Goal: Task Accomplishment & Management: Use online tool/utility

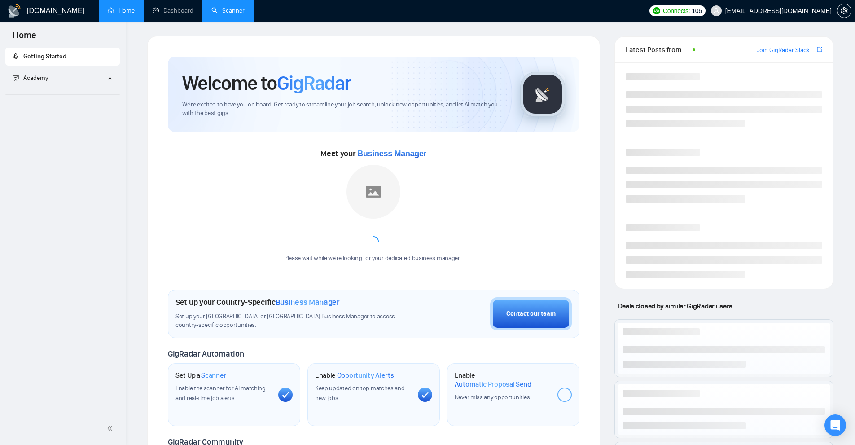
click at [241, 10] on link "Scanner" at bounding box center [227, 11] width 33 height 8
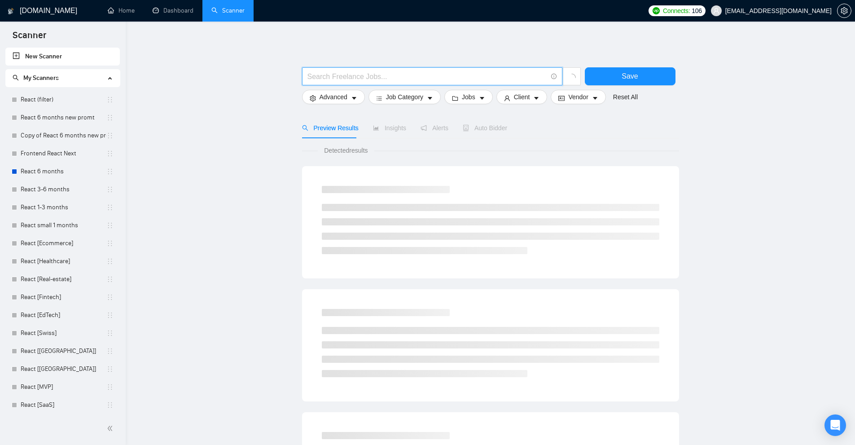
click at [365, 74] on input "text" at bounding box center [428, 76] width 240 height 11
paste input "tutor, coach, "teach me""
click at [321, 78] on input "tutor, coach, "teach me"" at bounding box center [428, 76] width 240 height 11
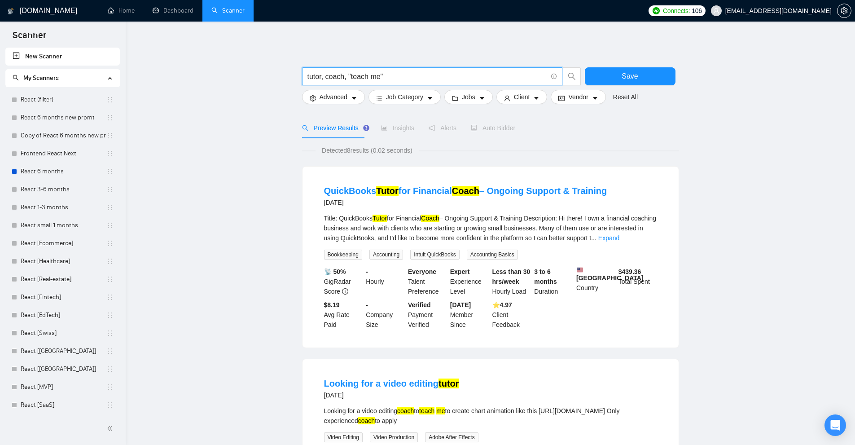
click at [323, 78] on input "tutor, coach, "teach me"" at bounding box center [428, 76] width 240 height 11
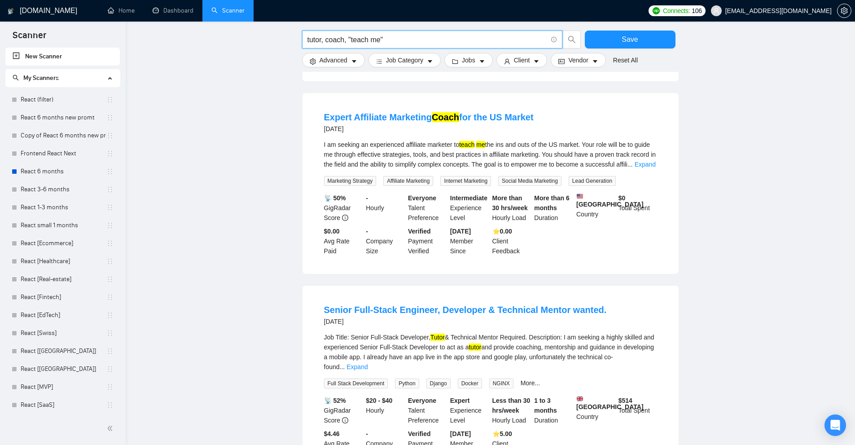
scroll to position [673, 0]
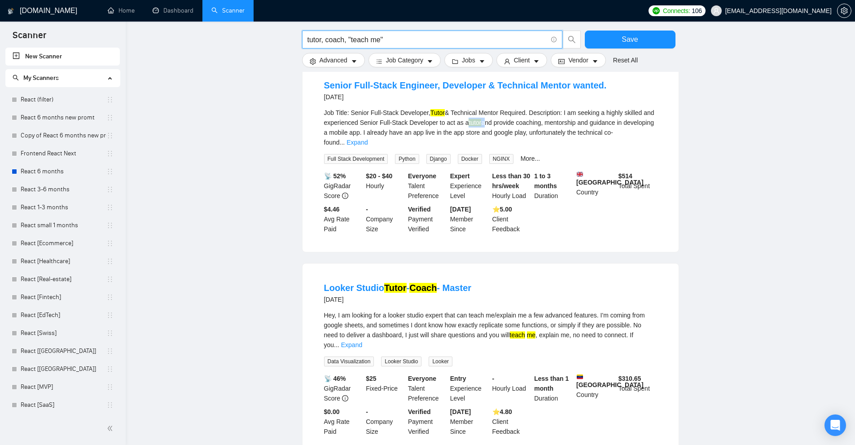
click at [486, 133] on div "Job Title: Senior Full-Stack Developer, Tutor & Technical Mentor Required. Desc…" at bounding box center [490, 128] width 333 height 40
click at [495, 141] on div "Job Title: Senior Full-Stack Developer, Tutor & Technical Mentor Required. Desc…" at bounding box center [490, 128] width 333 height 40
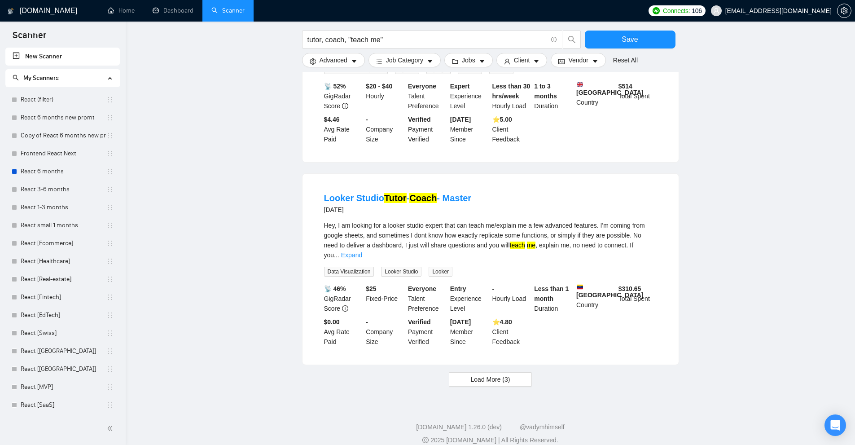
scroll to position [771, 0]
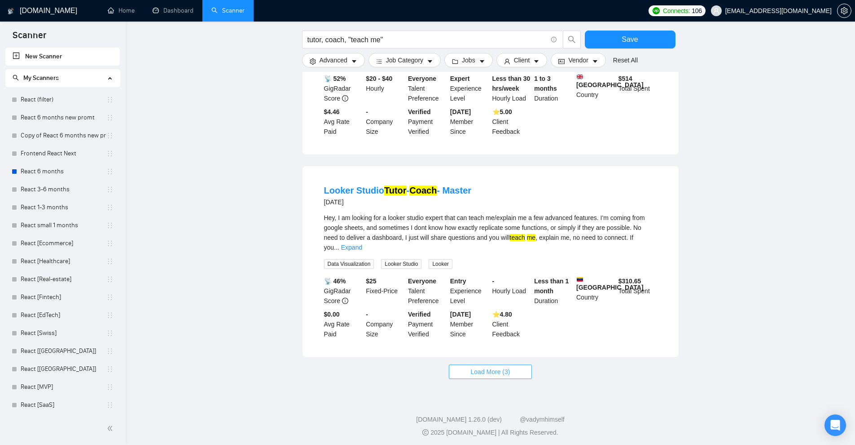
click at [493, 367] on span "Load More (3)" at bounding box center [491, 372] width 40 height 10
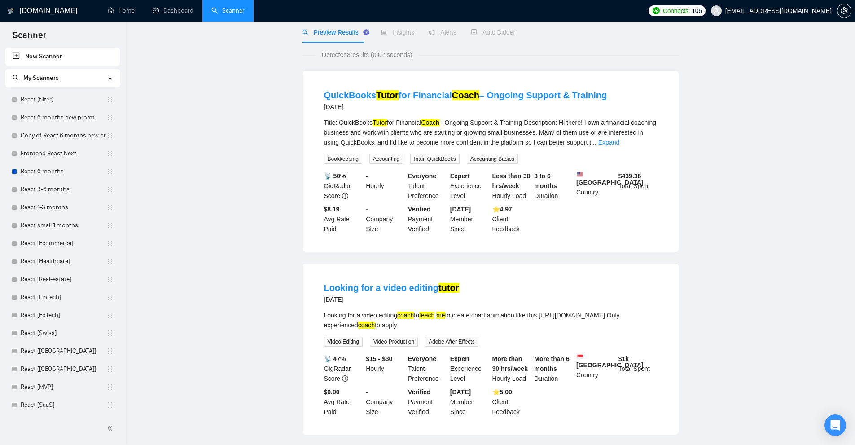
scroll to position [0, 0]
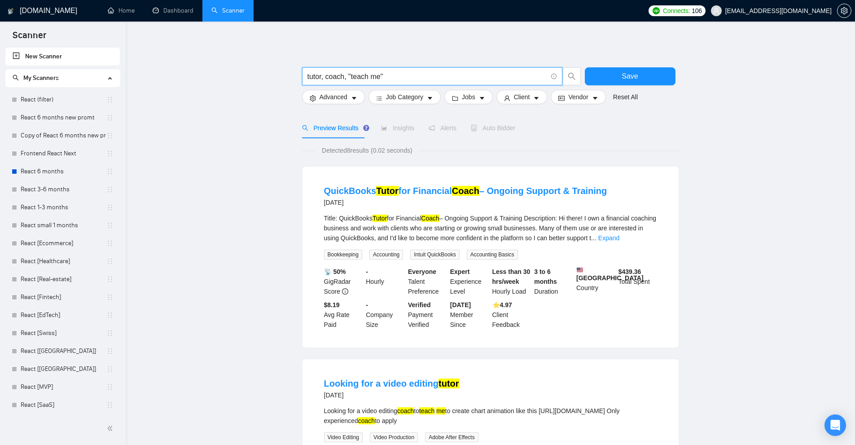
drag, startPoint x: 344, startPoint y: 74, endPoint x: 349, endPoint y: 75, distance: 5.3
click at [349, 75] on input "tutor, coach, "teach me"" at bounding box center [428, 76] width 240 height 11
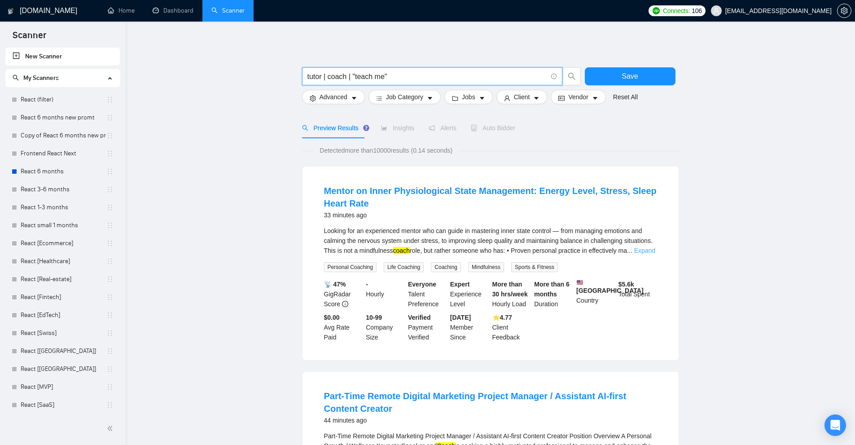
type input "tutor | coach | "teach me""
click at [647, 250] on link "Expand" at bounding box center [644, 250] width 21 height 7
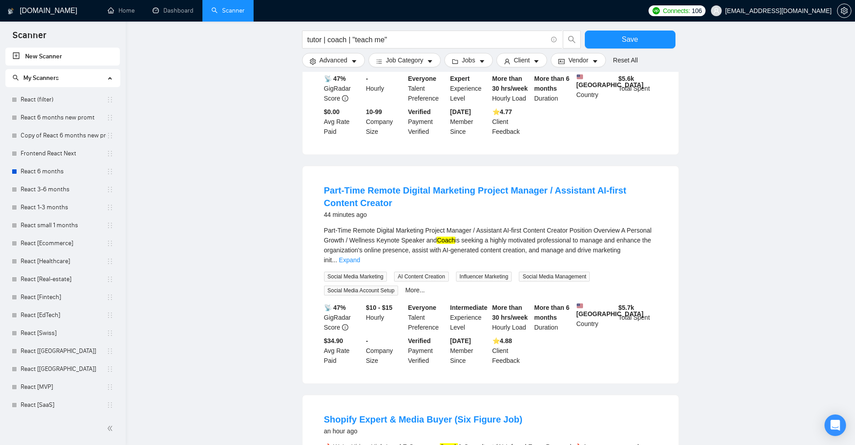
scroll to position [359, 0]
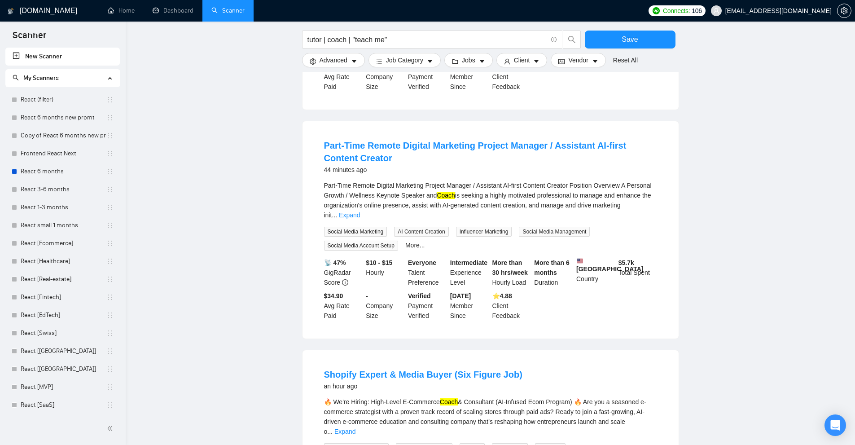
click at [651, 204] on div "Part-Time Remote Digital Marketing Project Manager / Assistant AI-first Content…" at bounding box center [490, 200] width 333 height 40
click at [624, 204] on div "Part-Time Remote Digital Marketing Project Manager / Assistant AI-first Content…" at bounding box center [490, 200] width 333 height 40
click at [640, 204] on div "Part-Time Remote Digital Marketing Project Manager / Assistant AI-first Content…" at bounding box center [490, 200] width 333 height 40
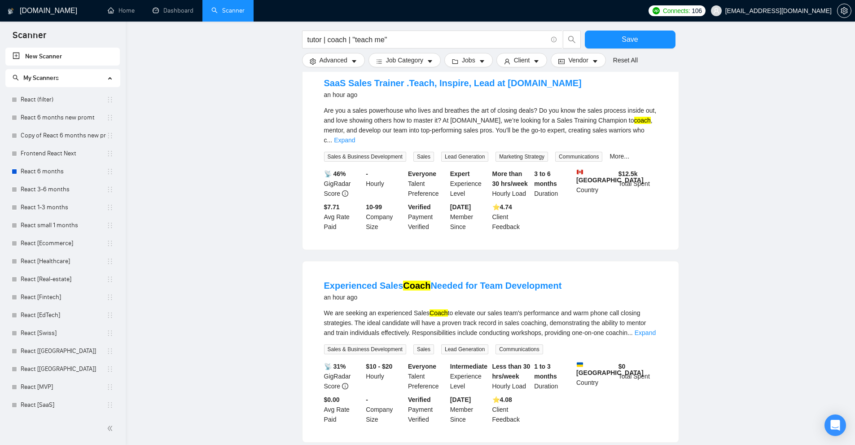
scroll to position [928, 0]
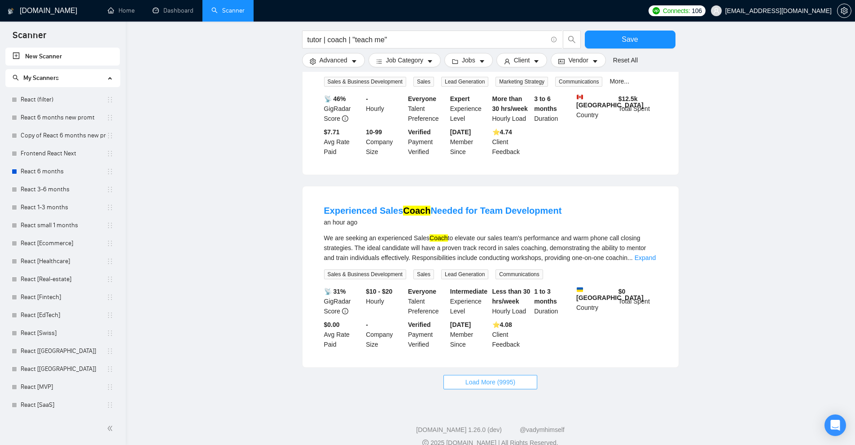
click at [473, 377] on span "Load More (9995)" at bounding box center [491, 382] width 50 height 10
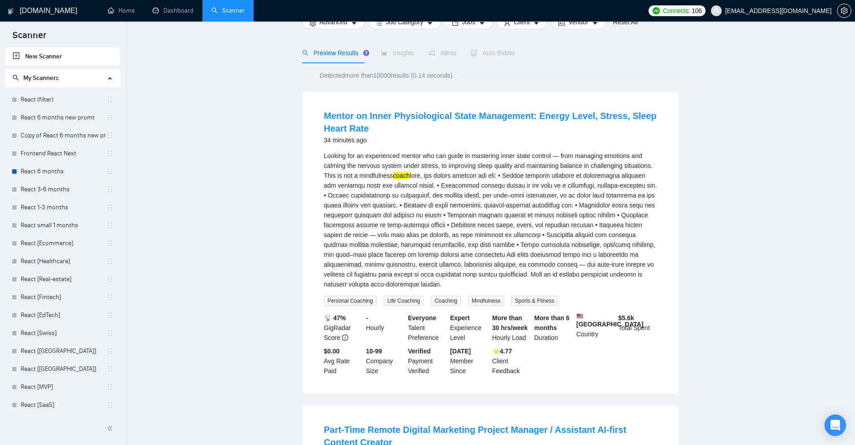
scroll to position [0, 0]
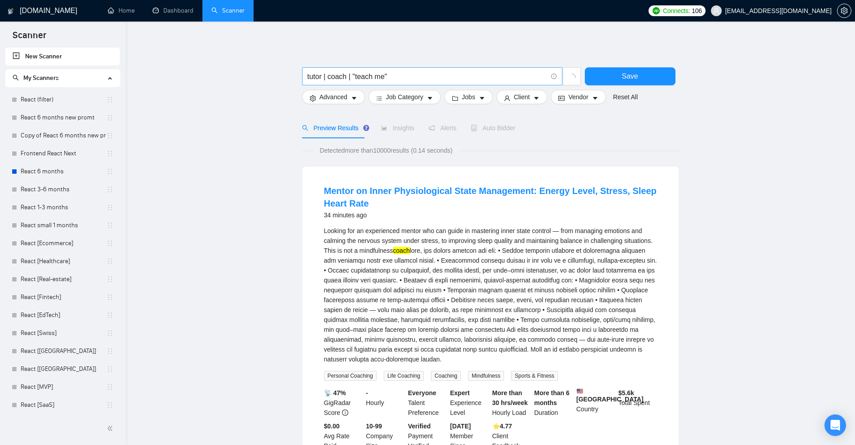
click at [411, 77] on input "tutor | coach | "teach me"" at bounding box center [428, 76] width 240 height 11
click at [43, 165] on link "React 6 months" at bounding box center [64, 172] width 86 height 18
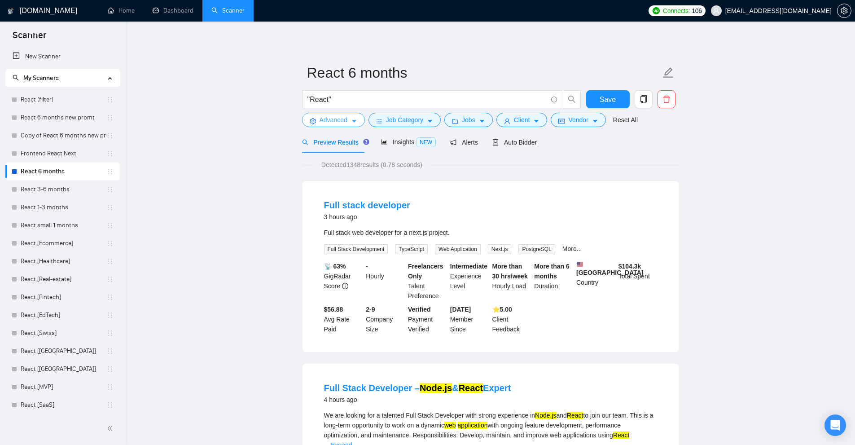
click at [356, 119] on icon "caret-down" at bounding box center [354, 121] width 6 height 6
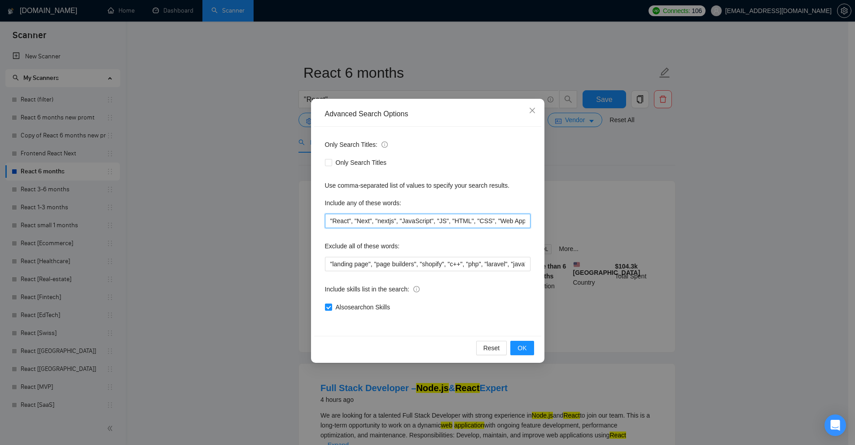
click at [436, 218] on input ""React", "Next", "nextjs", "JavaScript", "JS", "HTML", "CSS", "Web Application"…" at bounding box center [428, 221] width 206 height 14
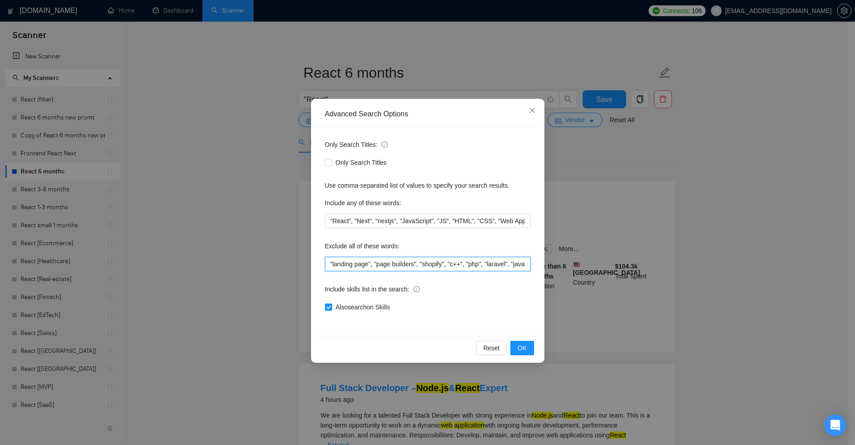
click at [434, 266] on input ""landing page", "page builders", "shopify", "c++", "php", "laravel", "java", "c…" at bounding box center [428, 264] width 206 height 14
paste input "le, la, les, un, une, des, du, "de la", "de l\’", à, de, en, sur, sous, chez, a…"
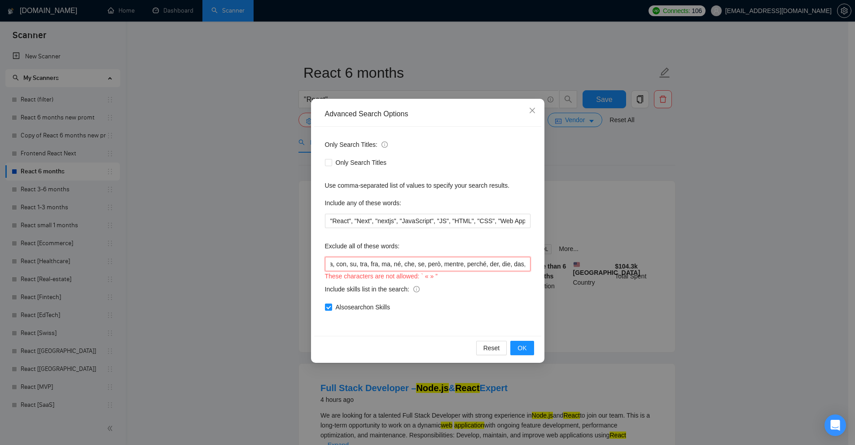
scroll to position [0, 1458]
click at [365, 262] on input ""landing page", "page builders", "shopify", "c++", "php", "laravel", "java", "c…" at bounding box center [428, 264] width 206 height 14
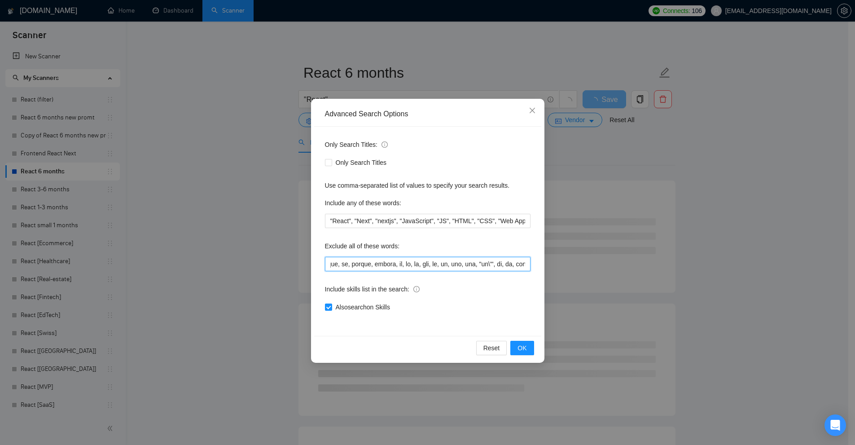
type input ""landing page", "page builders", "shopify", "c++", "php", "laravel", "java", "c…"
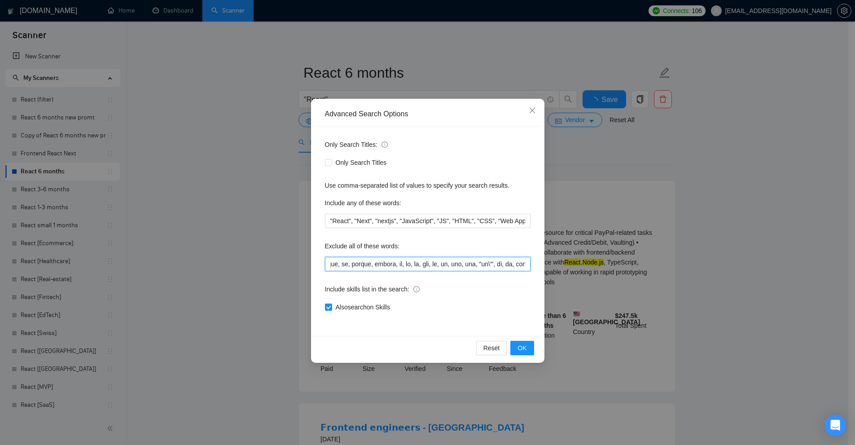
scroll to position [0, 0]
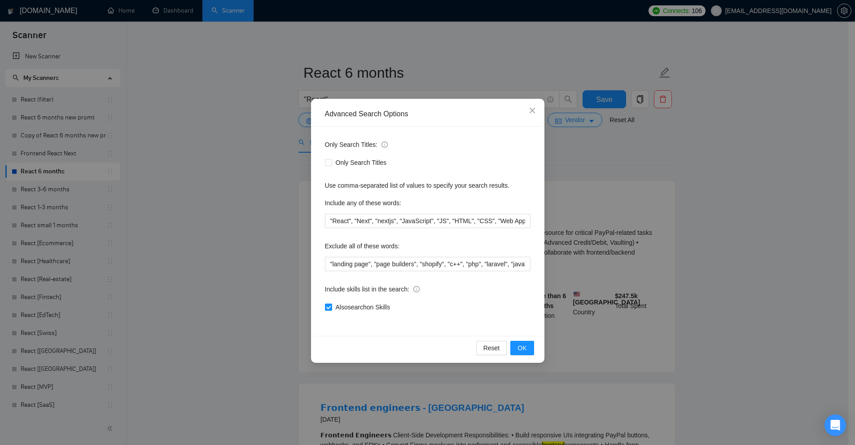
click at [666, 194] on div "Advanced Search Options Only Search Titles: Only Search Titles Use comma-separa…" at bounding box center [427, 222] width 855 height 445
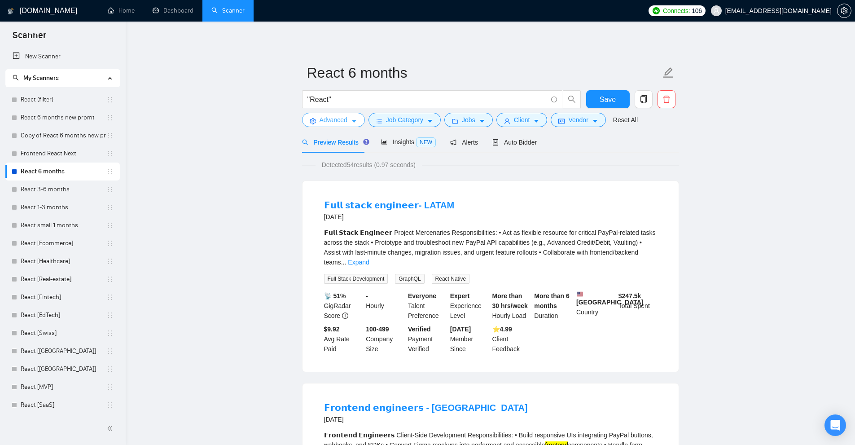
click at [345, 118] on span "Advanced" at bounding box center [334, 120] width 28 height 10
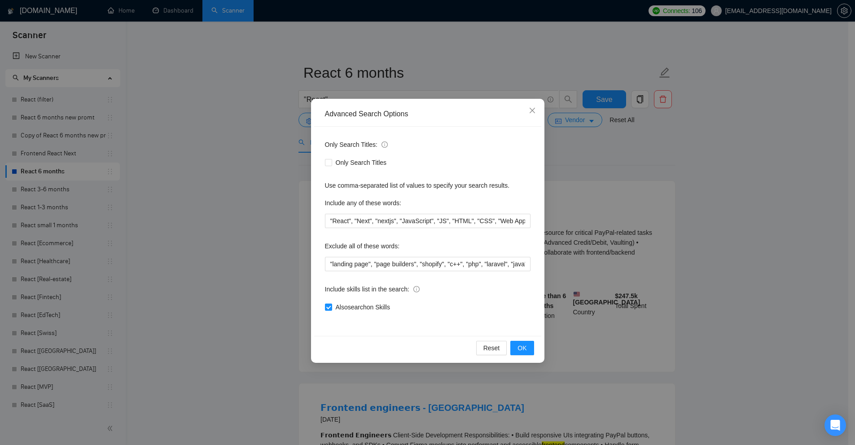
click at [590, 273] on div "Advanced Search Options Only Search Titles: Only Search Titles Use comma-separa…" at bounding box center [427, 222] width 855 height 445
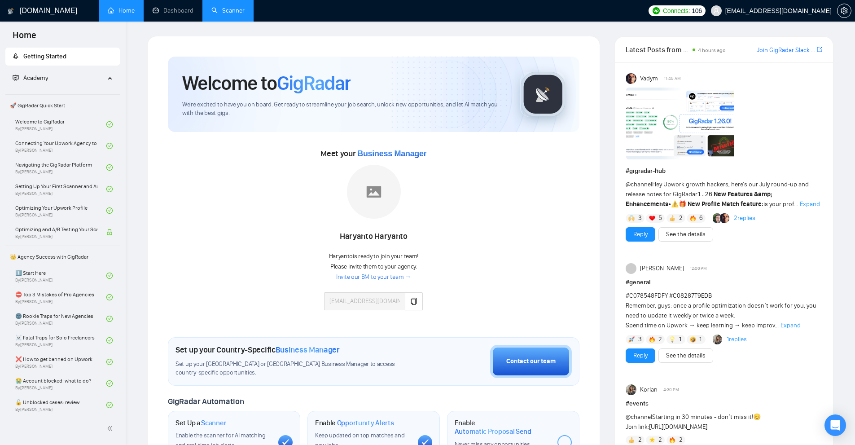
click at [233, 14] on link "Scanner" at bounding box center [227, 11] width 33 height 8
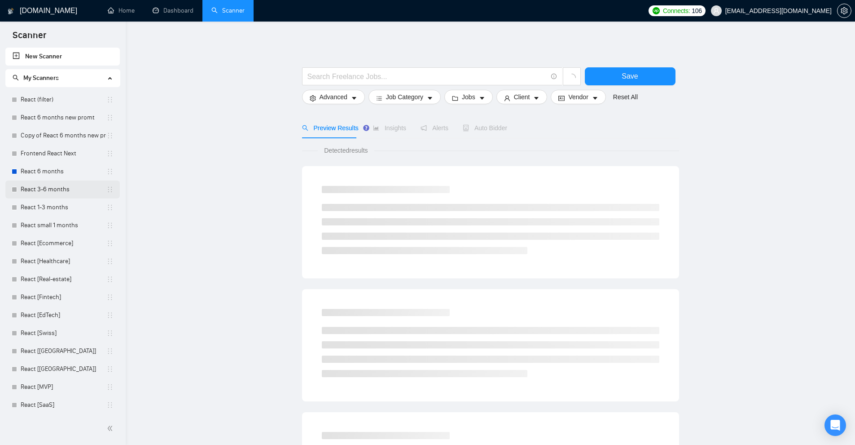
click at [67, 189] on link "React 3-6 months" at bounding box center [64, 189] width 86 height 18
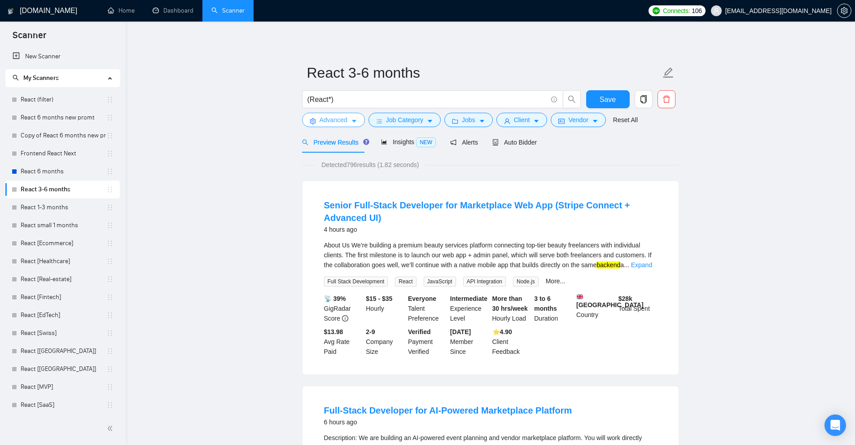
click at [341, 117] on span "Advanced" at bounding box center [334, 120] width 28 height 10
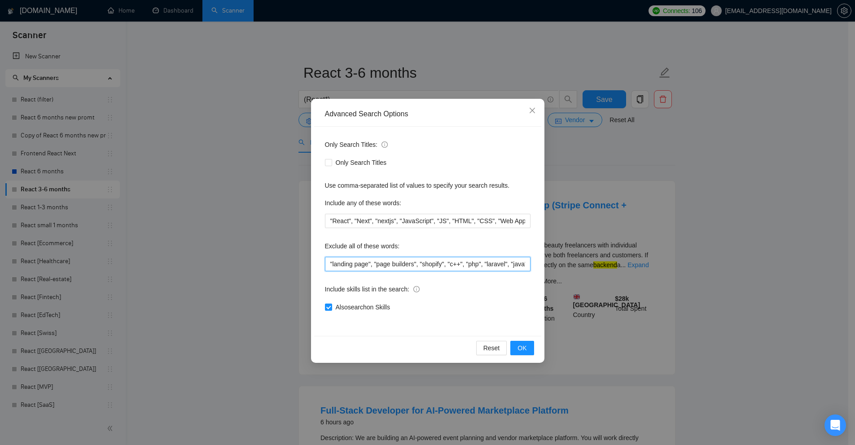
drag, startPoint x: 519, startPoint y: 266, endPoint x: 545, endPoint y: 273, distance: 26.5
click at [519, 266] on input ""landing page", "page builders", "shopify", "c++", "php", "laravel", "java", "c…" at bounding box center [428, 264] width 206 height 14
paste input "di, da, con, su, tra, fra, ma, né, che, se, però, mentre, perché, der, die, das…"
type input ""landing page", "page builders", "shopify", "c++", "php", "laravel", "java", "c…"
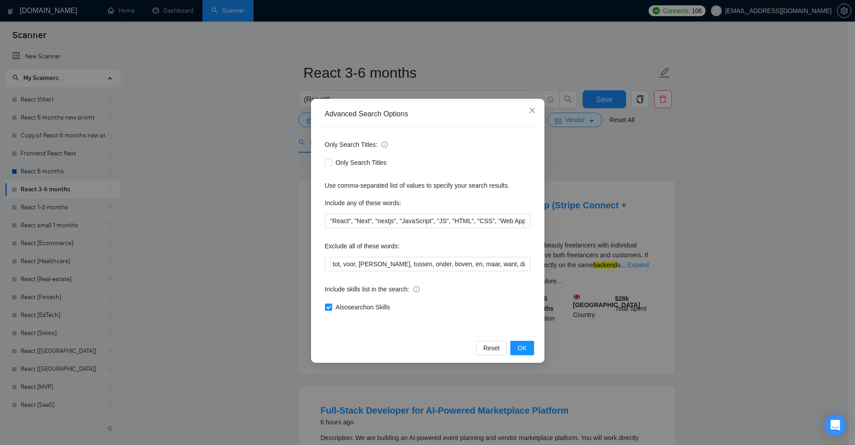
click at [606, 239] on div "Advanced Search Options Only Search Titles: Only Search Titles Use comma-separa…" at bounding box center [427, 222] width 855 height 445
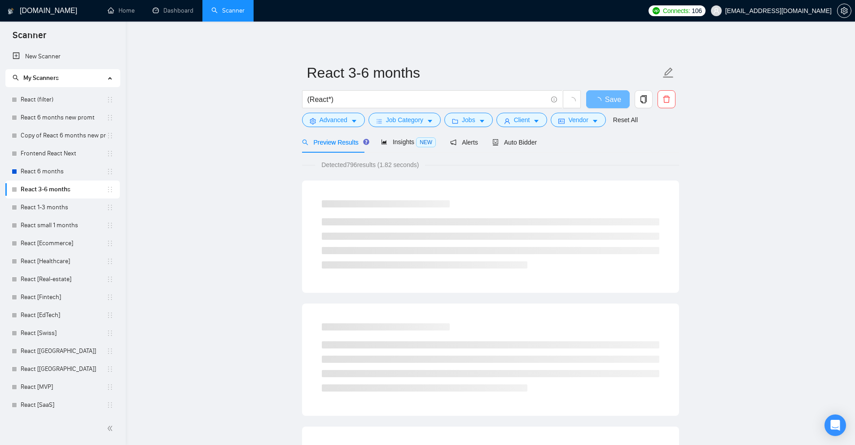
drag, startPoint x: 348, startPoint y: 164, endPoint x: 365, endPoint y: 166, distance: 16.7
click at [356, 164] on span "Detected 796 results (1.82 seconds)" at bounding box center [370, 165] width 110 height 10
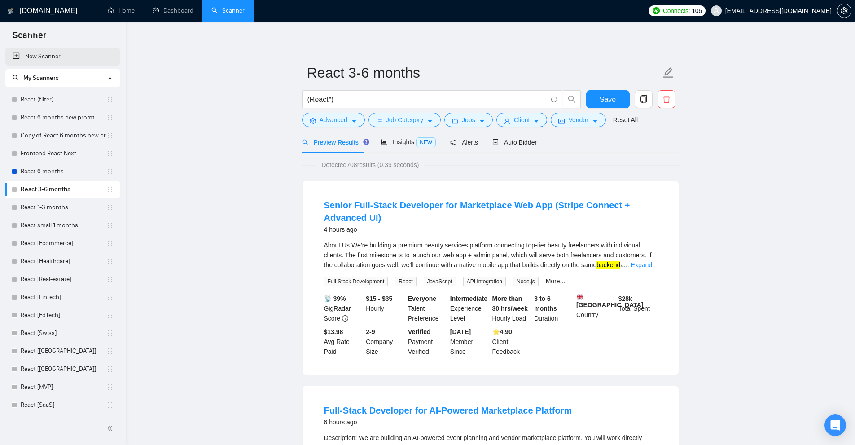
click at [56, 62] on link "New Scanner" at bounding box center [63, 57] width 100 height 18
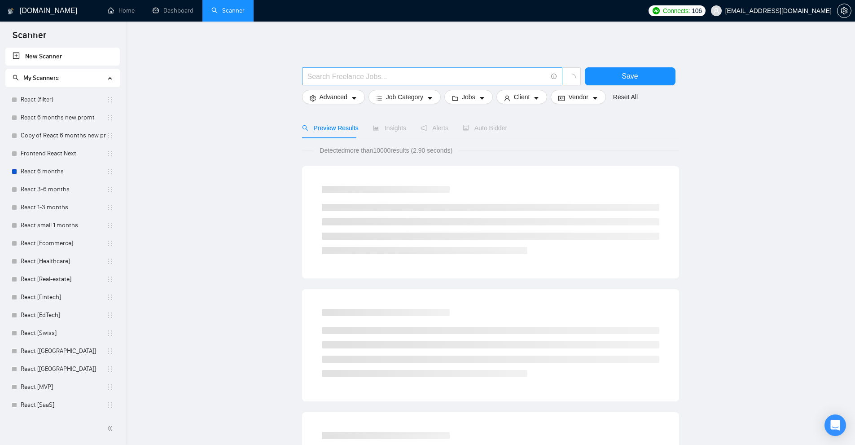
click at [380, 80] on input "text" at bounding box center [428, 76] width 240 height 11
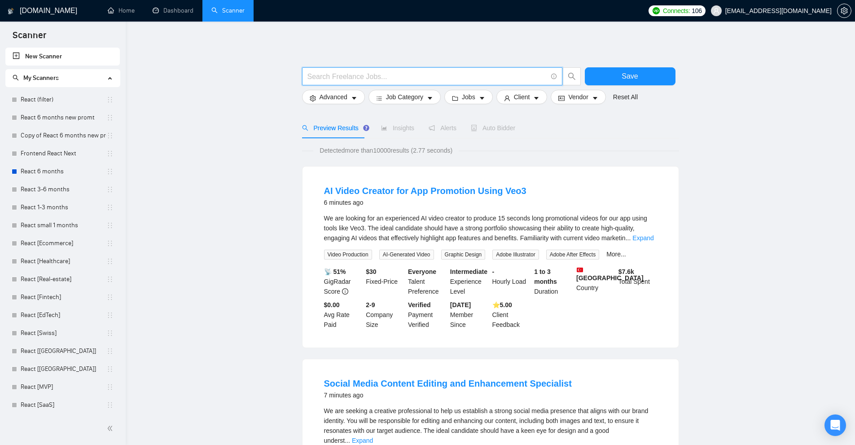
click at [373, 79] on input "text" at bounding box center [428, 76] width 240 height 11
paste input "di, da, con, su, tra, fra, ma, né, che, se, però, mentre, perché, der, die, das…"
type input "di, da, con, su, tra, fra, ma, né, che, se, però, mentre, perché, der, die, das…"
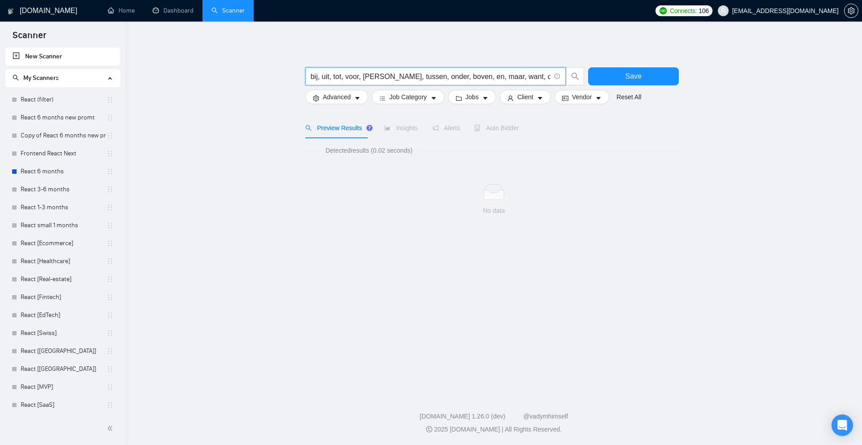
click at [372, 77] on input "di, da, con, su, tra, fra, ma, né, che, se, però, mentre, perché, der, die, das…" at bounding box center [431, 76] width 240 height 11
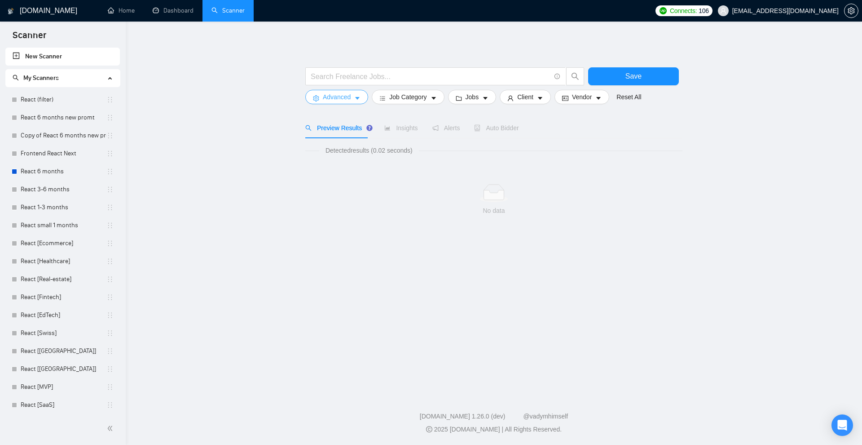
click at [348, 99] on span "Advanced" at bounding box center [337, 97] width 28 height 10
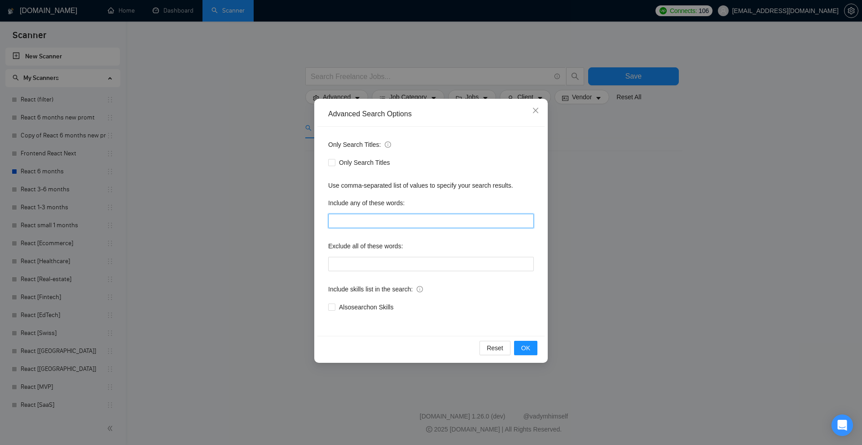
click at [377, 218] on input "text" at bounding box center [431, 221] width 206 height 14
paste input "di, da, con, su, tra, fra, ma, né, che, se, però, mentre, perché, der, die, das…"
type input "di, da, con, su, tra, fra, ma, né, che, se, però, mentre, perché, der, die, das…"
click at [539, 353] on div "Reset OK" at bounding box center [430, 348] width 227 height 24
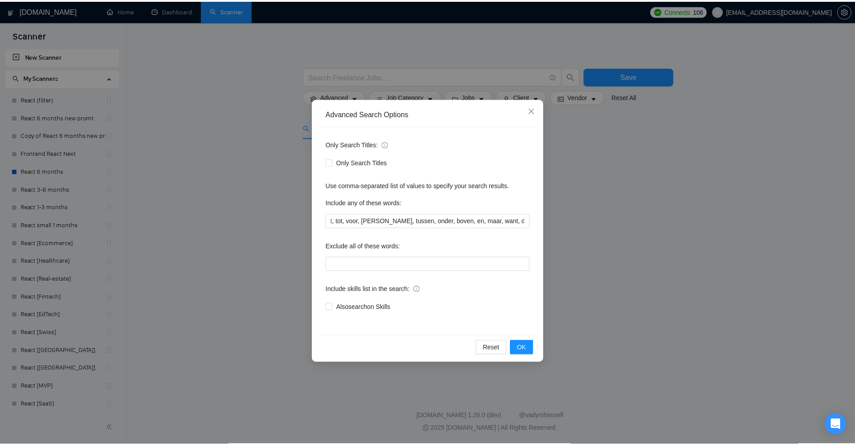
scroll to position [0, 0]
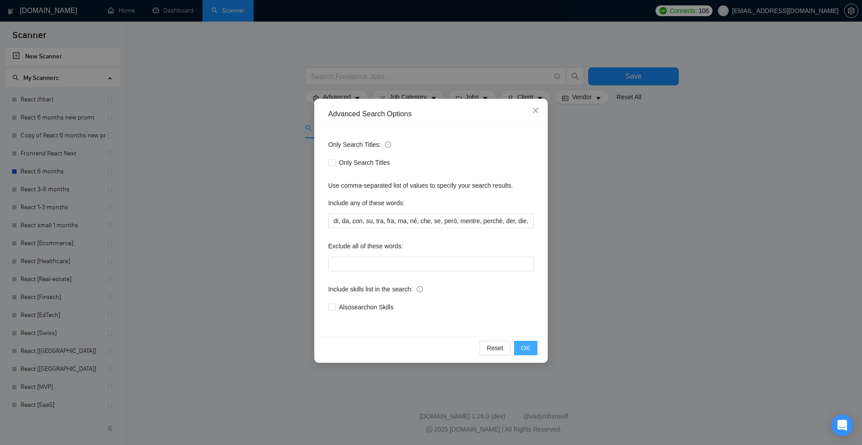
click at [528, 352] on span "OK" at bounding box center [525, 348] width 9 height 10
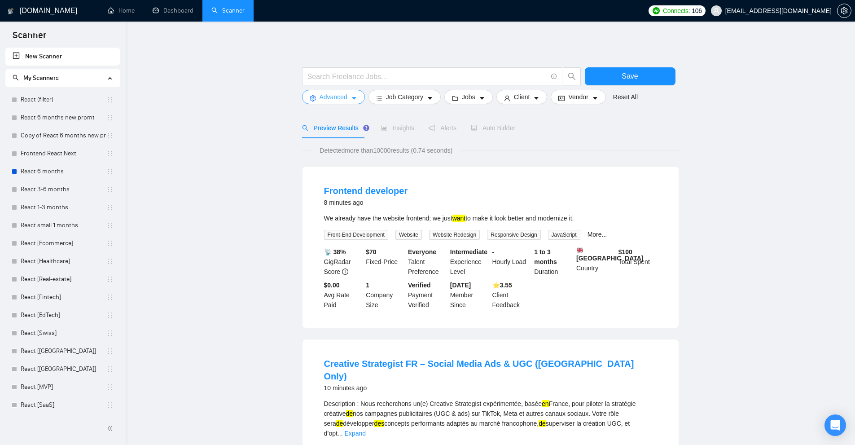
click at [330, 99] on span "Advanced" at bounding box center [334, 97] width 28 height 10
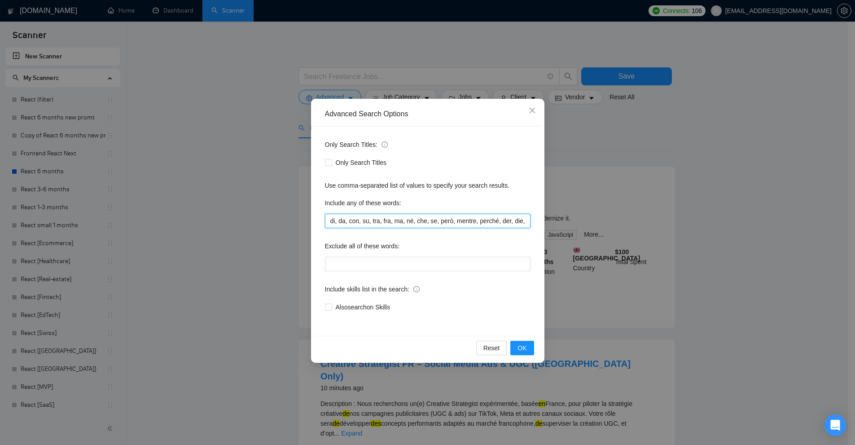
click at [363, 224] on input "di, da, con, su, tra, fra, ma, né, che, se, però, mentre, perché, der, die, das…" at bounding box center [428, 221] width 206 height 14
click at [468, 222] on input "di, da, con, su, tra, fra, ma, né, che, se, però, mentre, perché, der, die, das…" at bounding box center [428, 221] width 206 height 14
paste input "le, la, les, un, une, des, du, "de la", "de l\’", à, de, en, sur, sous, chez, a…"
click at [625, 224] on div "Advanced Search Options Only Search Titles: Only Search Titles Use comma-separa…" at bounding box center [427, 222] width 855 height 445
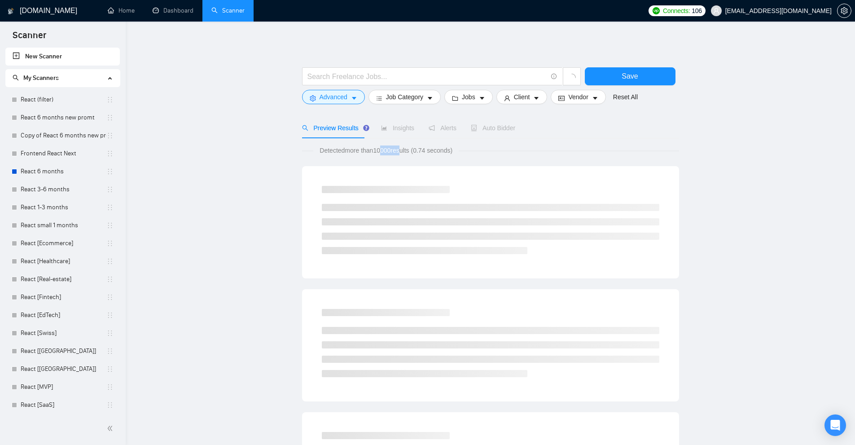
drag, startPoint x: 380, startPoint y: 151, endPoint x: 409, endPoint y: 150, distance: 28.3
click at [408, 150] on span "Detected more than 10000 results (0.74 seconds)" at bounding box center [385, 150] width 145 height 10
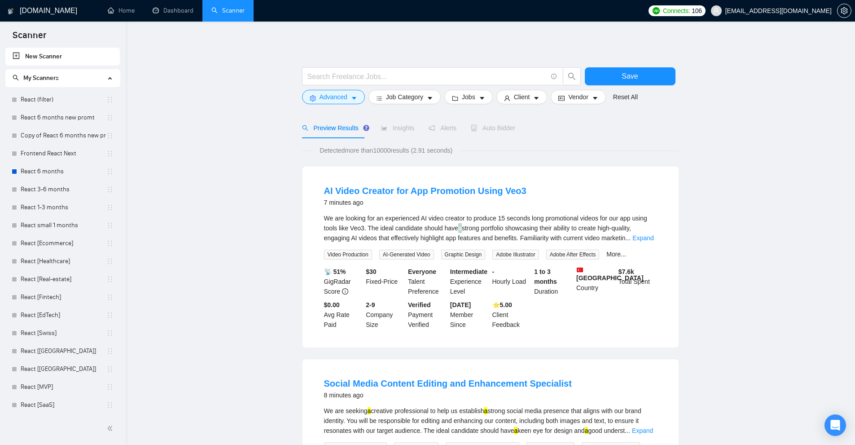
click at [459, 227] on div "We are looking for an experienced AI video creator to produce 15 seconds long p…" at bounding box center [490, 228] width 333 height 30
click at [347, 94] on button "Advanced" at bounding box center [333, 97] width 63 height 14
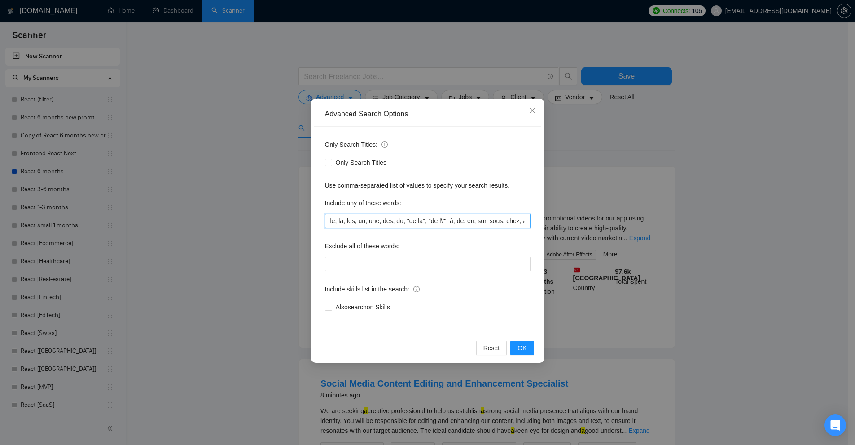
click at [392, 216] on input "le, la, les, un, une, des, du, "de la", "de l\’", à, de, en, sur, sous, chez, a…" at bounding box center [428, 221] width 206 height 14
click at [392, 220] on input "le, la, les, un, une, des, du, "de la", "de l\’", à, de, en, sur, sous, chez, a…" at bounding box center [428, 221] width 206 height 14
paste input "text"
click at [524, 346] on span "OK" at bounding box center [522, 348] width 9 height 10
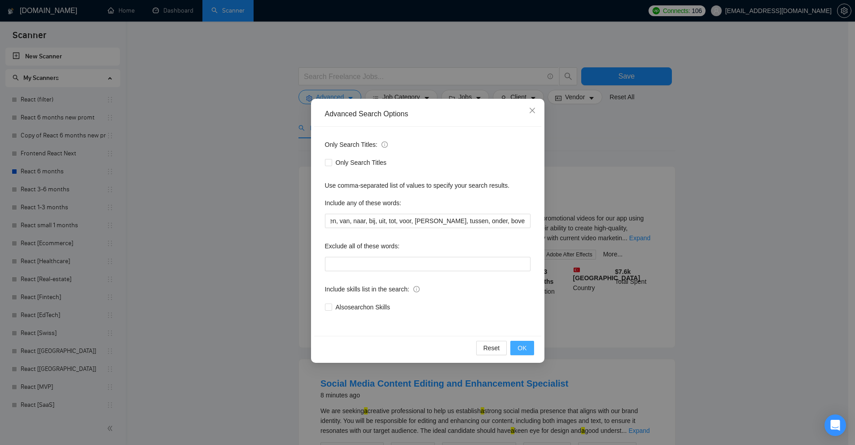
scroll to position [0, 0]
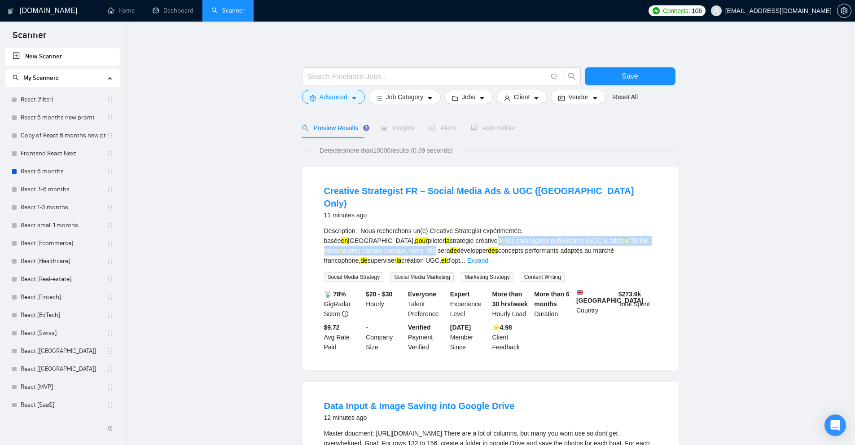
drag, startPoint x: 348, startPoint y: 226, endPoint x: 613, endPoint y: 225, distance: 265.4
click at [613, 226] on div "Description : Nous recherchons un(e) Creative Strategist expérimentée, basée en…" at bounding box center [490, 246] width 333 height 40
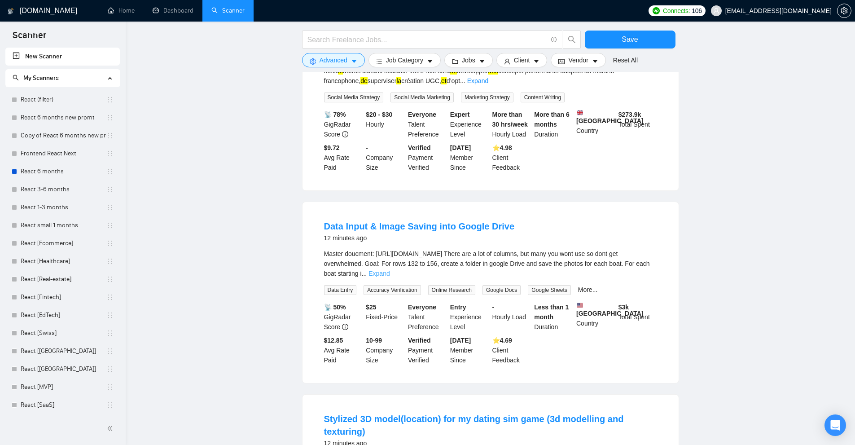
click at [390, 270] on link "Expand" at bounding box center [379, 273] width 21 height 7
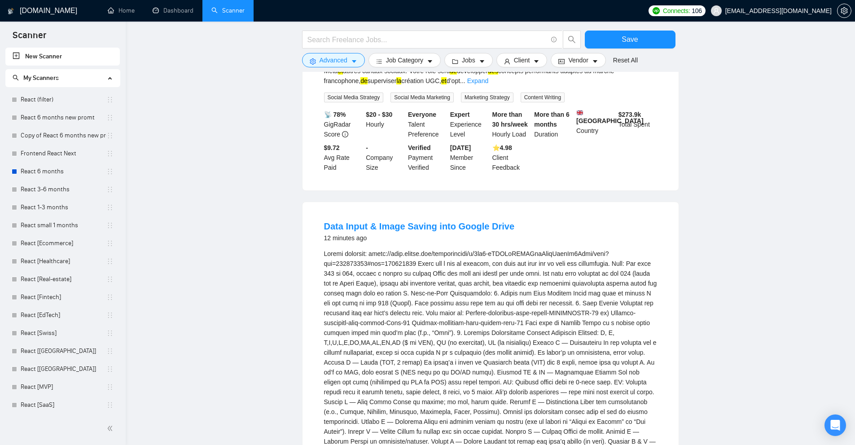
scroll to position [404, 0]
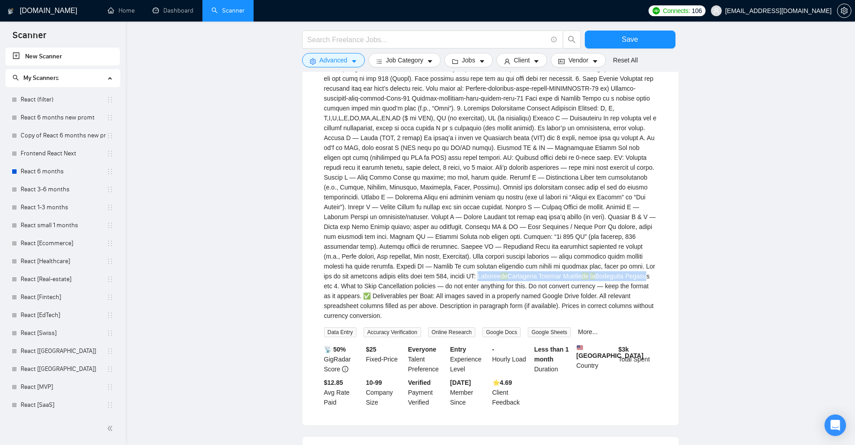
drag, startPoint x: 423, startPoint y: 259, endPoint x: 587, endPoint y: 256, distance: 164.8
click at [587, 256] on div "de Cartagena Totemar Muelle de la Bodeguita Pegasus etc 4. What to Skip Cancell…" at bounding box center [490, 172] width 333 height 296
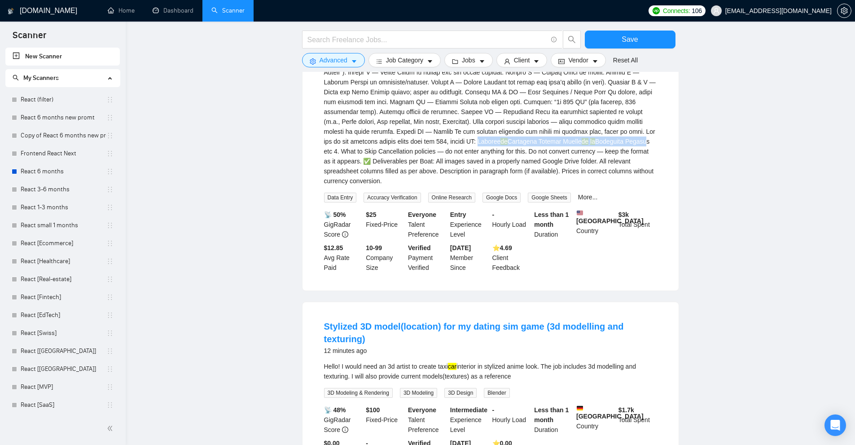
scroll to position [629, 0]
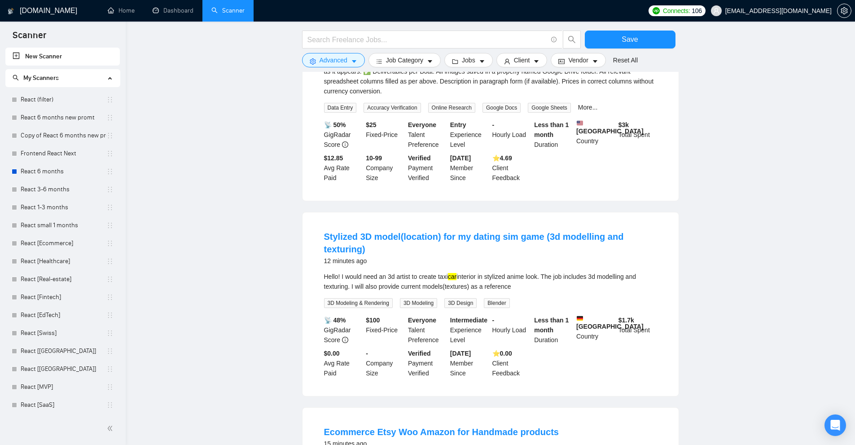
click at [454, 273] on mark "car" at bounding box center [452, 276] width 9 height 7
copy div "car"
click at [355, 58] on icon "caret-down" at bounding box center [354, 61] width 6 height 6
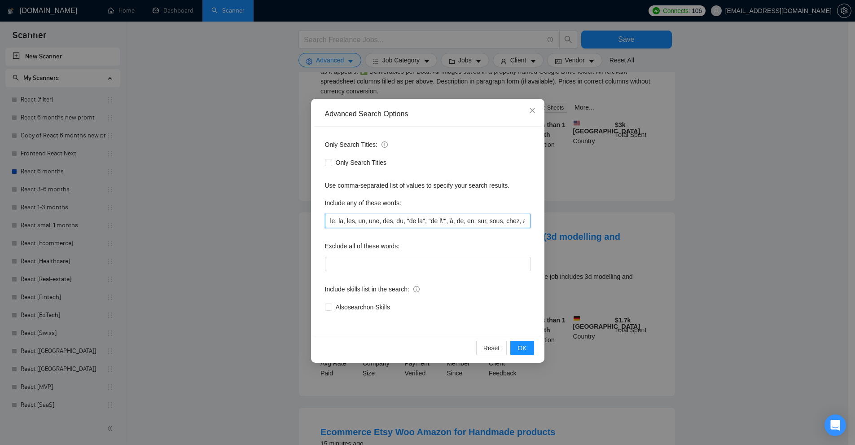
click at [422, 218] on input "le, la, les, un, une, des, du, "de la", "de l\’", à, de, en, sur, sous, chez, a…" at bounding box center [428, 221] width 206 height 14
paste input "text"
click at [531, 350] on button "OK" at bounding box center [522, 348] width 23 height 14
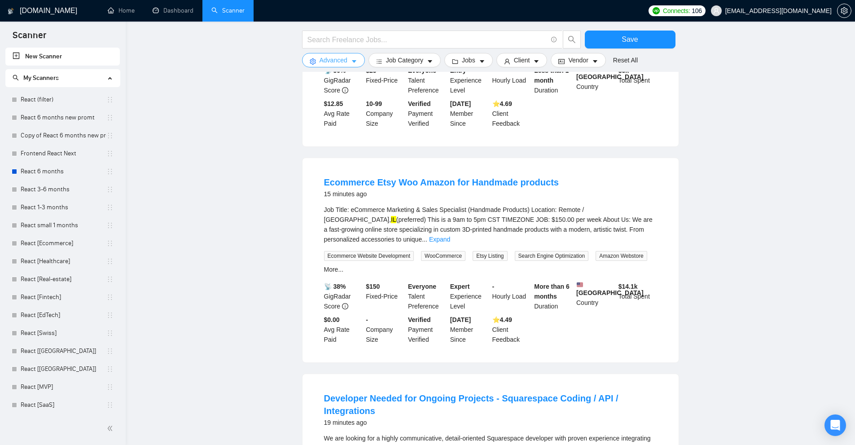
scroll to position [629, 0]
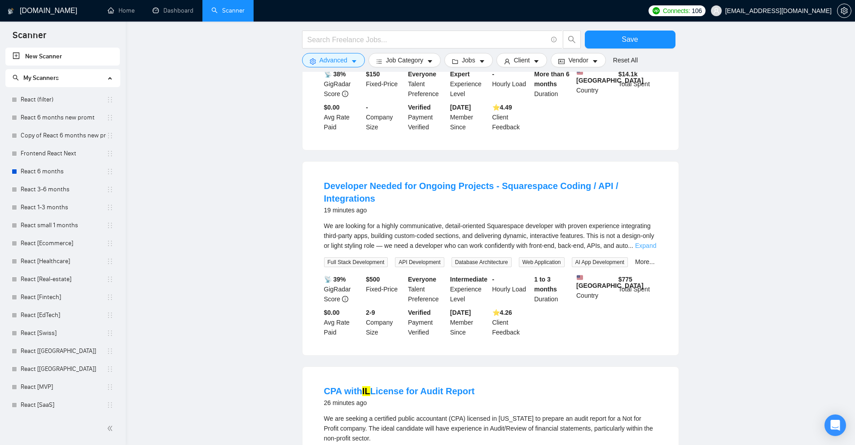
click at [640, 242] on link "Expand" at bounding box center [645, 245] width 21 height 7
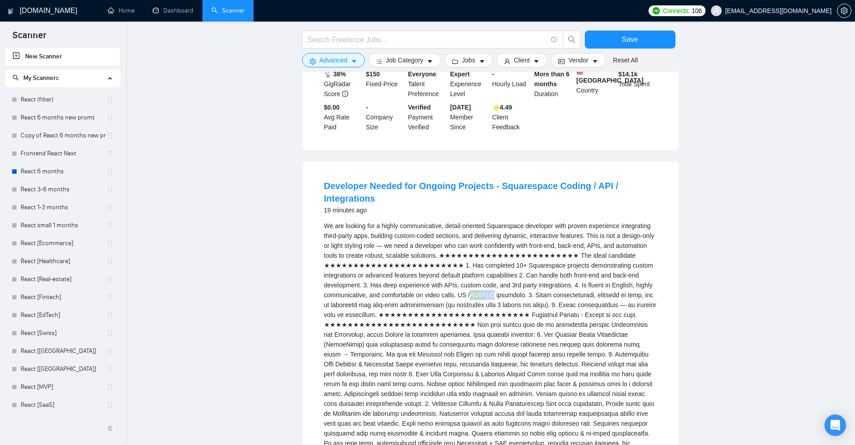
click at [491, 281] on div "We are looking for a highly communicative, detail-oriented Squarespace develope…" at bounding box center [490, 354] width 333 height 267
click at [521, 300] on div "We are looking for a highly communicative, detail-oriented Squarespace develope…" at bounding box center [490, 354] width 333 height 267
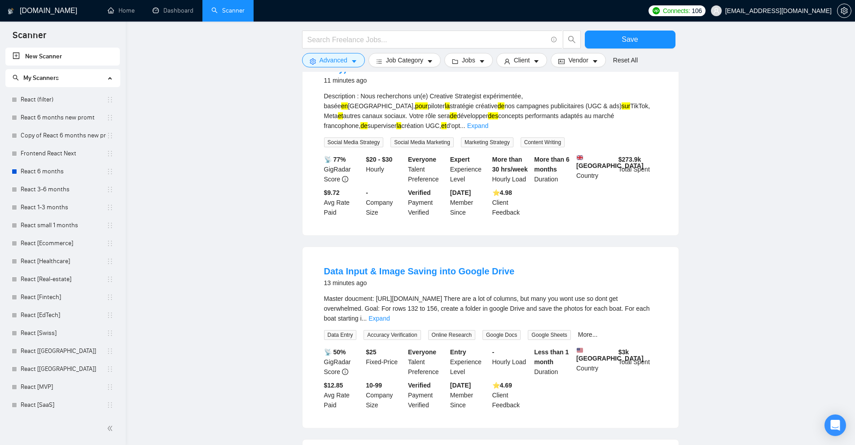
scroll to position [0, 0]
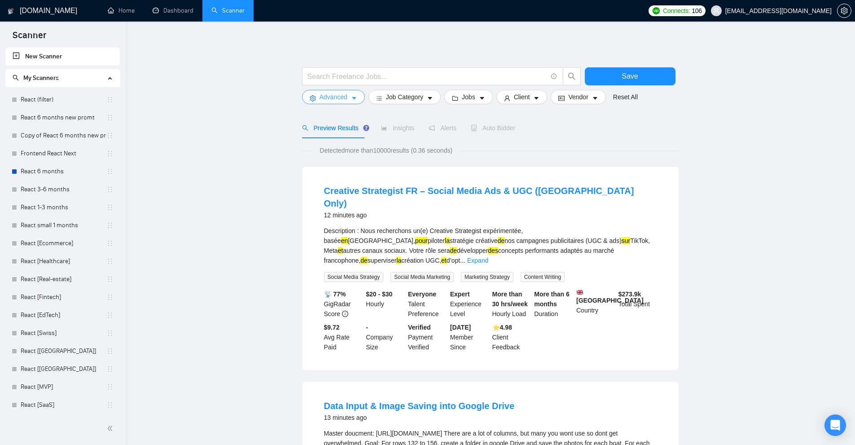
click at [344, 103] on button "Advanced" at bounding box center [333, 97] width 63 height 14
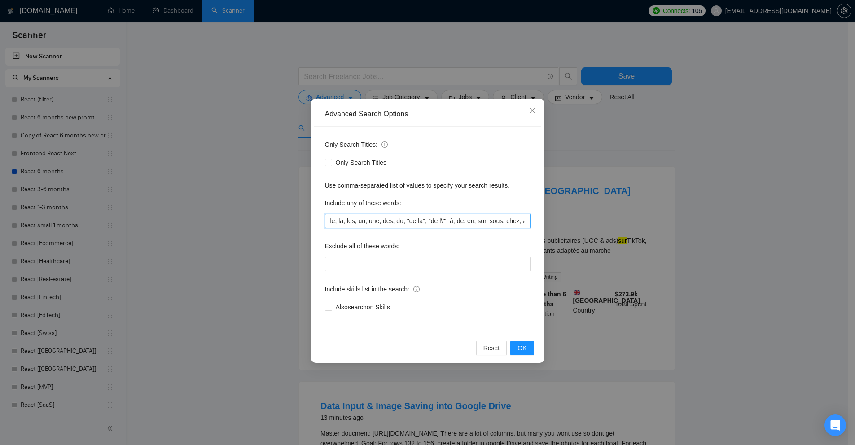
click at [397, 215] on input "le, la, les, un, une, des, du, "de la", "de l\’", à, de, en, sur, sous, chez, a…" at bounding box center [428, 221] width 206 height 14
paste input "text"
click at [528, 350] on button "OK" at bounding box center [522, 348] width 23 height 14
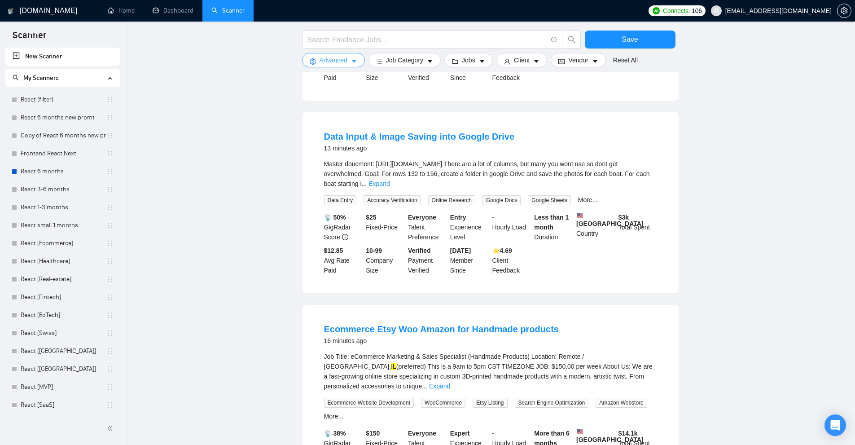
scroll to position [820, 0]
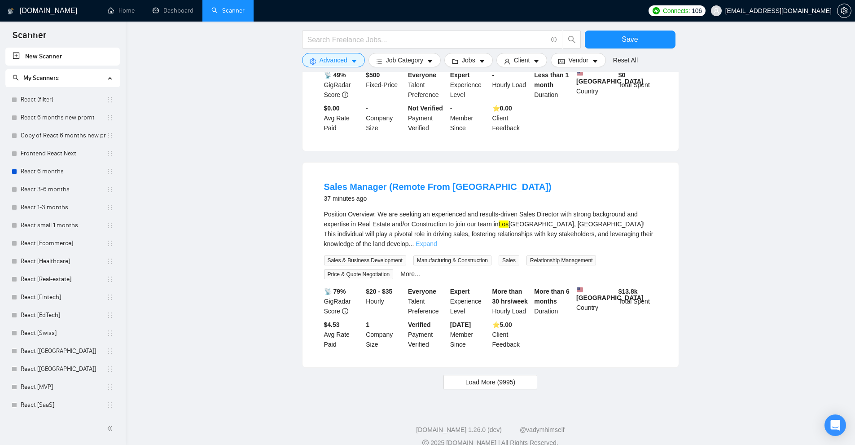
click at [437, 240] on link "Expand" at bounding box center [426, 243] width 21 height 7
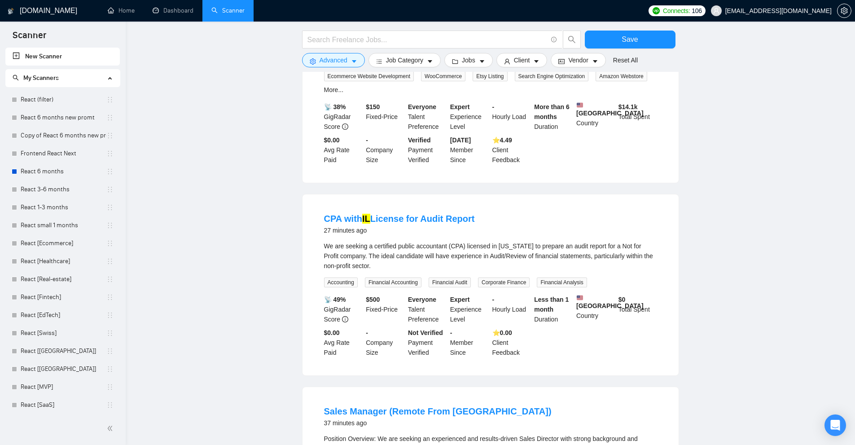
scroll to position [461, 0]
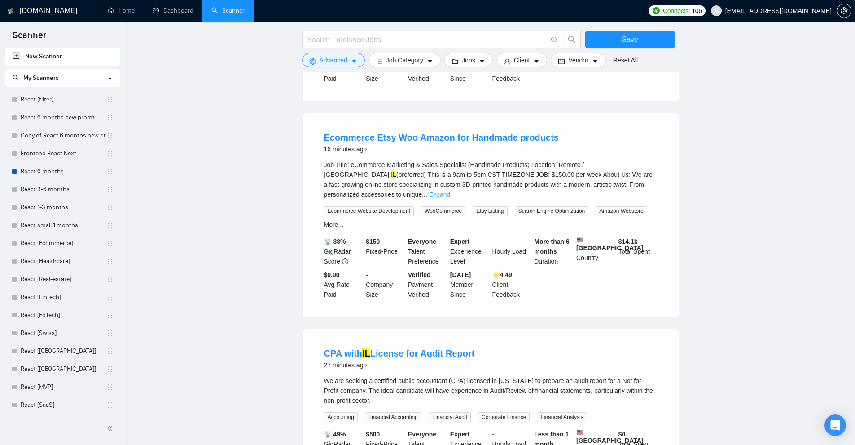
click at [450, 191] on link "Expand" at bounding box center [439, 194] width 21 height 7
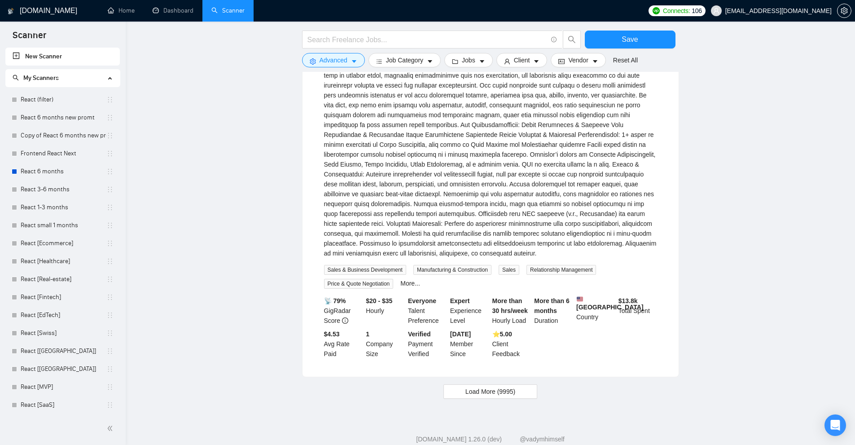
scroll to position [1097, 0]
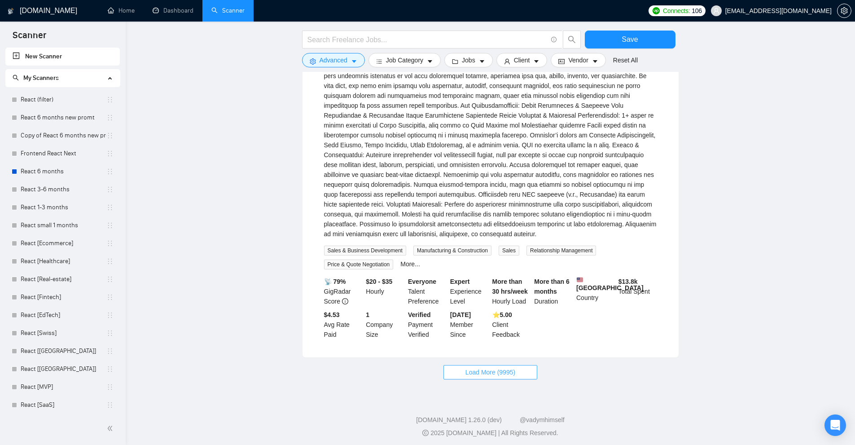
click at [497, 367] on span "Load More (9995)" at bounding box center [491, 372] width 50 height 10
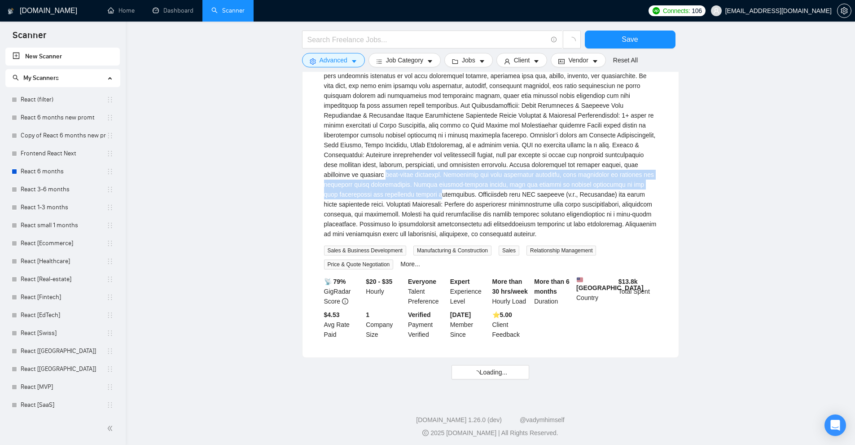
drag, startPoint x: 543, startPoint y: 177, endPoint x: 591, endPoint y: 203, distance: 55.3
click at [588, 203] on div "Position Overview: We are seeking an experienced and results-driven Sales Direc…" at bounding box center [490, 134] width 333 height 207
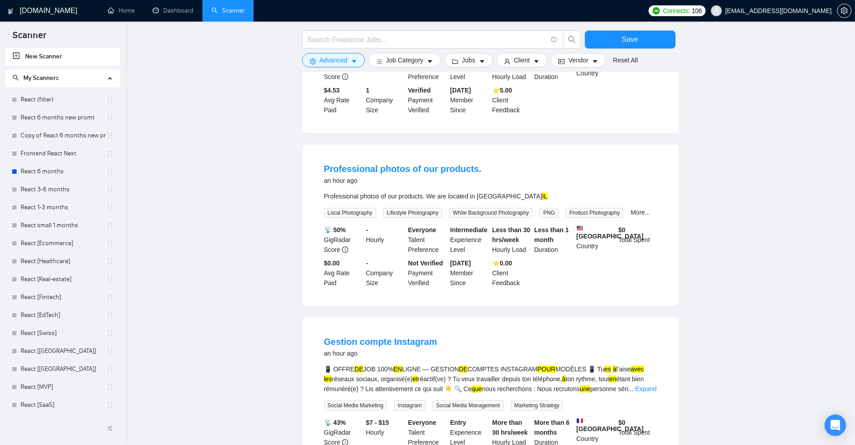
scroll to position [1501, 0]
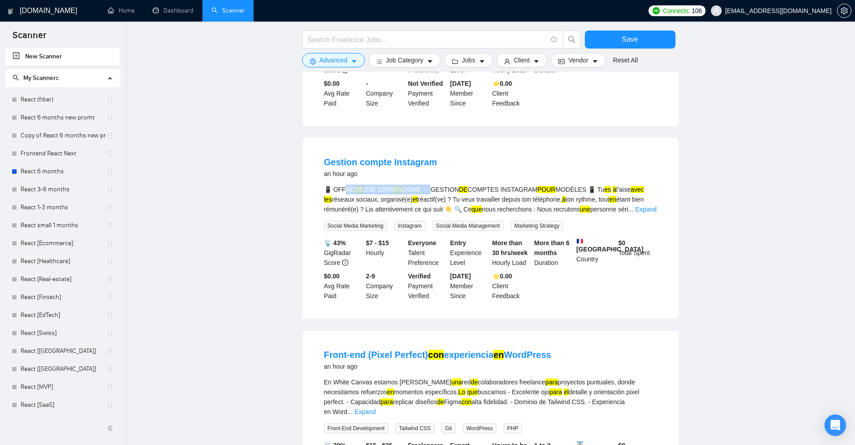
drag, startPoint x: 344, startPoint y: 191, endPoint x: 425, endPoint y: 189, distance: 81.3
click at [425, 189] on div "📱 OFFRE DE JOB 100% EN LIGNE — GESTION DE COMPTES INSTAGRAM POUR MODÈLES 📱 Tu e…" at bounding box center [490, 200] width 333 height 30
click at [495, 196] on div "📱 OFFRE DE JOB 100% EN LIGNE — GESTION DE COMPTES INSTAGRAM POUR MODÈLES 📱 Tu e…" at bounding box center [490, 200] width 333 height 30
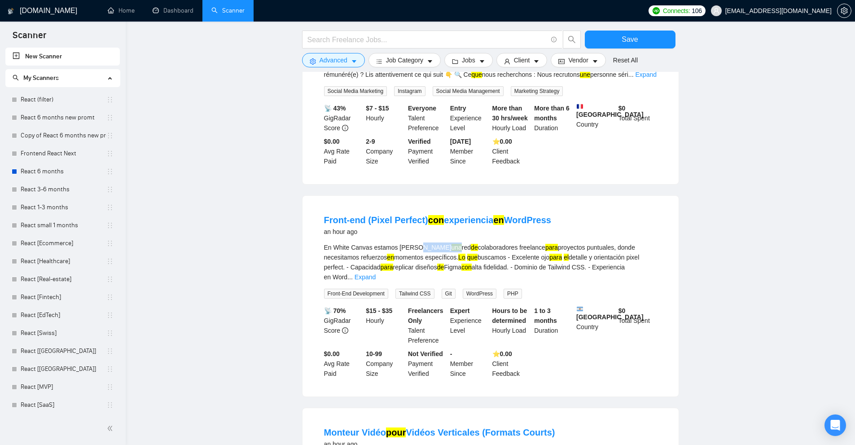
drag, startPoint x: 426, startPoint y: 247, endPoint x: 535, endPoint y: 255, distance: 109.0
click at [462, 250] on div "En White Canvas estamos armando una red de colaboradores freelance para proyect…" at bounding box center [490, 262] width 333 height 40
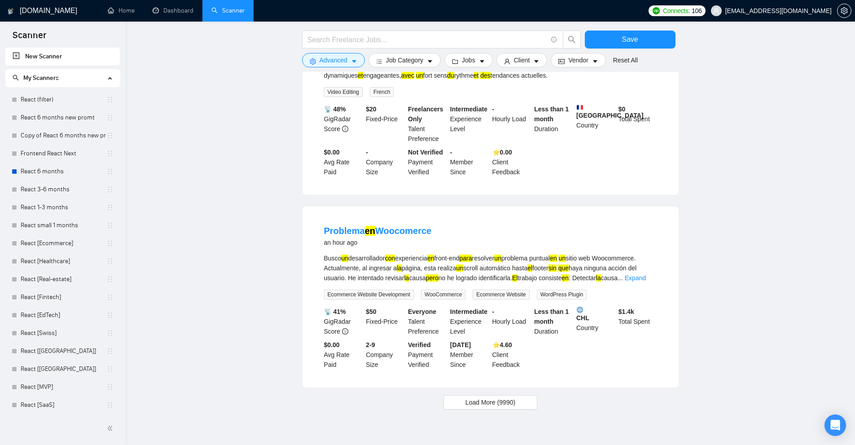
scroll to position [2064, 0]
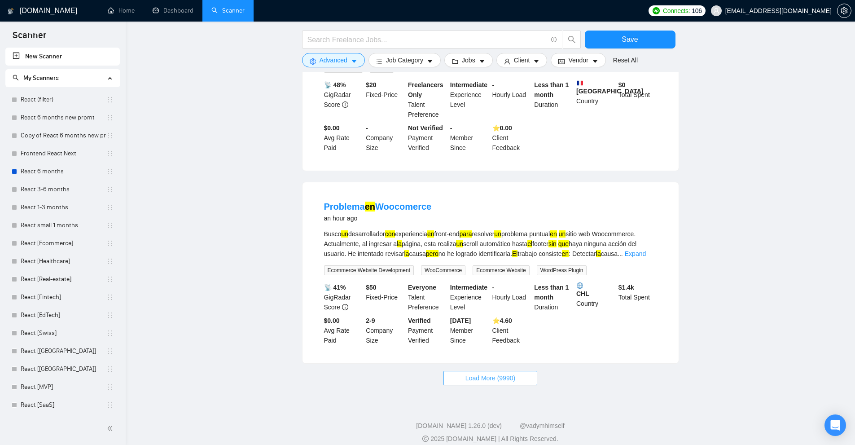
click at [502, 373] on span "Load More (9990)" at bounding box center [491, 378] width 50 height 10
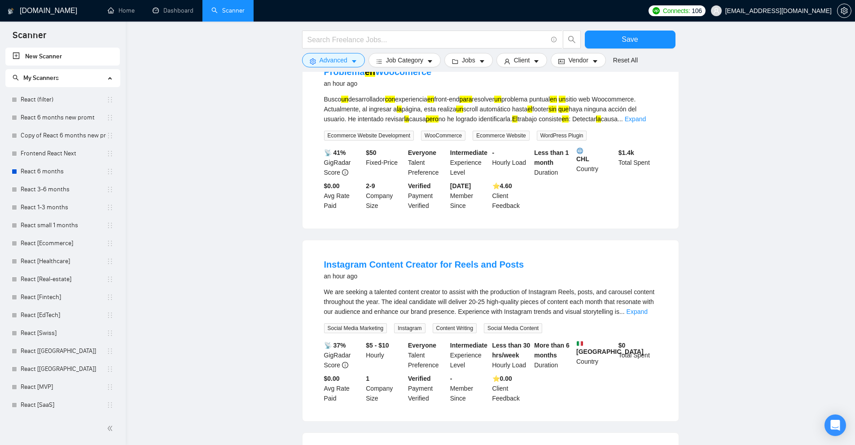
scroll to position [2244, 0]
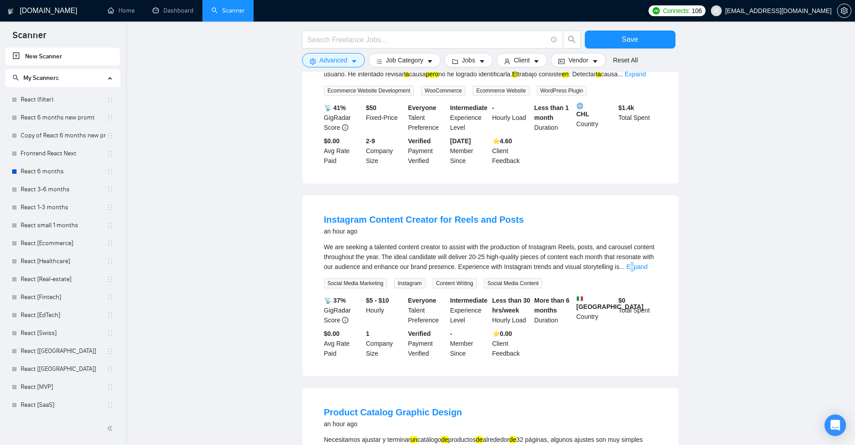
click at [641, 263] on link "Expand" at bounding box center [637, 266] width 21 height 7
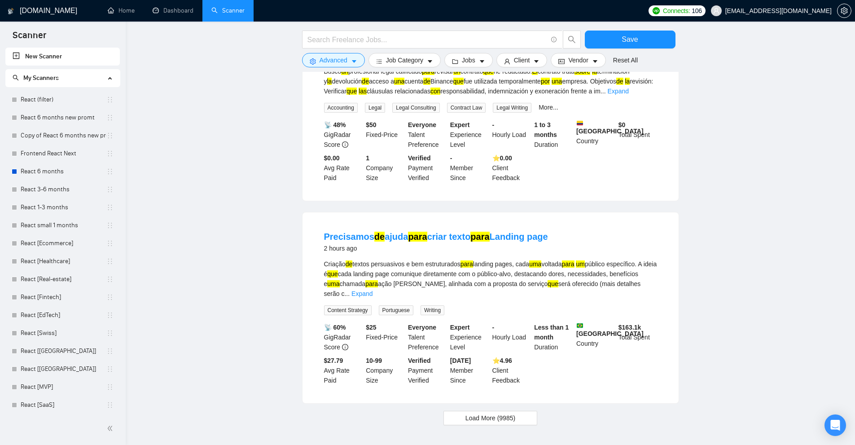
scroll to position [3080, 0]
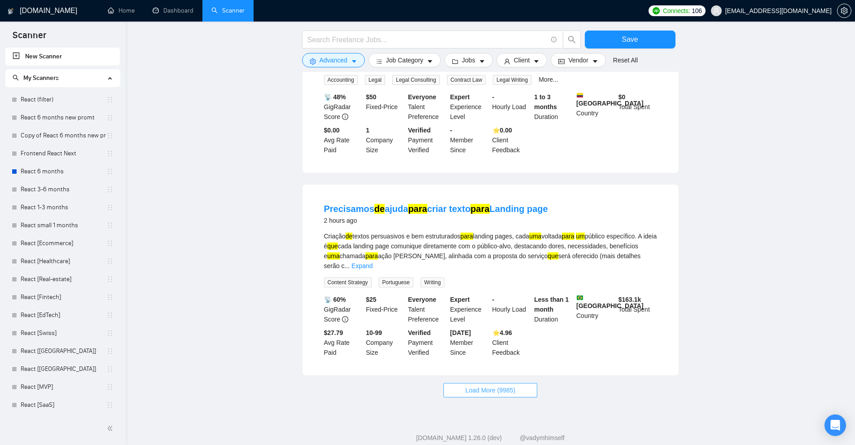
click at [498, 383] on button "Load More (9985)" at bounding box center [491, 390] width 94 height 14
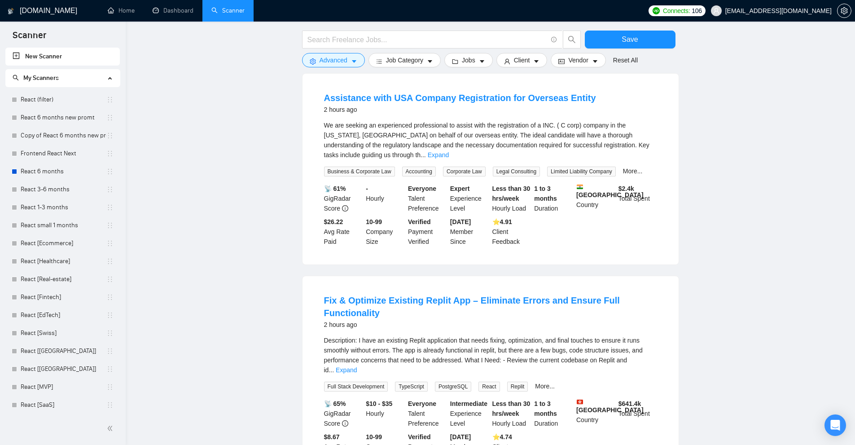
scroll to position [3663, 0]
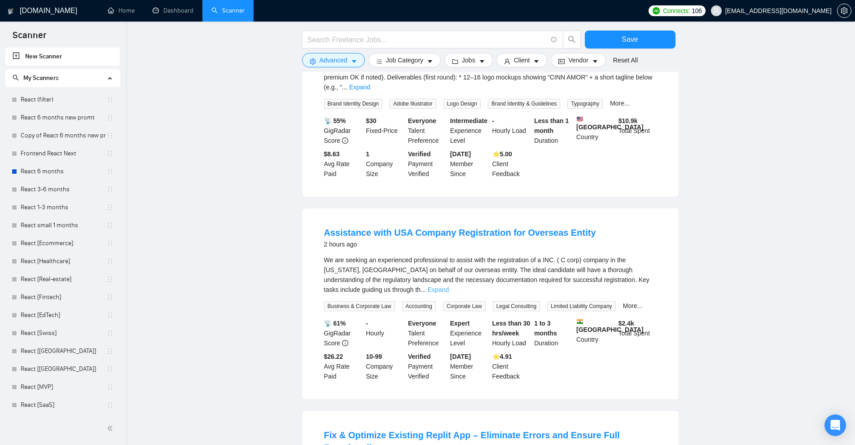
click at [449, 286] on link "Expand" at bounding box center [438, 289] width 21 height 7
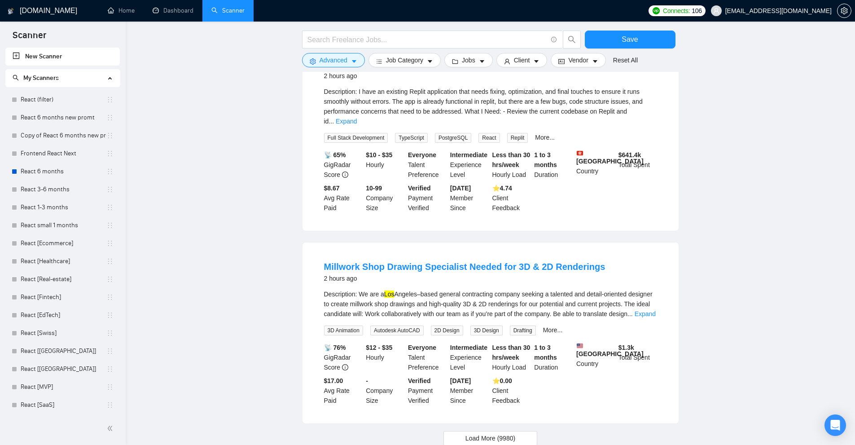
scroll to position [3942, 0]
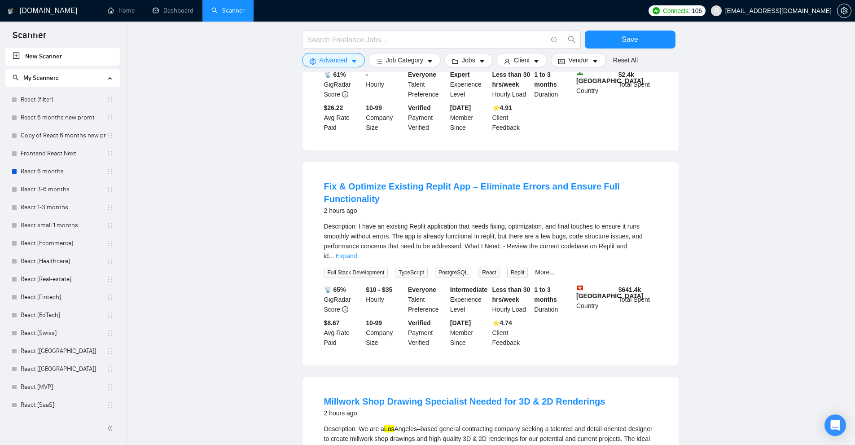
click at [650, 209] on li "Fix & Optimize Existing Replit App – Eliminate Errors and Ensure Full Functiona…" at bounding box center [490, 264] width 355 height 182
click at [651, 221] on div "Description: I have an existing Replit application that needs fixing, optimizat…" at bounding box center [490, 249] width 333 height 56
click at [357, 252] on link "Expand" at bounding box center [346, 255] width 21 height 7
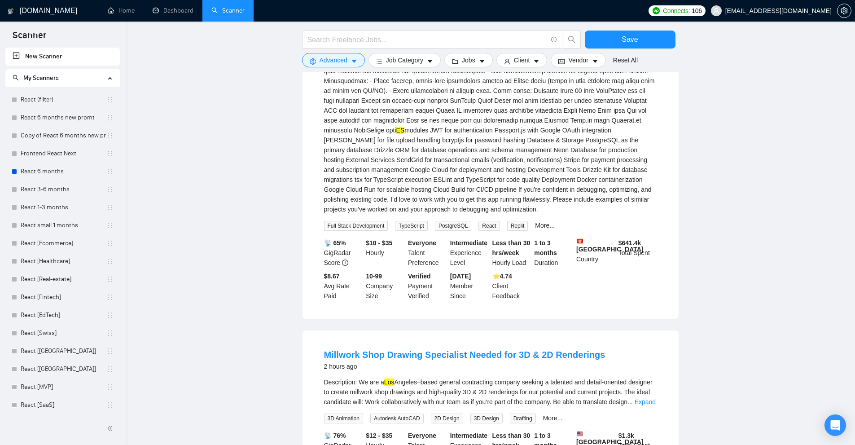
scroll to position [4264, 0]
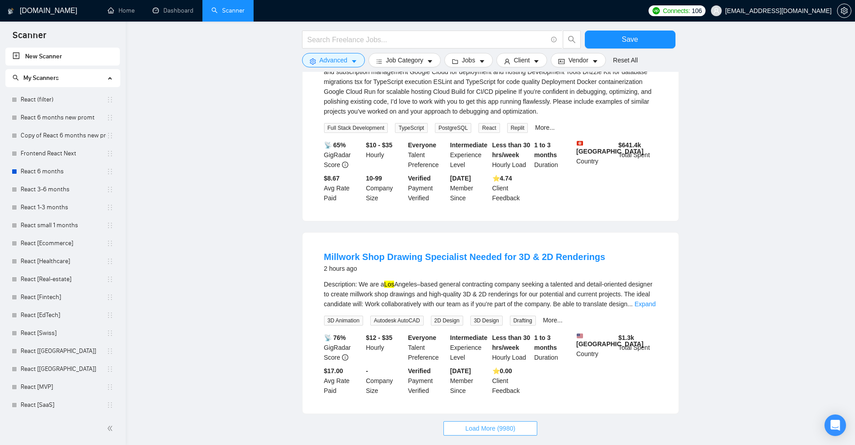
click at [491, 423] on span "Load More (9980)" at bounding box center [491, 428] width 50 height 10
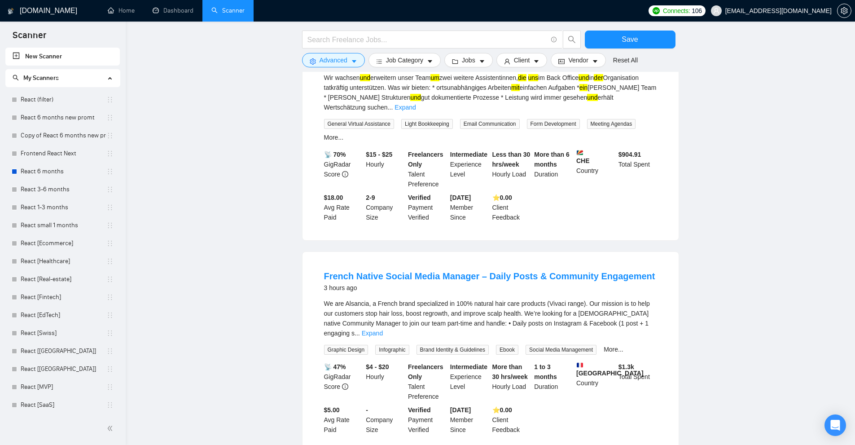
scroll to position [5110, 0]
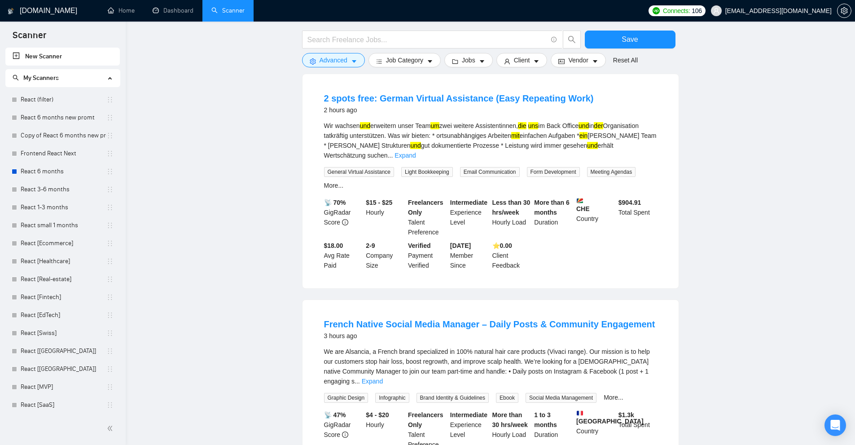
drag, startPoint x: 670, startPoint y: 304, endPoint x: 666, endPoint y: 284, distance: 20.7
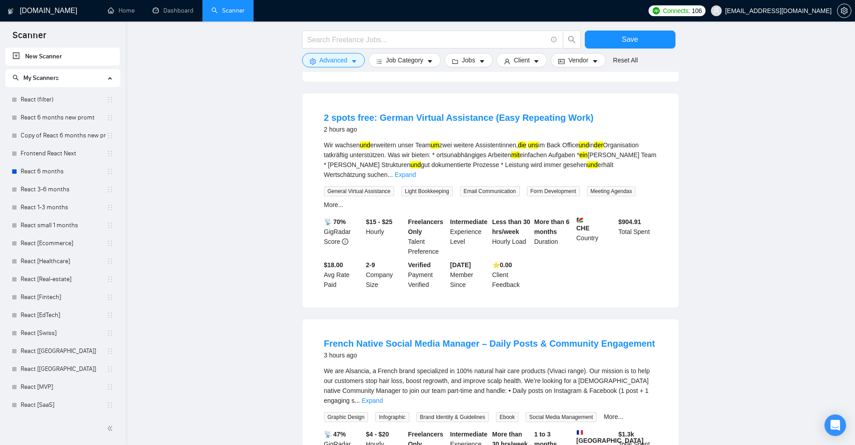
click at [639, 366] on div "We are Alsancia, a French brand specialized in 100% natural hair care products …" at bounding box center [490, 386] width 333 height 40
click at [383, 397] on link "Expand" at bounding box center [372, 400] width 21 height 7
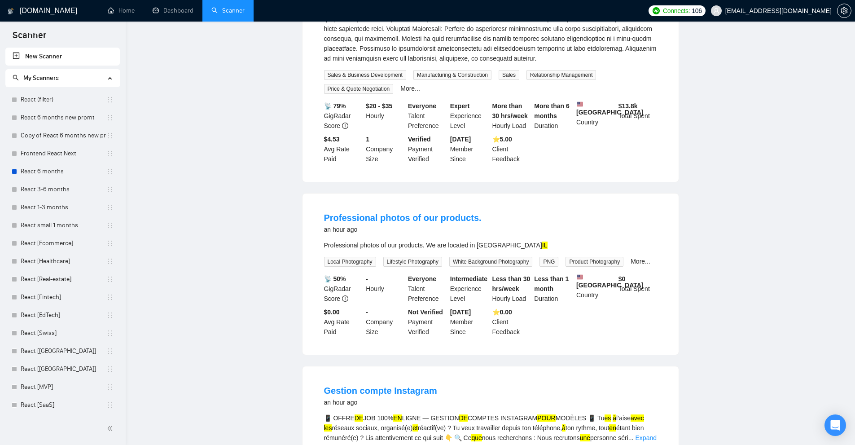
scroll to position [0, 0]
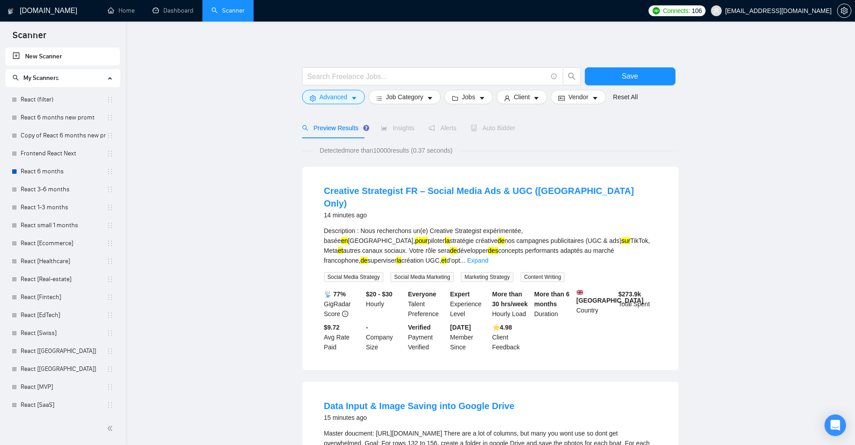
drag, startPoint x: 671, startPoint y: 357, endPoint x: 608, endPoint y: 123, distance: 242.2
click at [346, 97] on span "Advanced" at bounding box center [334, 97] width 28 height 10
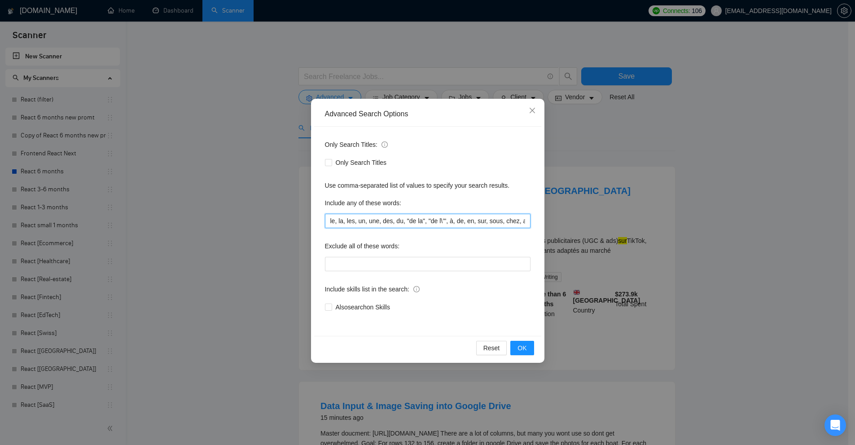
click at [405, 220] on input "le, la, les, un, une, des, du, "de la", "de l\’", à, de, en, sur, sous, chez, a…" at bounding box center [428, 221] width 206 height 14
click at [679, 175] on div "Advanced Search Options Only Search Titles: Only Search Titles Use comma-separa…" at bounding box center [427, 222] width 855 height 445
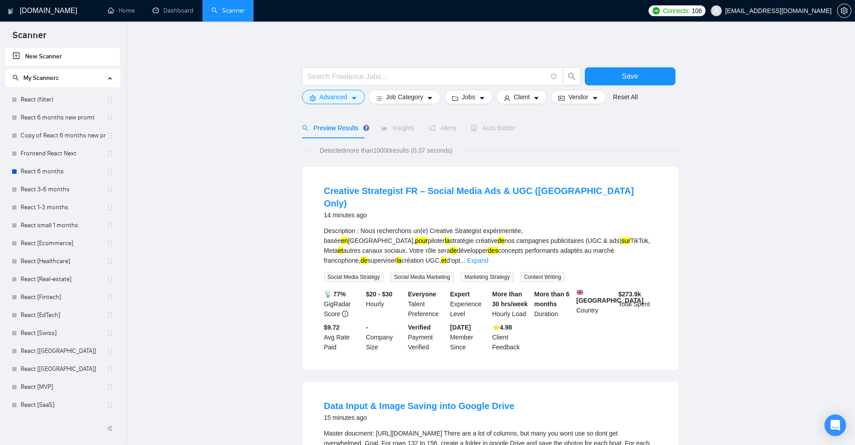
drag, startPoint x: 681, startPoint y: 321, endPoint x: 595, endPoint y: 128, distance: 211.4
click at [456, 77] on input "text" at bounding box center [428, 76] width 240 height 11
click at [347, 96] on button "Advanced" at bounding box center [333, 97] width 63 height 14
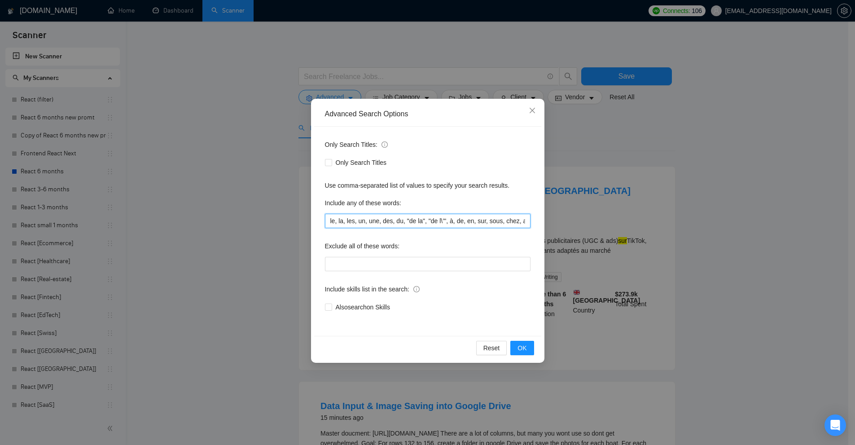
click at [418, 215] on input "le, la, les, un, une, des, du, "de la", "de l\’", à, de, en, sur, sous, chez, a…" at bounding box center [428, 221] width 206 height 14
paste input "as, un, una, unos, unas, de, en, con, sin, por, para, sobre, entre, hacia, pero…"
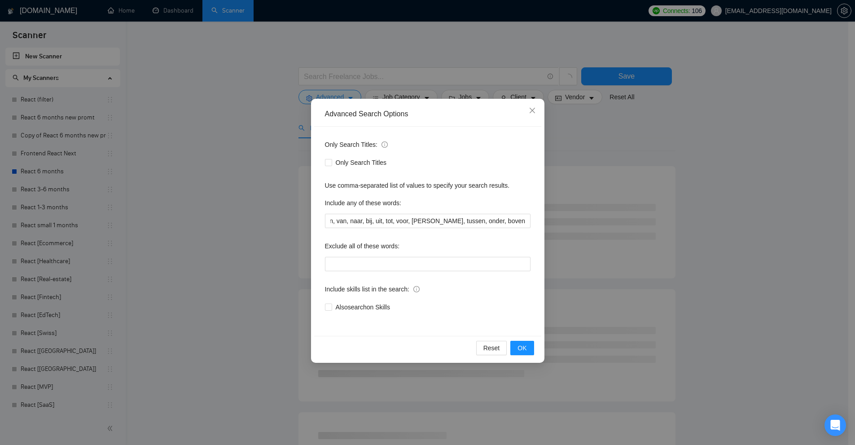
click at [691, 179] on div "Advanced Search Options Only Search Titles: Only Search Titles Use comma-separa…" at bounding box center [427, 222] width 855 height 445
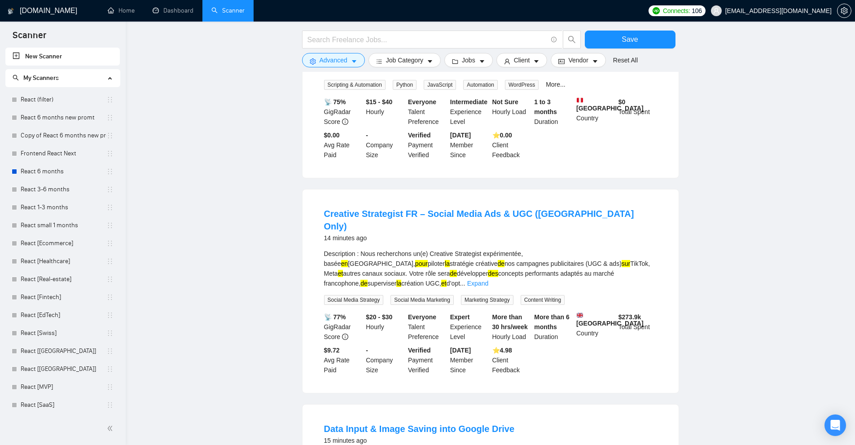
scroll to position [404, 0]
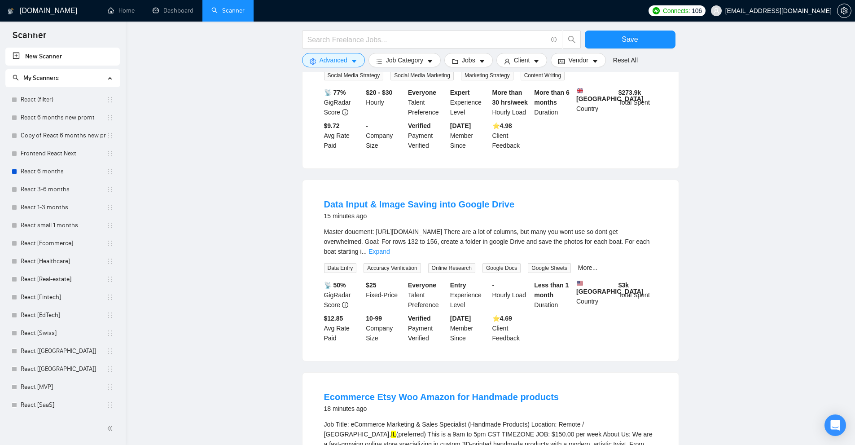
click at [647, 227] on div "Master doucment: https://docs.google.com/spreadsheets/d/1ya7-pYVYDzAIKYBooGyhdZ…" at bounding box center [490, 242] width 333 height 30
click at [390, 248] on link "Expand" at bounding box center [379, 251] width 21 height 7
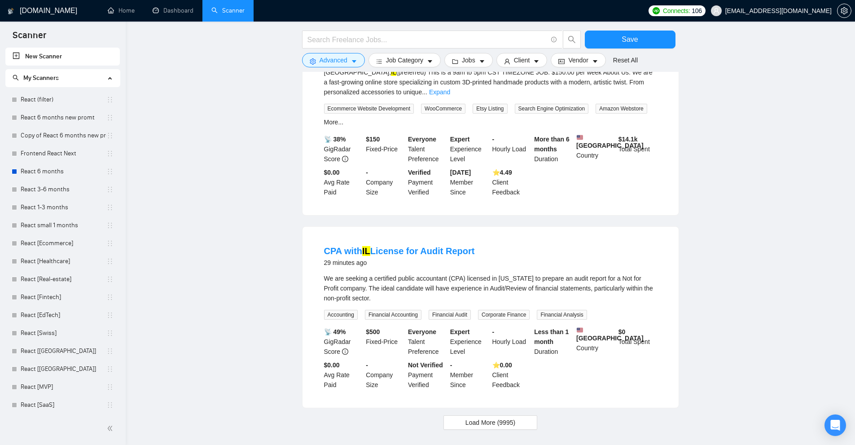
scroll to position [943, 0]
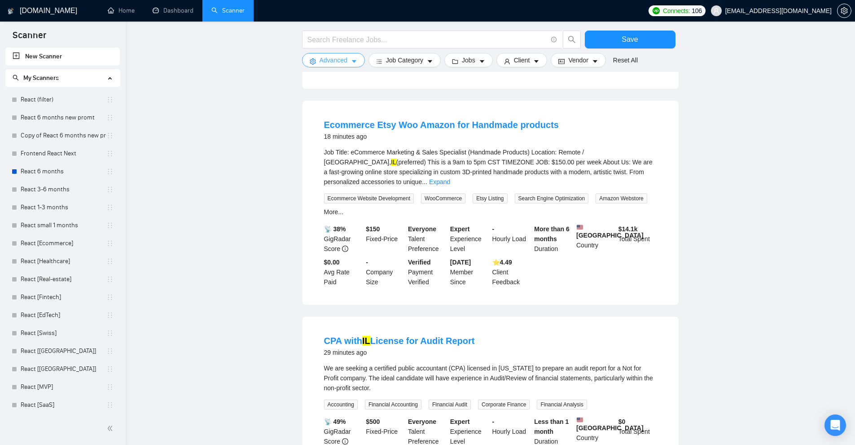
click at [353, 57] on button "Advanced" at bounding box center [333, 60] width 63 height 14
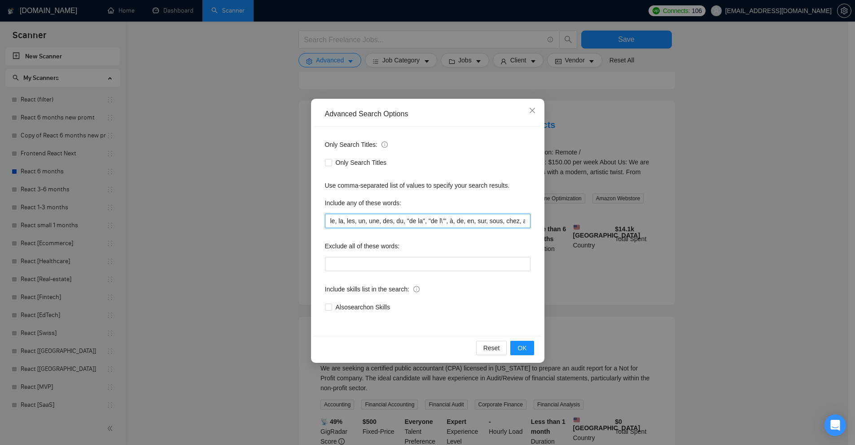
click at [436, 218] on input "le, la, les, un, une, des, du, "de la", "de l\’", à, de, en, sur, sous, chez, a…" at bounding box center [428, 221] width 206 height 14
paste input "text"
type input "le, la, les, un, une, des, du, "de la", "de l\’", à, de, en, sur, sous, chez, a…"
click at [531, 353] on button "OK" at bounding box center [522, 348] width 23 height 14
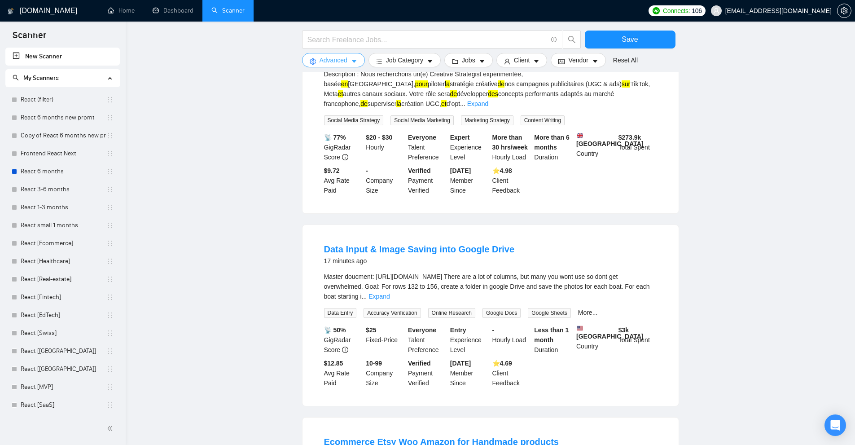
scroll to position [629, 0]
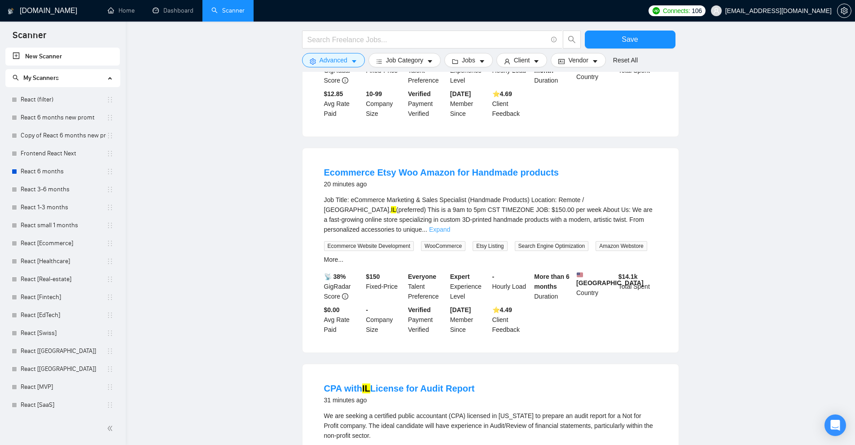
click at [450, 226] on link "Expand" at bounding box center [439, 229] width 21 height 7
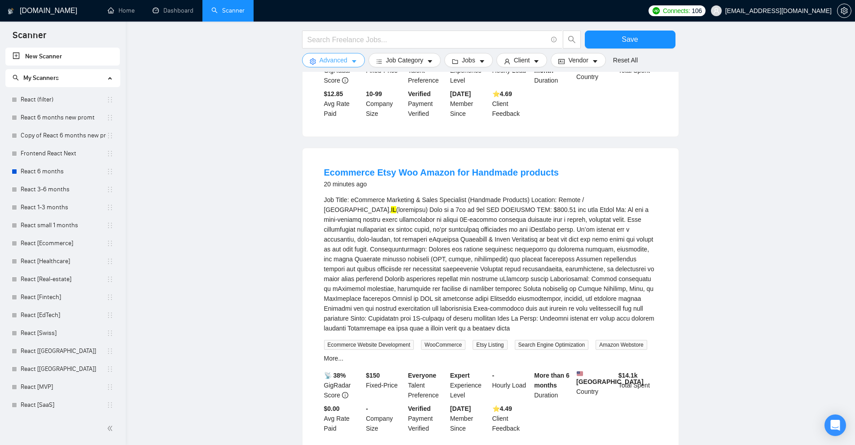
click at [325, 57] on span "Advanced" at bounding box center [334, 60] width 28 height 10
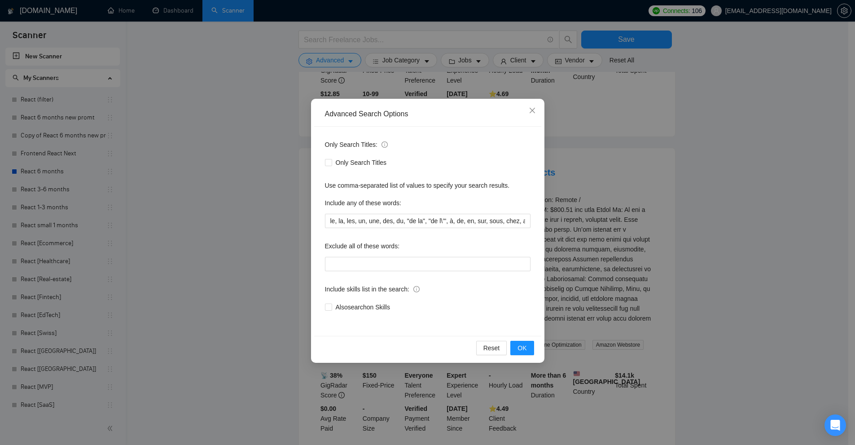
click at [405, 209] on div "Include any of these words:" at bounding box center [428, 205] width 206 height 18
click at [407, 220] on input "le, la, les, un, une, des, du, "de la", "de l\’", à, de, en, sur, sous, chez, a…" at bounding box center [428, 221] width 206 height 14
click at [528, 349] on button "OK" at bounding box center [522, 348] width 23 height 14
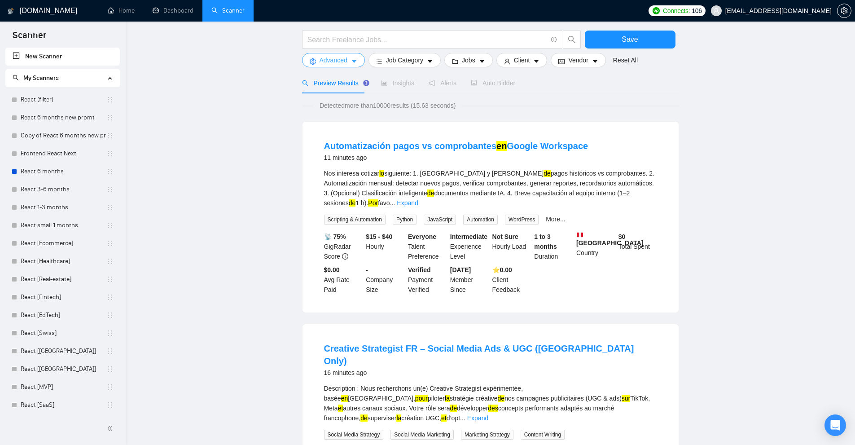
scroll to position [909, 0]
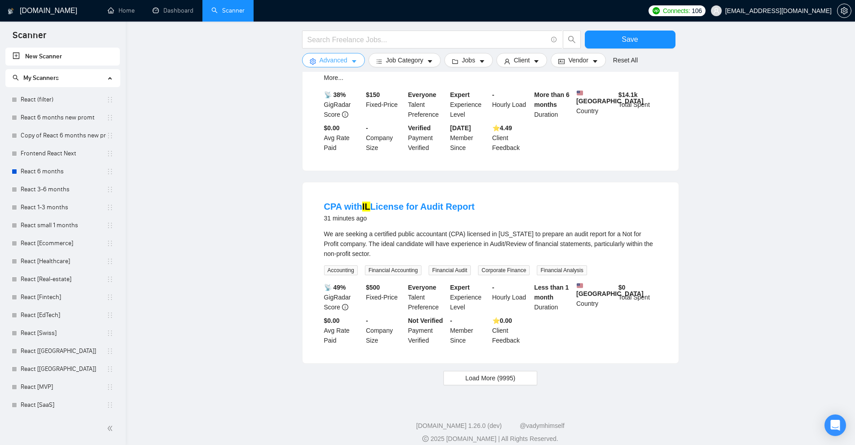
click at [335, 59] on span "Advanced" at bounding box center [334, 60] width 28 height 10
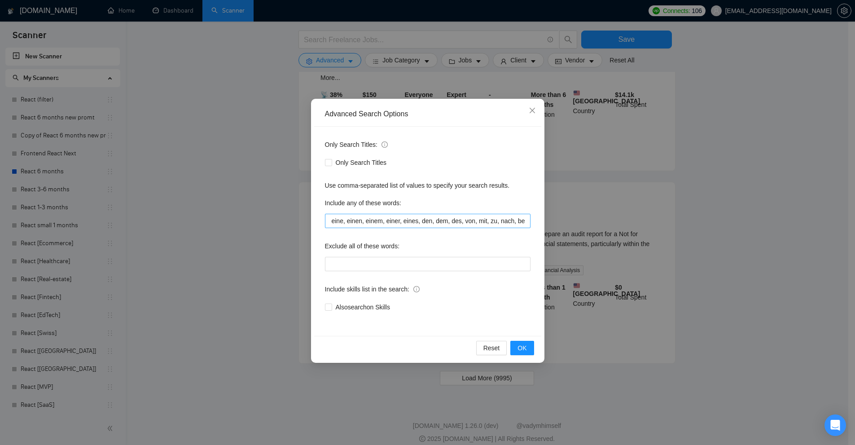
scroll to position [0, 1392]
click at [475, 220] on input "le, la, les, un, une, des, du, "de la", "de l\’", à, de, en, sur, sous, chez, a…" at bounding box center [428, 221] width 206 height 14
click at [257, 47] on div "Advanced Search Options Only Search Titles: Only Search Titles Use comma-separa…" at bounding box center [427, 222] width 855 height 445
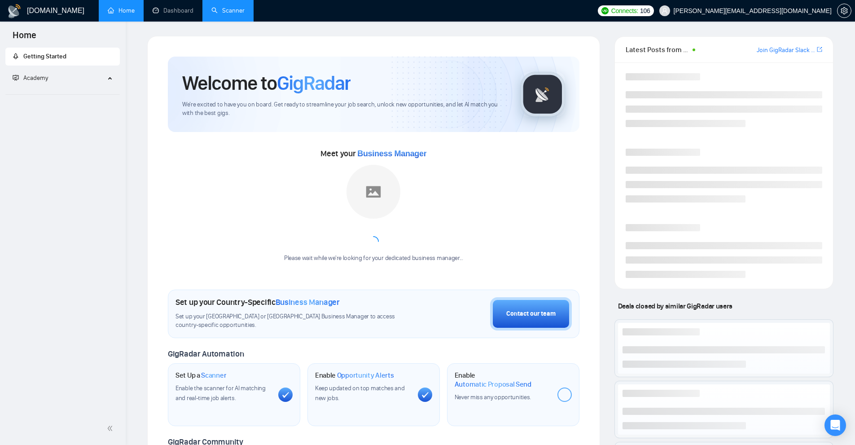
click at [230, 7] on link "Scanner" at bounding box center [227, 11] width 33 height 8
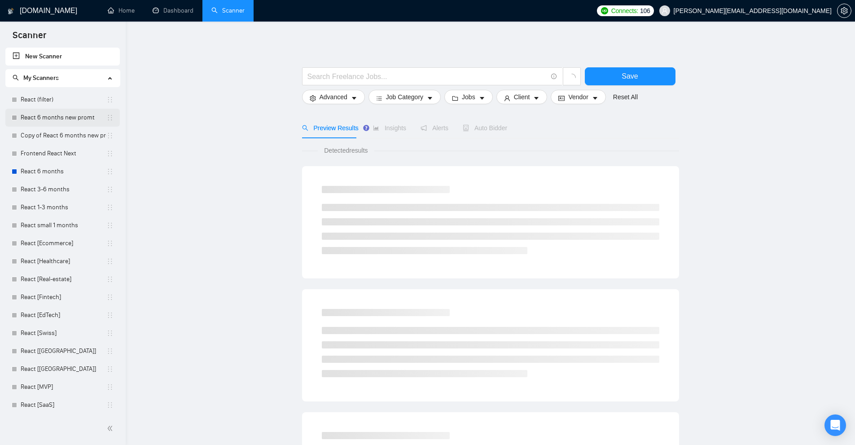
click at [53, 117] on link "React 6 months new promt" at bounding box center [64, 118] width 86 height 18
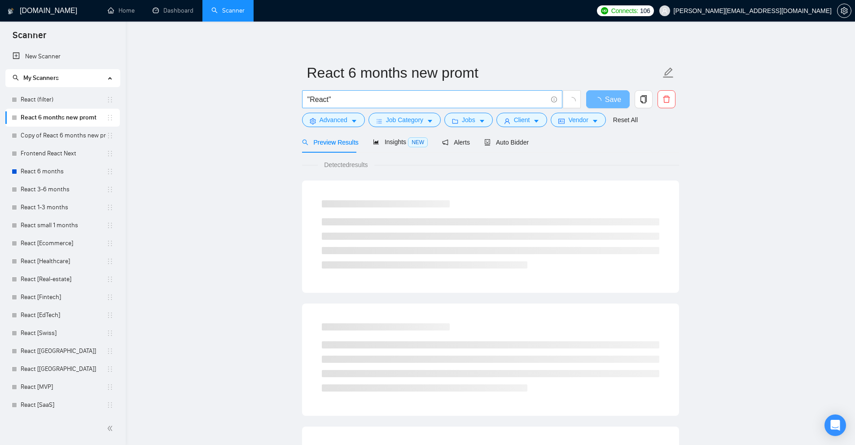
click at [378, 105] on input ""React"" at bounding box center [428, 99] width 240 height 11
click at [57, 58] on link "New Scanner" at bounding box center [63, 57] width 100 height 18
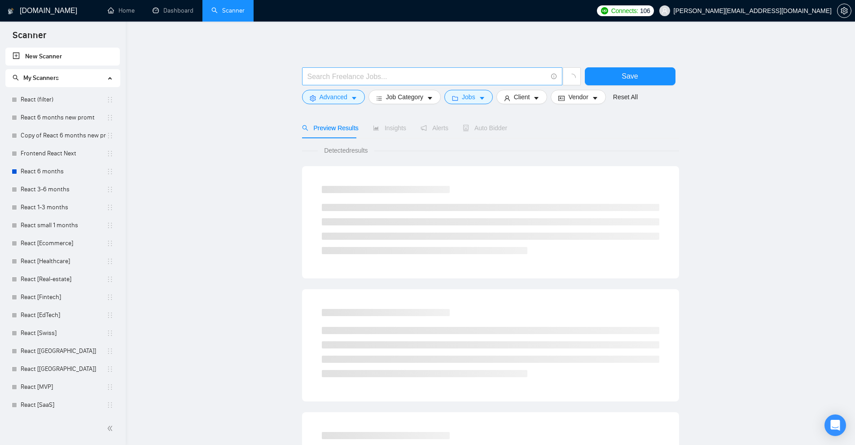
click at [387, 80] on input "text" at bounding box center [428, 76] width 240 height 11
paste input "le, la, les, un, une, des, du, "de la", "de l\’", à, de, en, sur, sous, chez, a…"
type input "le, la, les, un, une, des, du, "de la", "de l\’", à, de, en, sur, sous, chez, a…"
click at [356, 99] on icon "caret-down" at bounding box center [354, 98] width 6 height 6
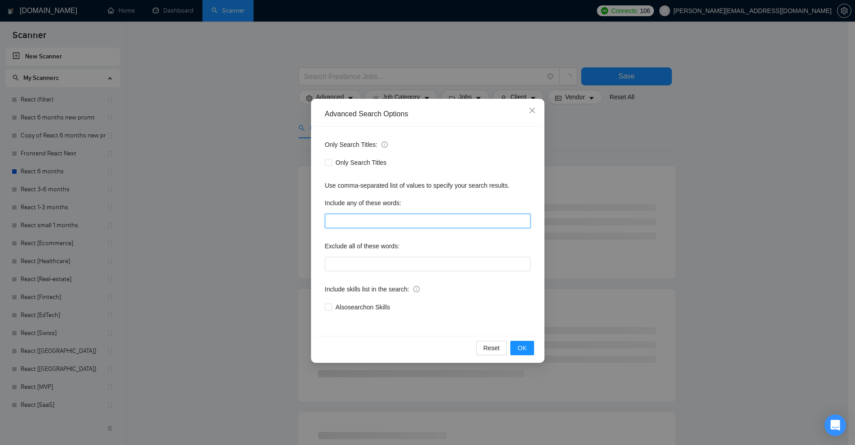
click at [374, 225] on input "text" at bounding box center [428, 221] width 206 height 14
paste input "le, la, les, un, une, des, du, "de la", "de l\’", à, de, en, sur, sous, chez, a…"
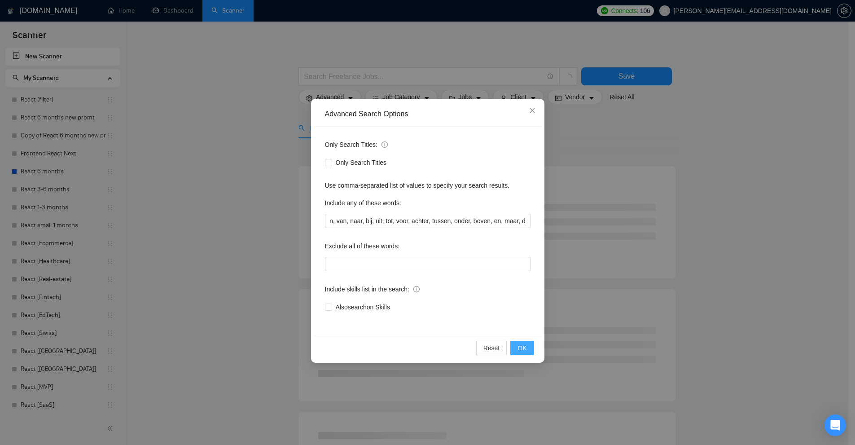
click at [530, 348] on button "OK" at bounding box center [522, 348] width 23 height 14
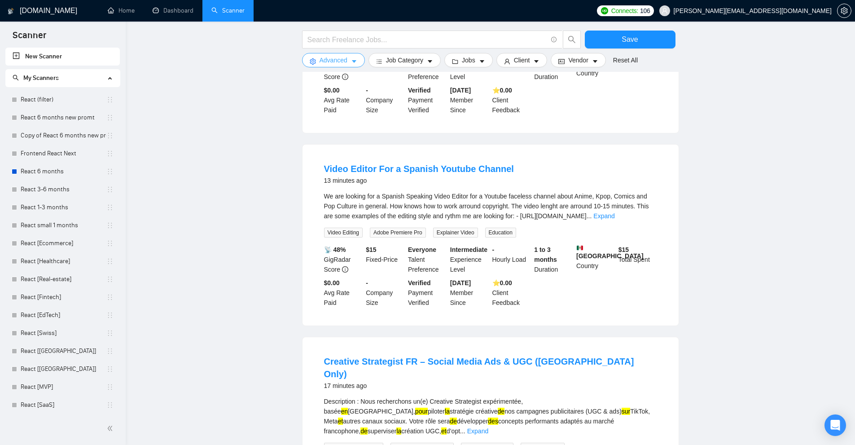
scroll to position [781, 0]
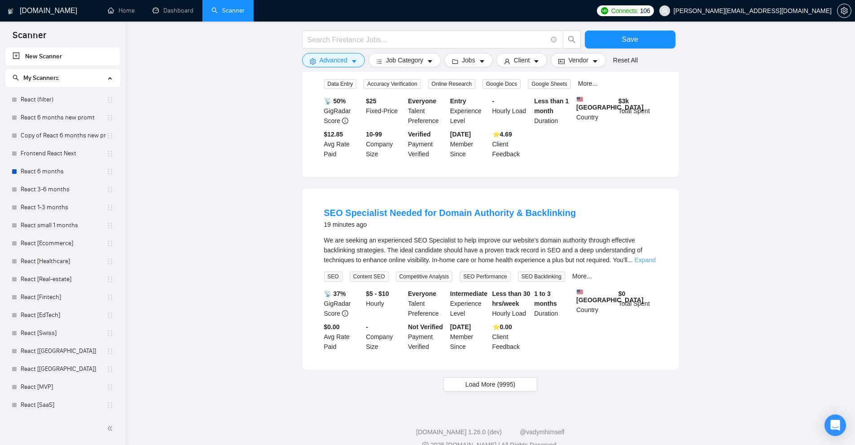
click at [642, 256] on link "Expand" at bounding box center [645, 259] width 21 height 7
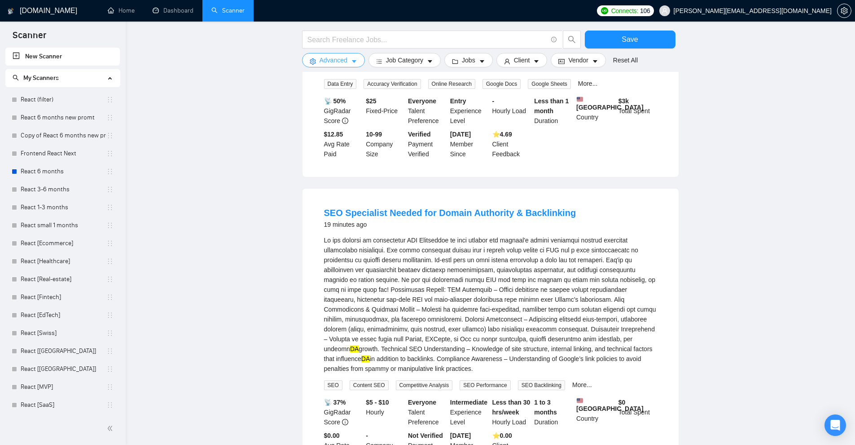
click at [347, 66] on button "Advanced" at bounding box center [333, 60] width 63 height 14
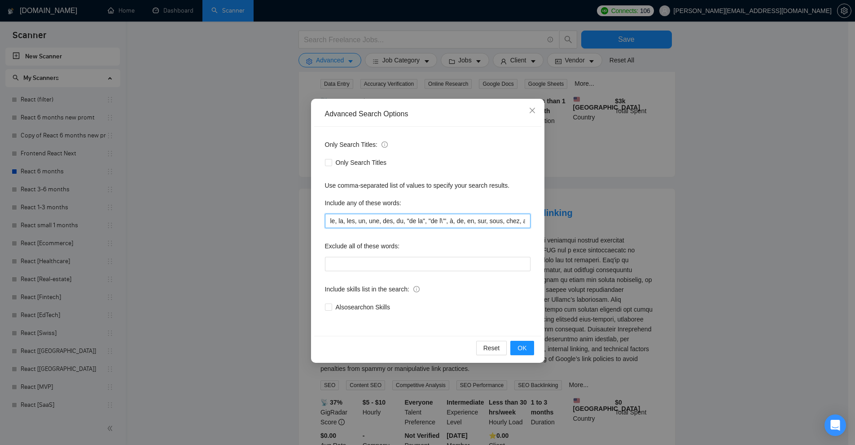
click at [401, 221] on input "le, la, les, un, une, des, du, "de la", "de l\’", à, de, en, sur, sous, chez, a…" at bounding box center [428, 221] width 206 height 14
paste input "text"
type input "le, la, les, un, une, des, du, "de la", "de l\’", à, de, en, sur, sous, chez, a…"
click at [521, 348] on span "OK" at bounding box center [522, 348] width 9 height 10
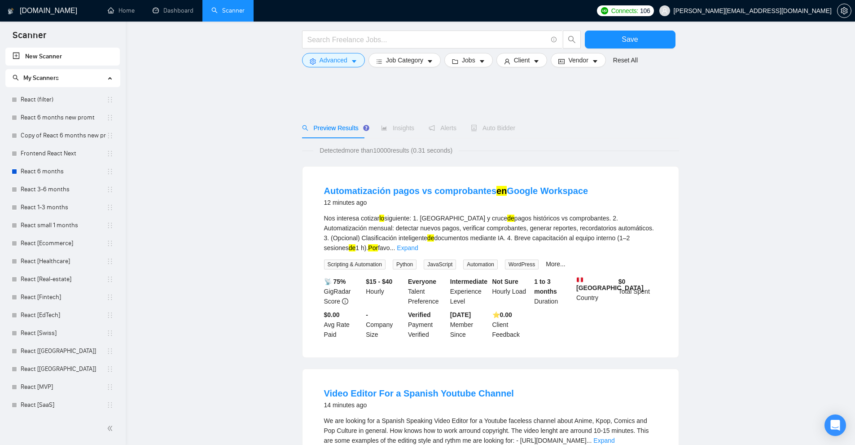
scroll to position [775, 0]
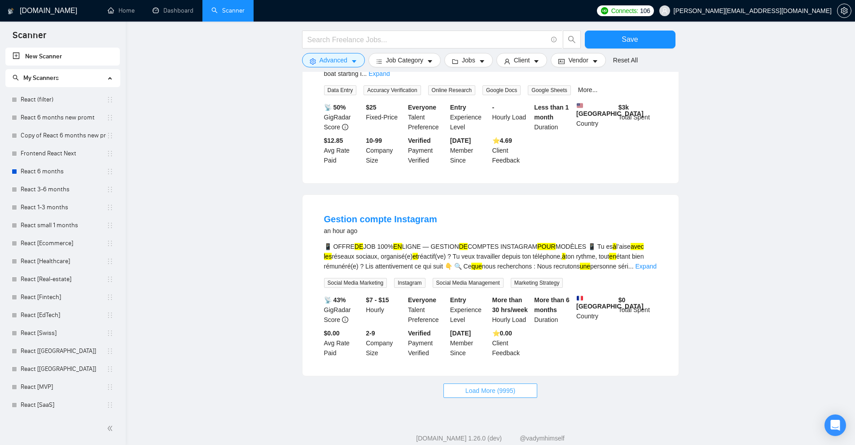
click at [505, 386] on span "Load More (9995)" at bounding box center [491, 391] width 50 height 10
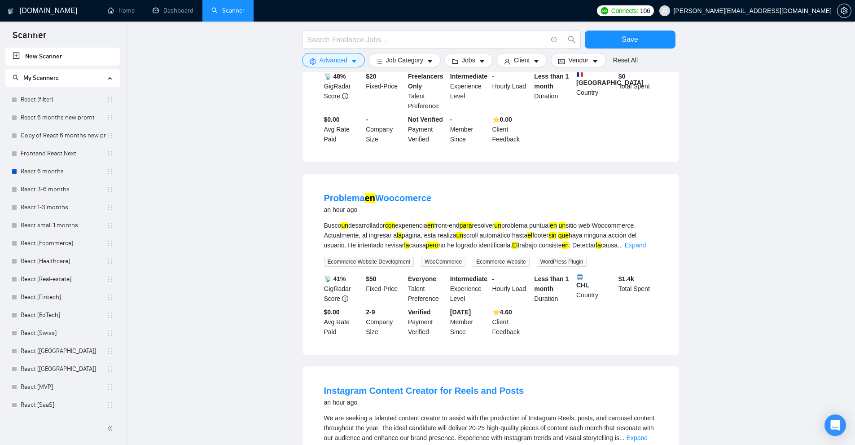
scroll to position [1717, 0]
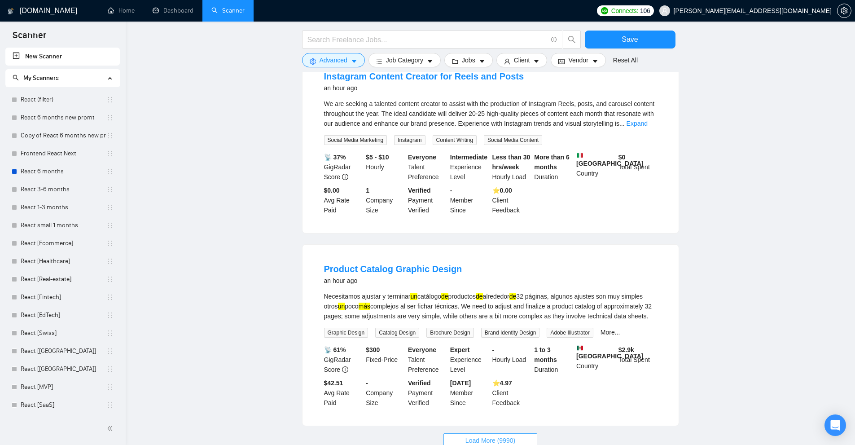
click at [480, 433] on button "Load More (9990)" at bounding box center [491, 440] width 94 height 14
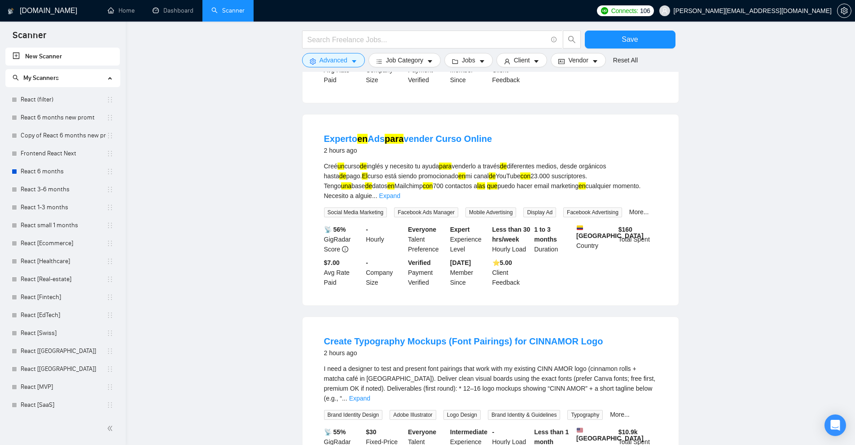
scroll to position [2757, 0]
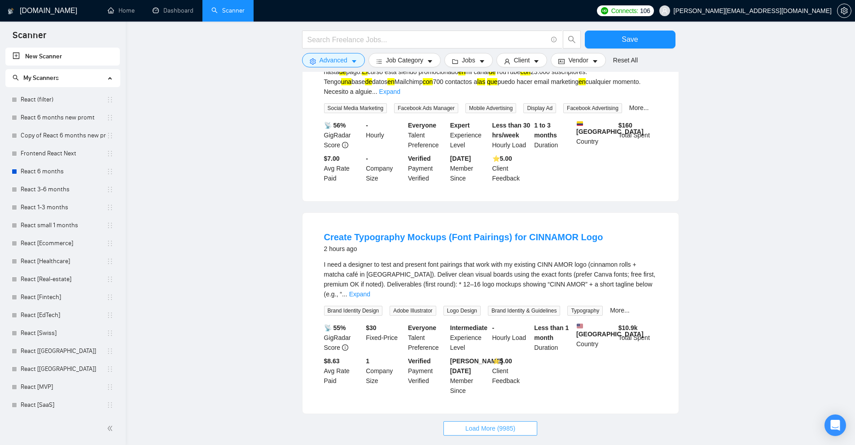
click at [496, 423] on span "Load More (9985)" at bounding box center [491, 428] width 50 height 10
click at [370, 290] on link "Expand" at bounding box center [359, 293] width 21 height 7
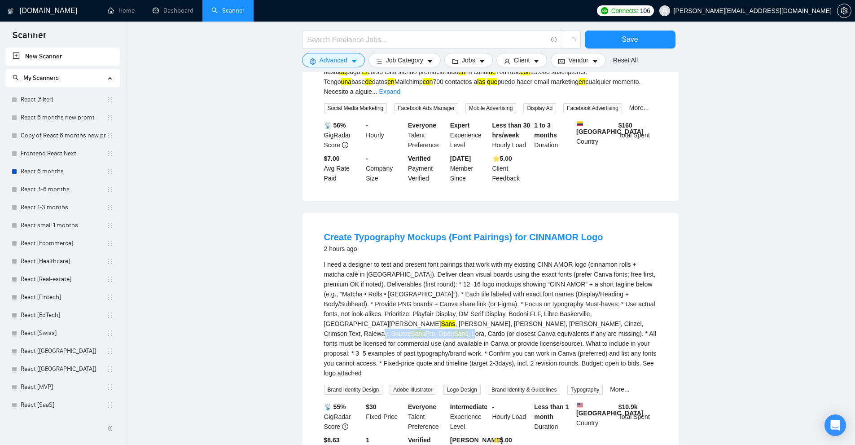
drag, startPoint x: 469, startPoint y: 277, endPoint x: 492, endPoint y: 277, distance: 22.9
click at [492, 277] on div "I need a designer to test and present font pairings that work with my existing …" at bounding box center [490, 319] width 333 height 119
click at [504, 277] on div "I need a designer to test and present font pairings that work with my existing …" at bounding box center [490, 319] width 333 height 119
click at [455, 320] on mark "Sans" at bounding box center [448, 323] width 14 height 7
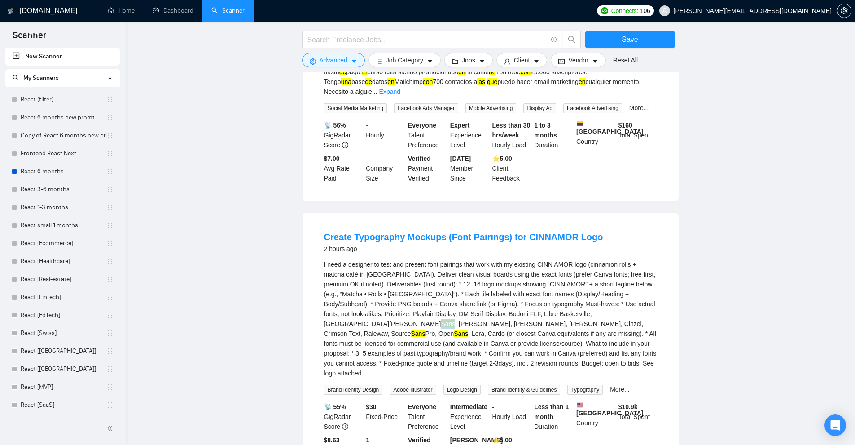
copy mark "Sans"
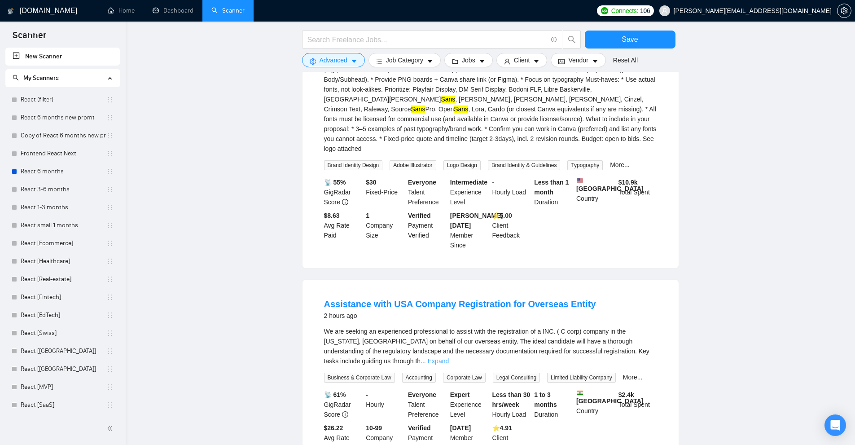
click at [449, 357] on link "Expand" at bounding box center [438, 360] width 21 height 7
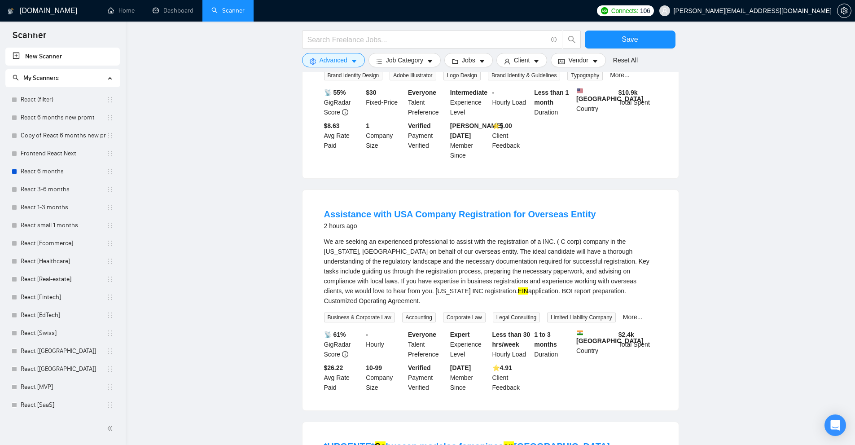
scroll to position [3296, 0]
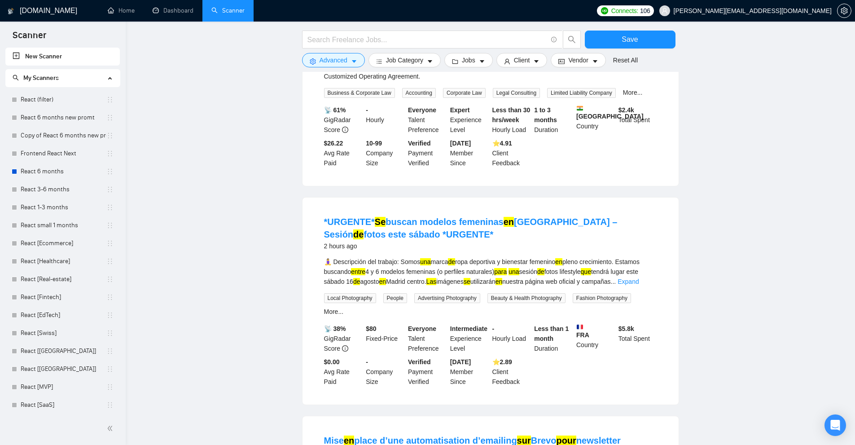
click at [481, 257] on div "🧘‍♀️ Descripción del trabajo: Somos una marca de ropa deportiva y bienestar fem…" at bounding box center [490, 272] width 333 height 30
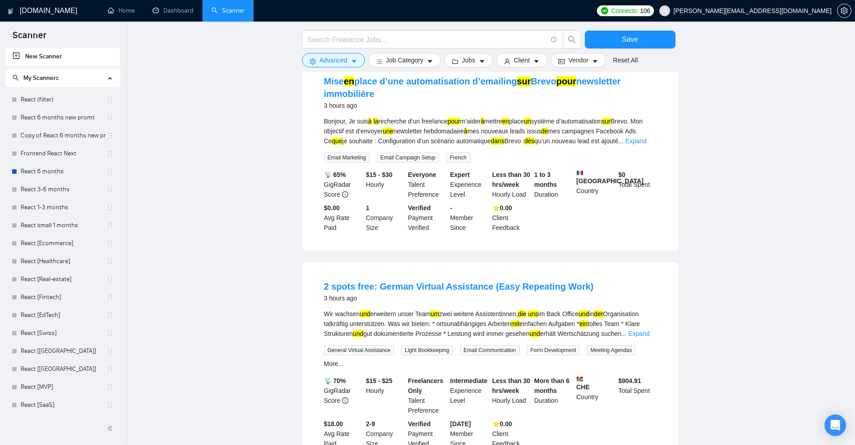
scroll to position [3880, 0]
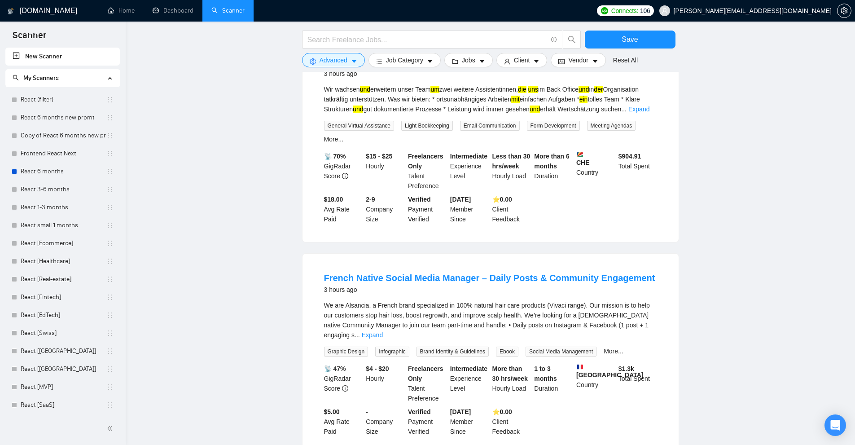
drag, startPoint x: 532, startPoint y: 378, endPoint x: 541, endPoint y: 370, distance: 12.4
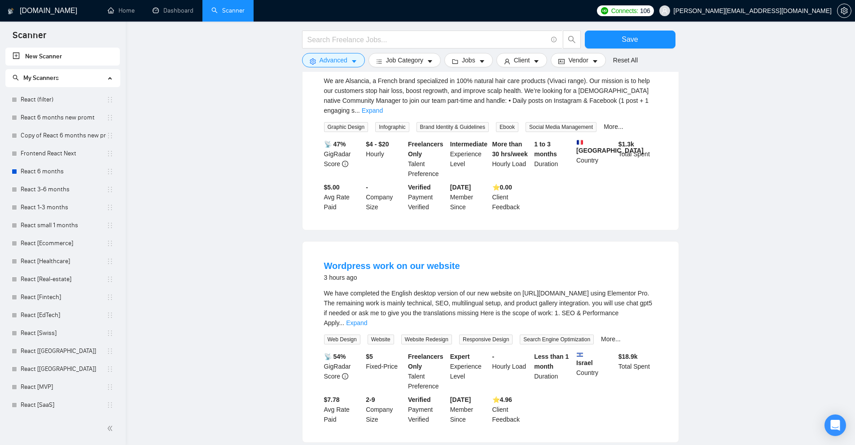
click at [367, 319] on link "Expand" at bounding box center [356, 322] width 21 height 7
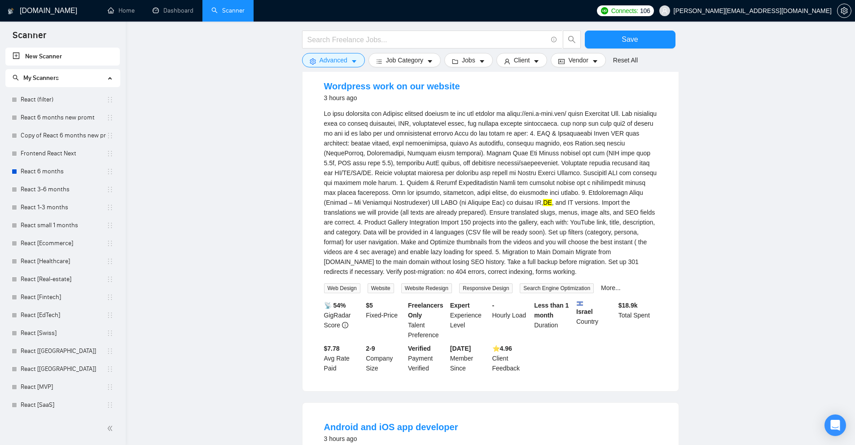
scroll to position [4463, 0]
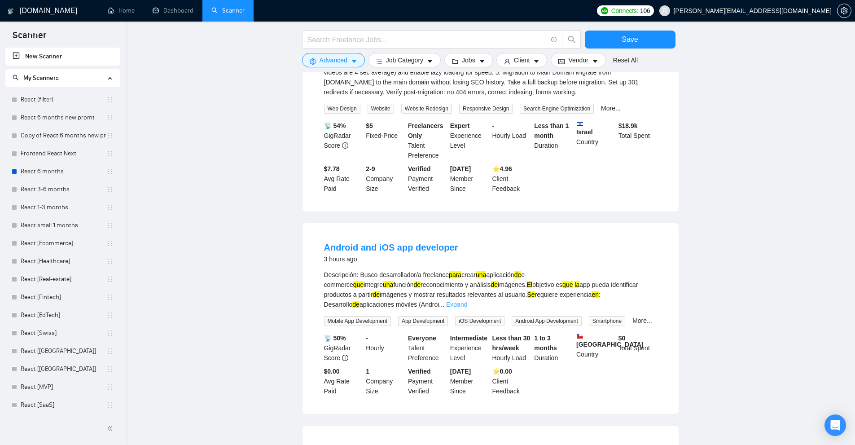
click at [467, 301] on link "Expand" at bounding box center [456, 304] width 21 height 7
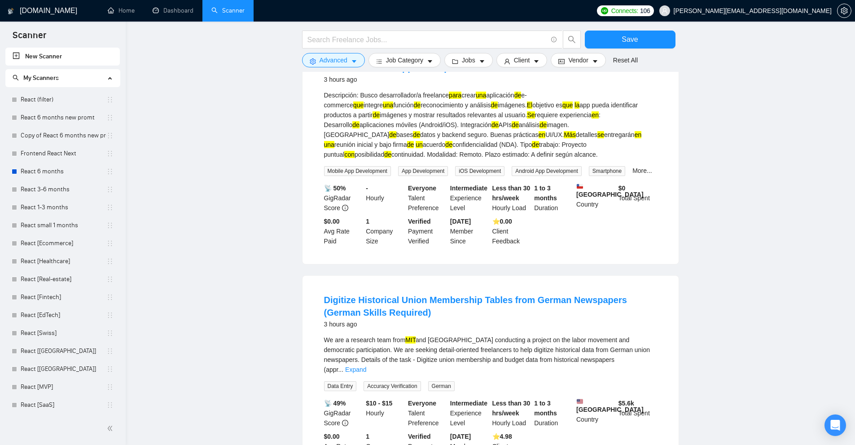
scroll to position [4688, 0]
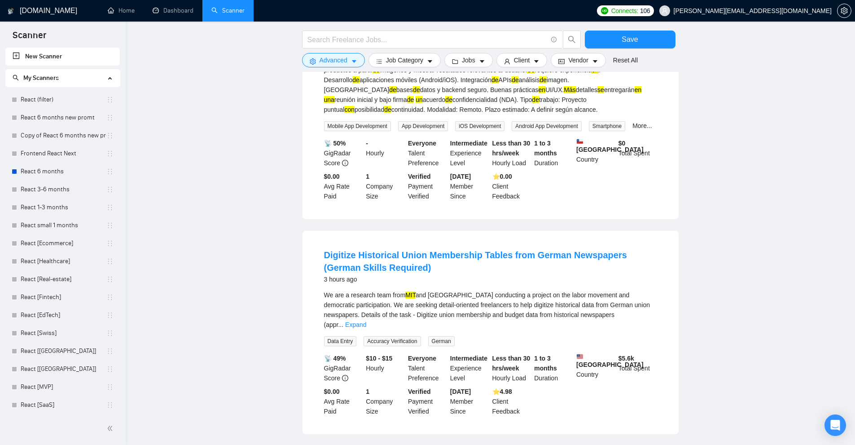
click at [652, 290] on div "We are a research team from MIT and Humboldt University Berlin conducting a pro…" at bounding box center [490, 318] width 333 height 56
click at [366, 321] on link "Expand" at bounding box center [355, 324] width 21 height 7
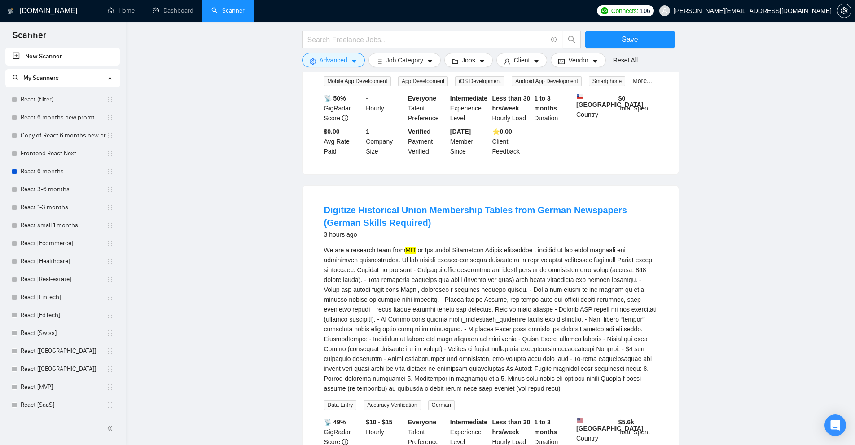
scroll to position [4957, 0]
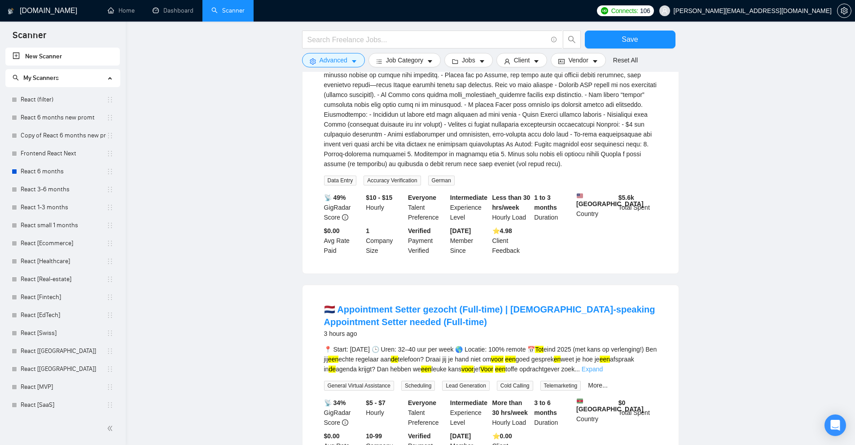
click at [603, 365] on link "Expand" at bounding box center [592, 368] width 21 height 7
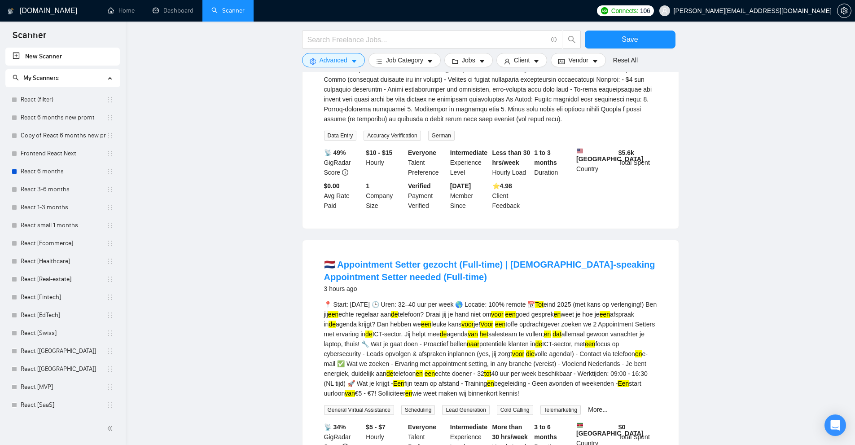
scroll to position [5227, 0]
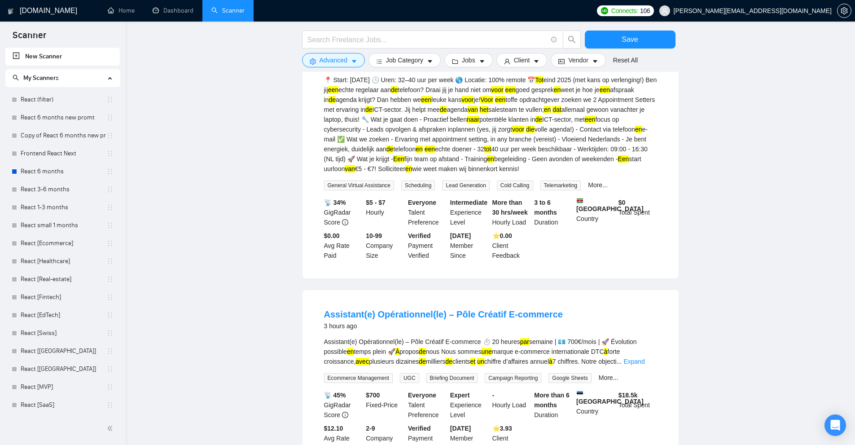
click at [622, 358] on span "..." at bounding box center [619, 361] width 5 height 7
click at [642, 358] on link "Expand" at bounding box center [634, 361] width 21 height 7
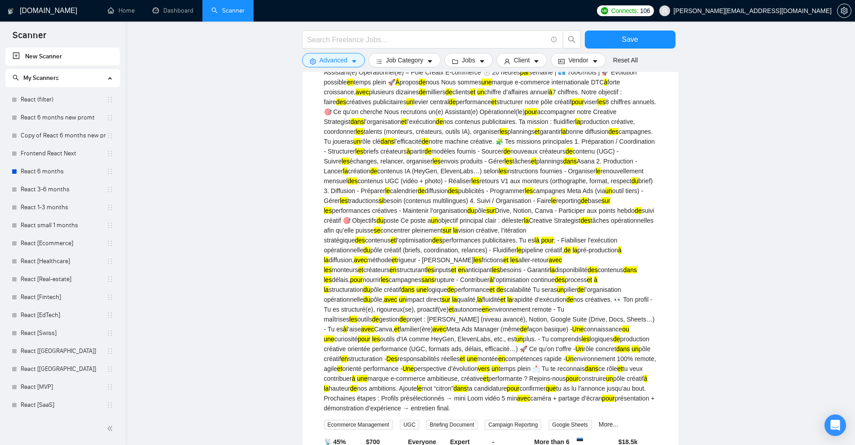
scroll to position [5543, 0]
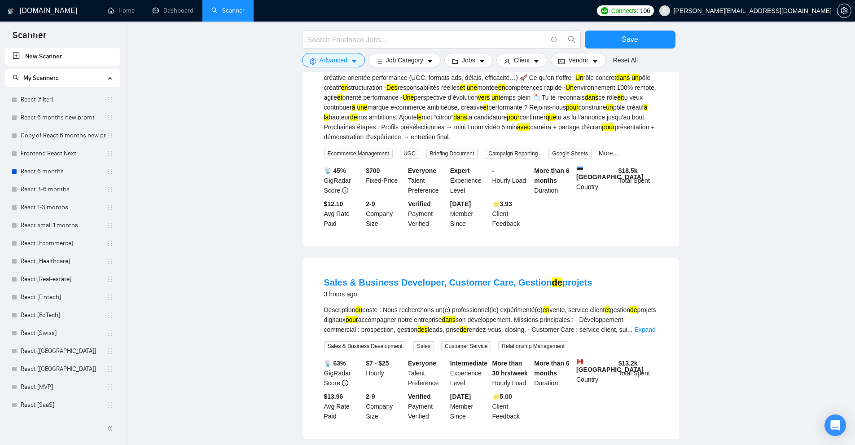
scroll to position [5902, 0]
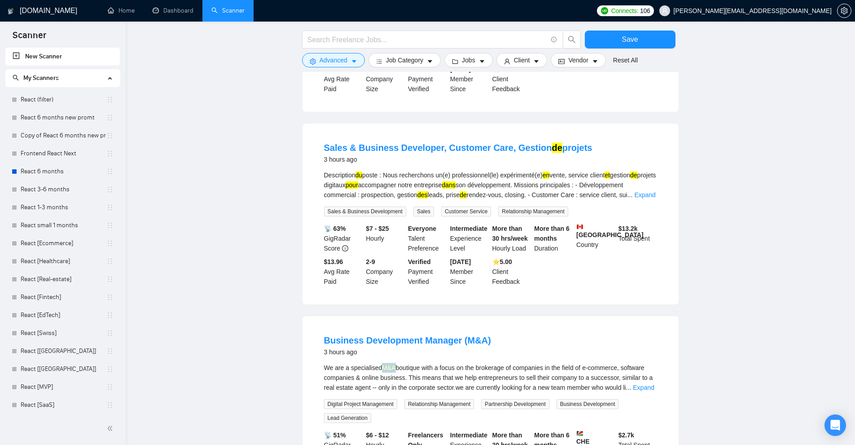
drag, startPoint x: 383, startPoint y: 247, endPoint x: 396, endPoint y: 247, distance: 13.5
click at [396, 364] on mark "M&A" at bounding box center [388, 367] width 13 height 7
copy mark "M&A"
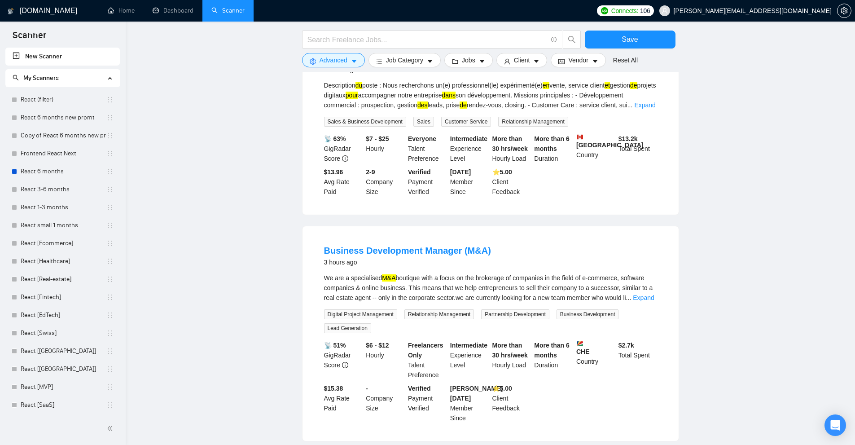
click at [446, 273] on div "We are a specialised M&A boutique with a focus on the brokerage of companies in…" at bounding box center [490, 288] width 333 height 30
click at [651, 294] on link "Expand" at bounding box center [643, 297] width 21 height 7
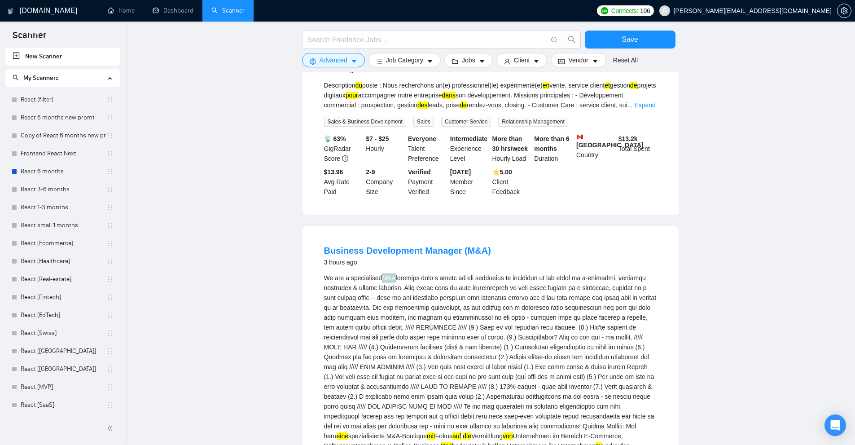
drag, startPoint x: 381, startPoint y: 158, endPoint x: 395, endPoint y: 158, distance: 13.5
click at [395, 273] on div "We are a specialised M&A eine spezialisierte M&A-Boutique mit Fokus auf die Ver…" at bounding box center [490, 436] width 333 height 326
click at [461, 273] on div "We are a specialised M&A eine spezialisierte M&A-Boutique mit Fokus auf die Ver…" at bounding box center [490, 436] width 333 height 326
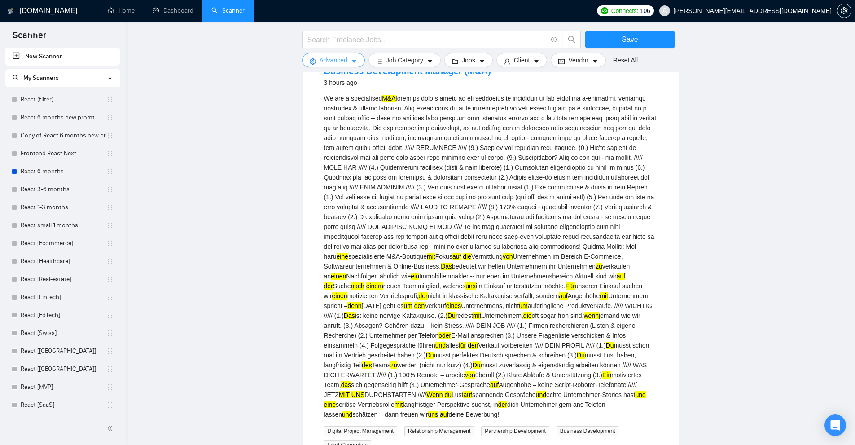
click at [343, 62] on span "Advanced" at bounding box center [334, 60] width 28 height 10
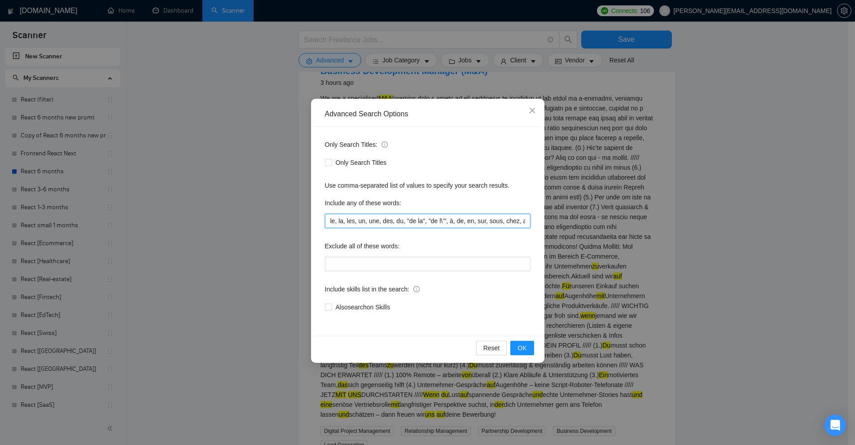
click at [422, 221] on input "le, la, les, un, une, des, du, "de la", "de l\’", à, de, en, sur, sous, chez, a…" at bounding box center [428, 221] width 206 height 14
click at [557, 153] on div "Advanced Search Options Only Search Titles: Only Search Titles Use comma-separa…" at bounding box center [427, 222] width 855 height 445
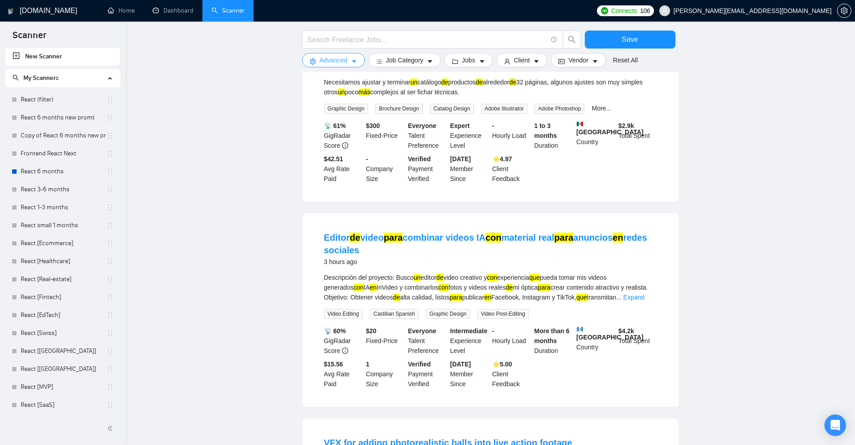
scroll to position [6826, 0]
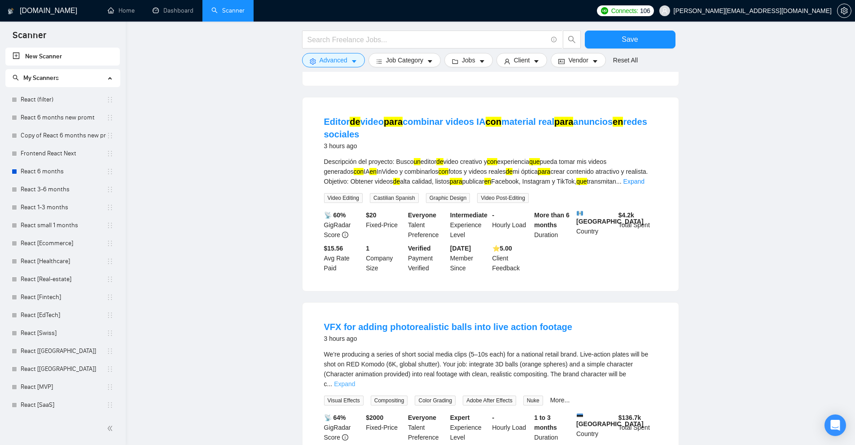
click at [355, 380] on link "Expand" at bounding box center [344, 383] width 21 height 7
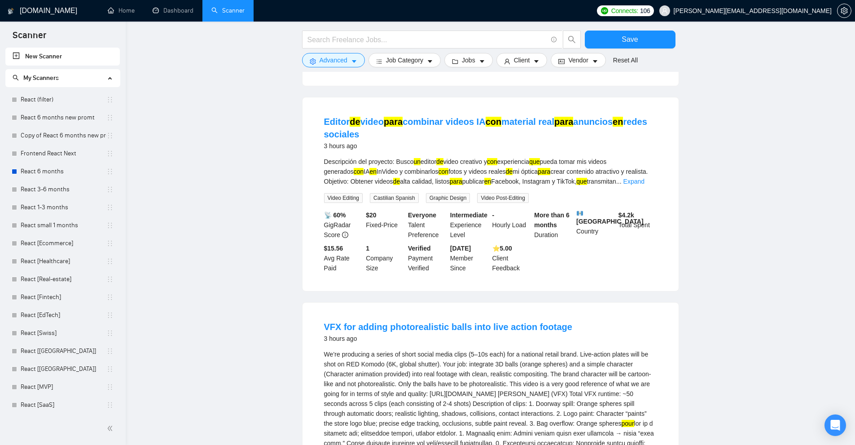
click at [622, 420] on mark "pour" at bounding box center [628, 423] width 13 height 7
drag, startPoint x: 353, startPoint y: 303, endPoint x: 359, endPoint y: 303, distance: 5.8
click at [622, 420] on mark "pour" at bounding box center [628, 423] width 13 height 7
copy mark "pour"
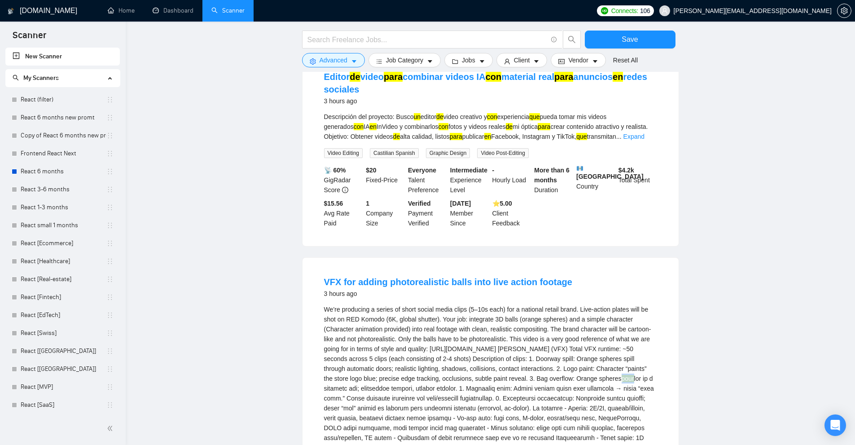
scroll to position [7073, 0]
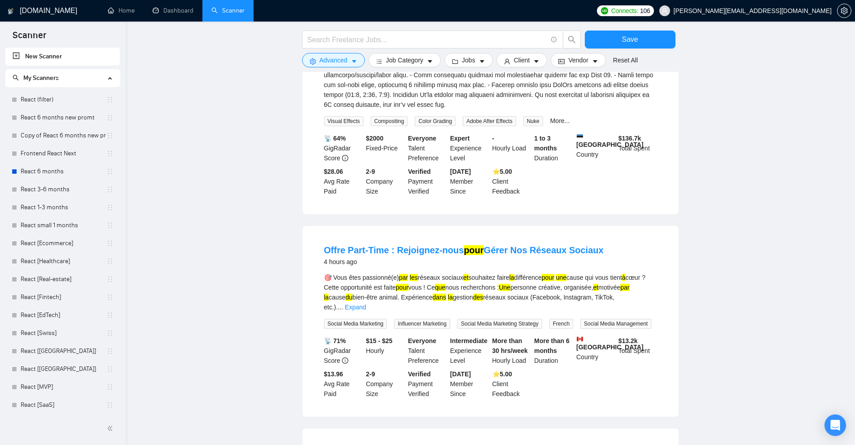
scroll to position [7522, 0]
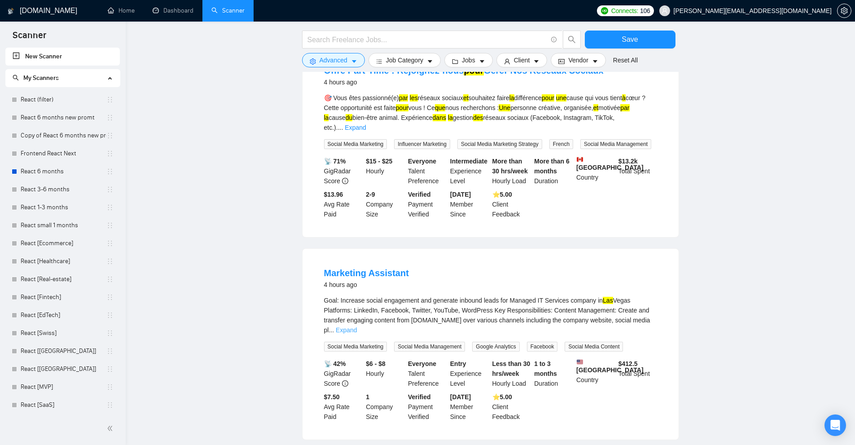
click at [357, 326] on link "Expand" at bounding box center [346, 329] width 21 height 7
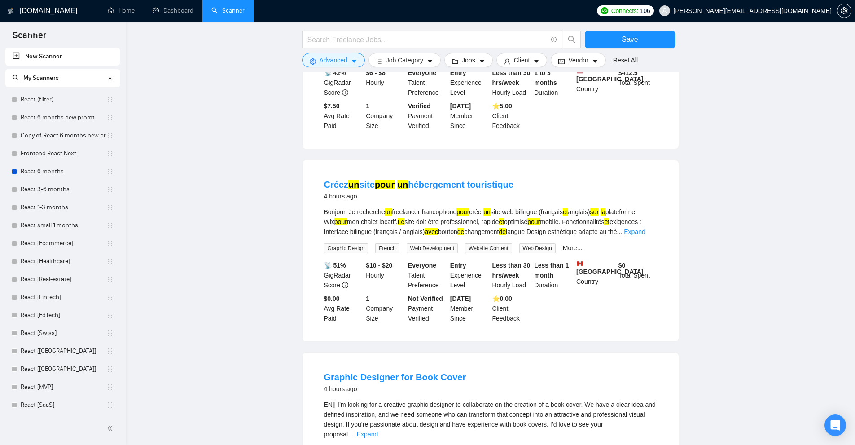
scroll to position [8016, 0]
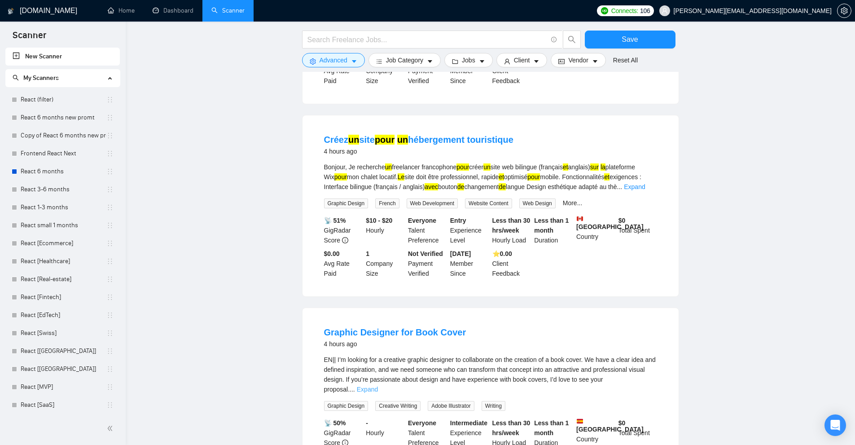
click at [378, 386] on link "Expand" at bounding box center [367, 389] width 21 height 7
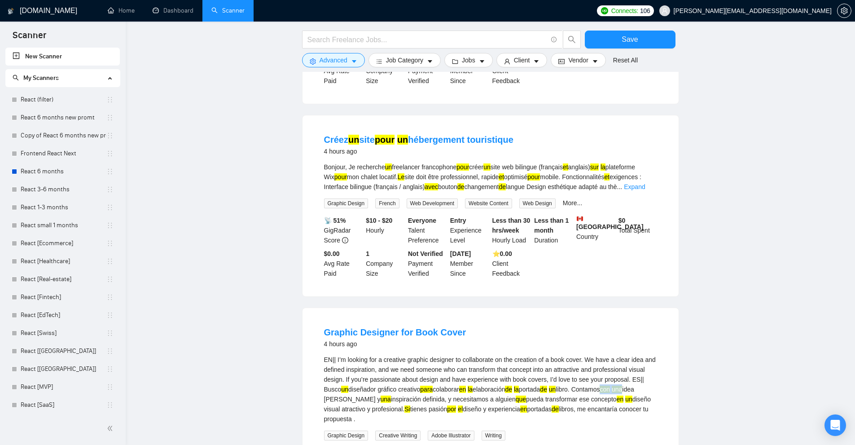
drag, startPoint x: 614, startPoint y: 253, endPoint x: 638, endPoint y: 255, distance: 23.8
click at [639, 355] on div "EN|| I’m looking for a creative graphic designer to collaborate on the creation…" at bounding box center [490, 389] width 333 height 69
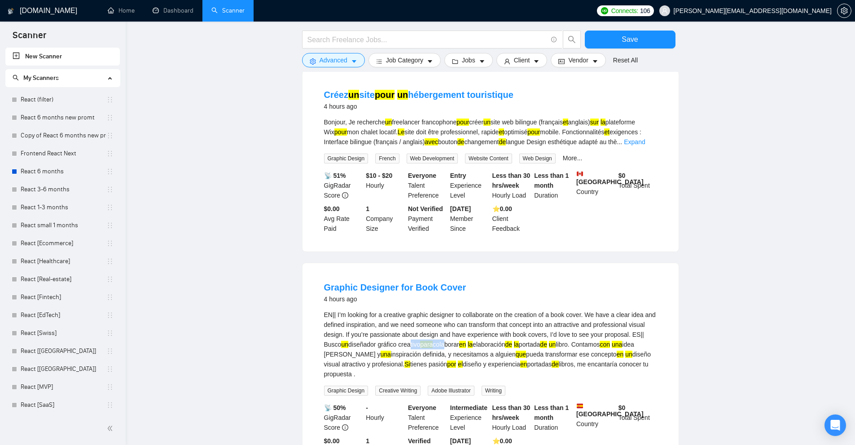
drag, startPoint x: 423, startPoint y: 210, endPoint x: 482, endPoint y: 218, distance: 60.2
click at [468, 310] on div "EN|| I’m looking for a creative graphic designer to collaborate on the creation…" at bounding box center [490, 344] width 333 height 69
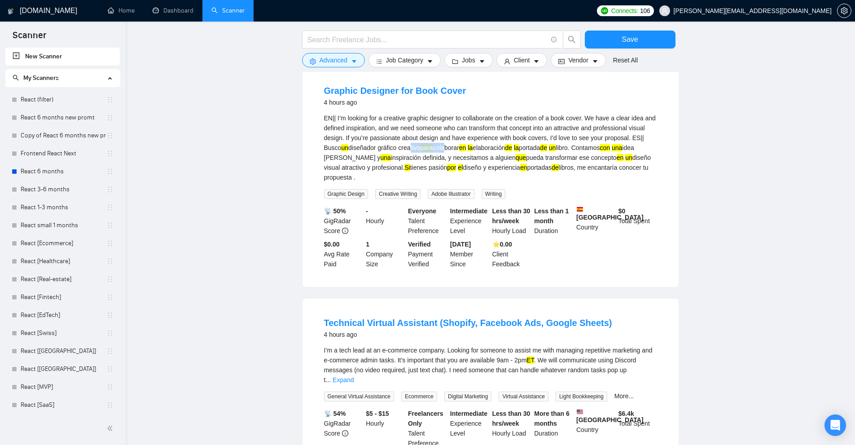
click at [532, 356] on mark "ET" at bounding box center [530, 359] width 7 height 7
copy mark "ET"
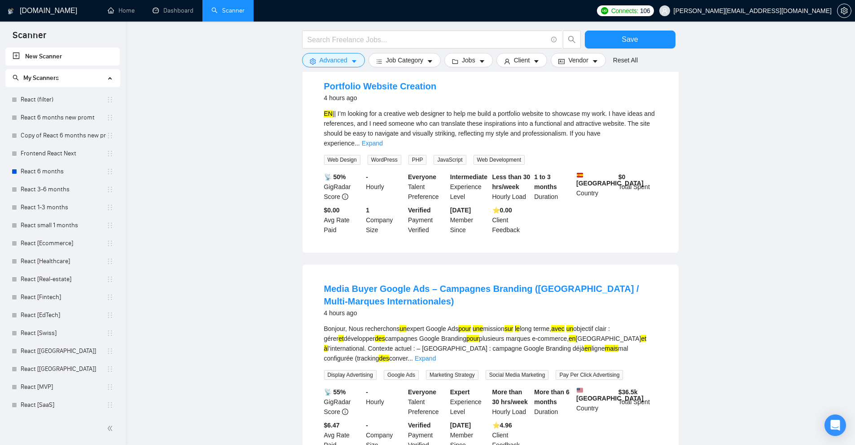
scroll to position [8931, 0]
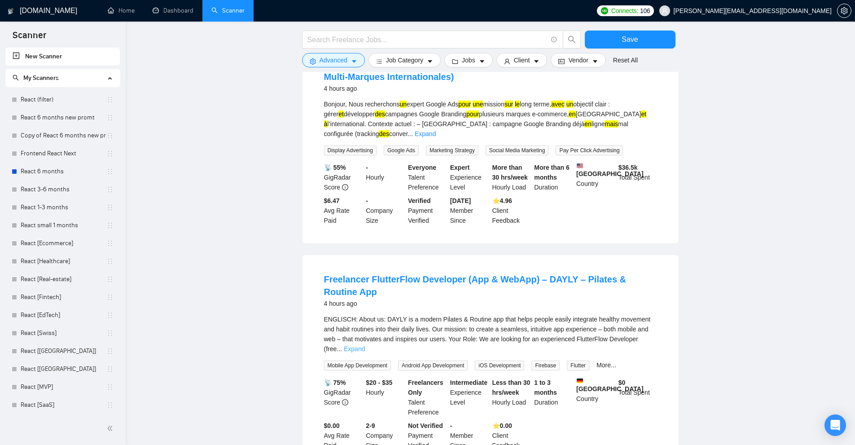
click at [365, 345] on link "Expand" at bounding box center [354, 348] width 21 height 7
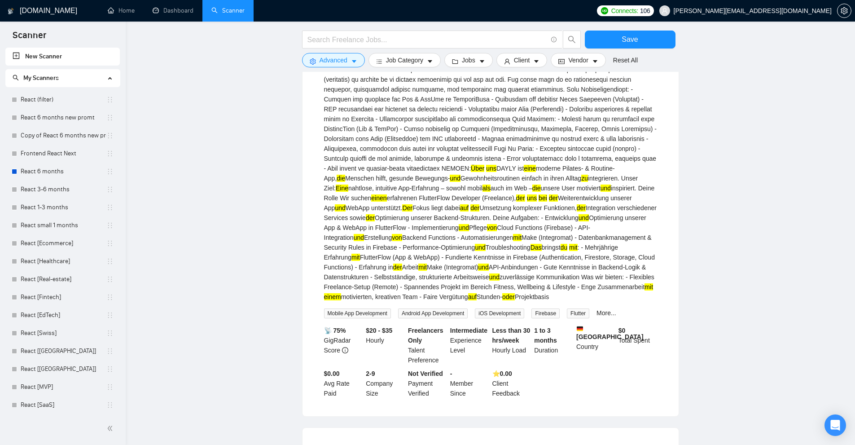
scroll to position [9425, 0]
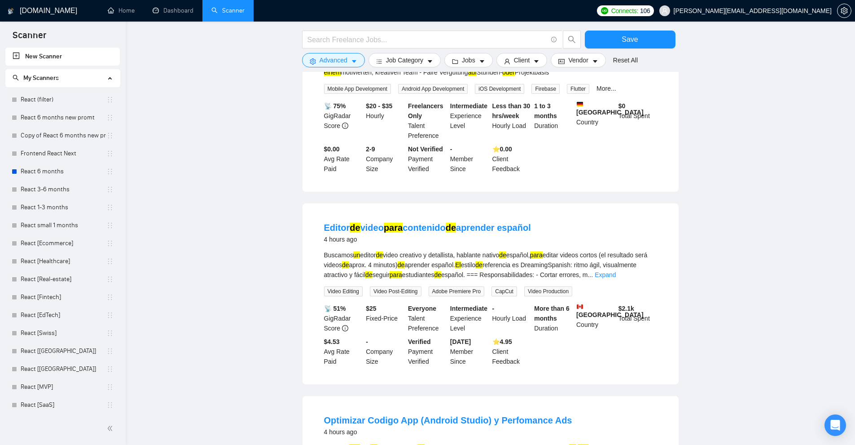
drag, startPoint x: 479, startPoint y: 424, endPoint x: 494, endPoint y: 393, distance: 34.5
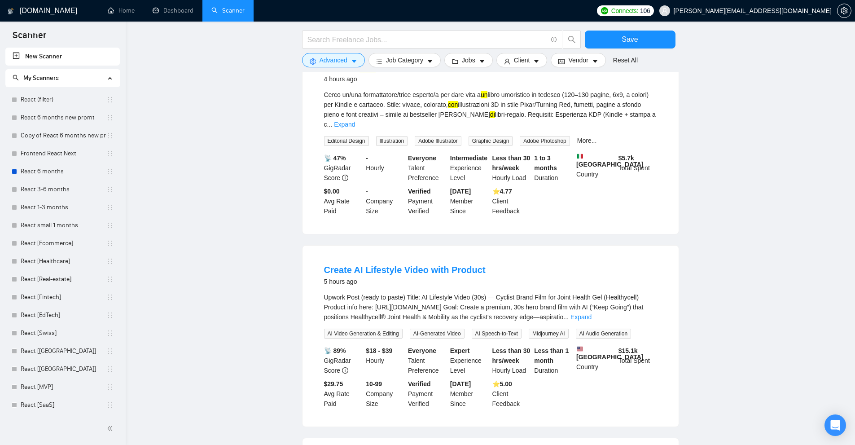
scroll to position [10160, 0]
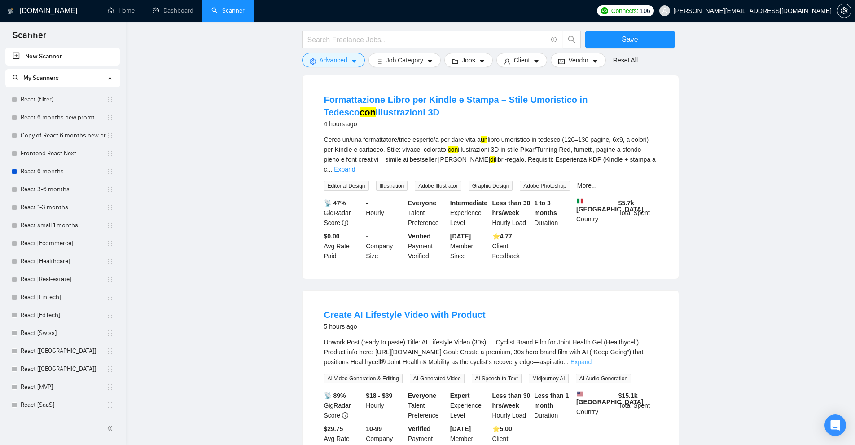
click at [592, 358] on link "Expand" at bounding box center [581, 361] width 21 height 7
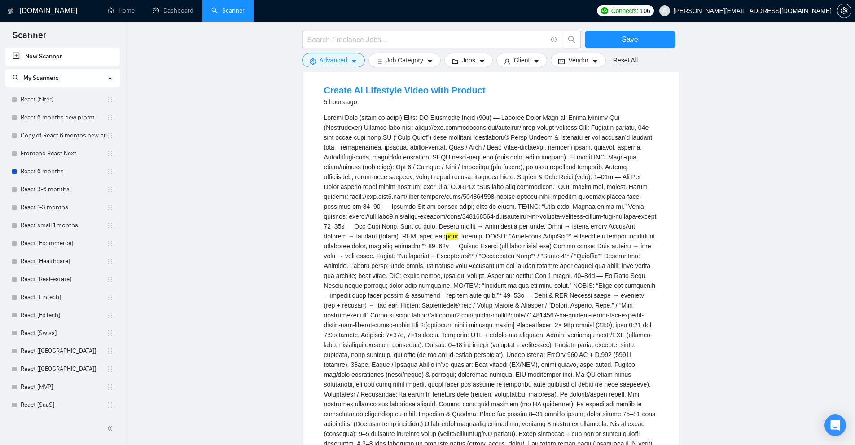
scroll to position [10609, 0]
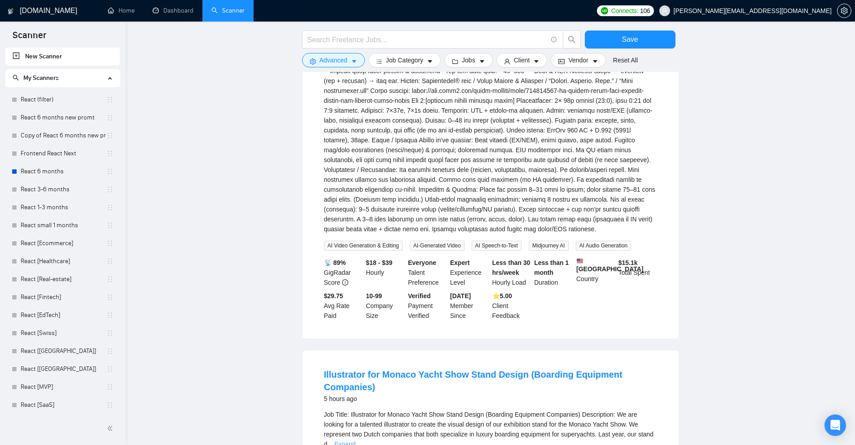
click at [356, 440] on link "Expand" at bounding box center [344, 443] width 21 height 7
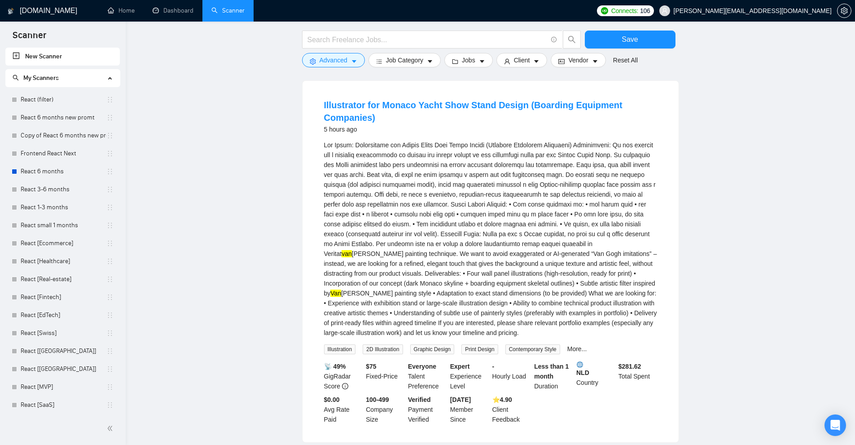
scroll to position [10924, 0]
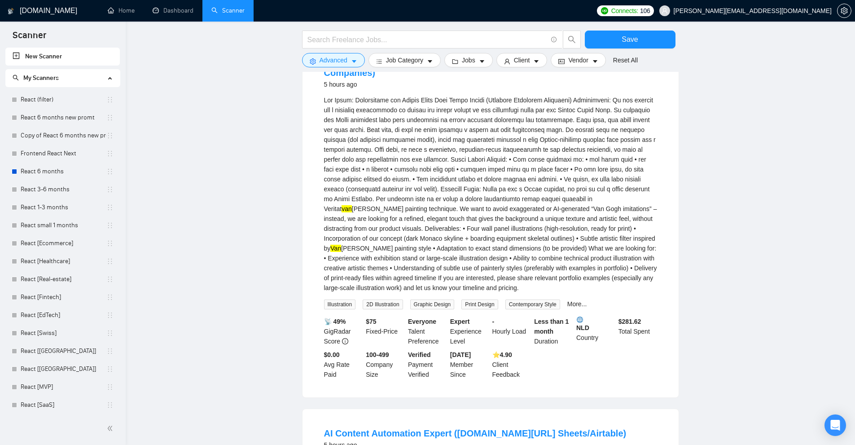
drag, startPoint x: 602, startPoint y: 264, endPoint x: 596, endPoint y: 263, distance: 5.4
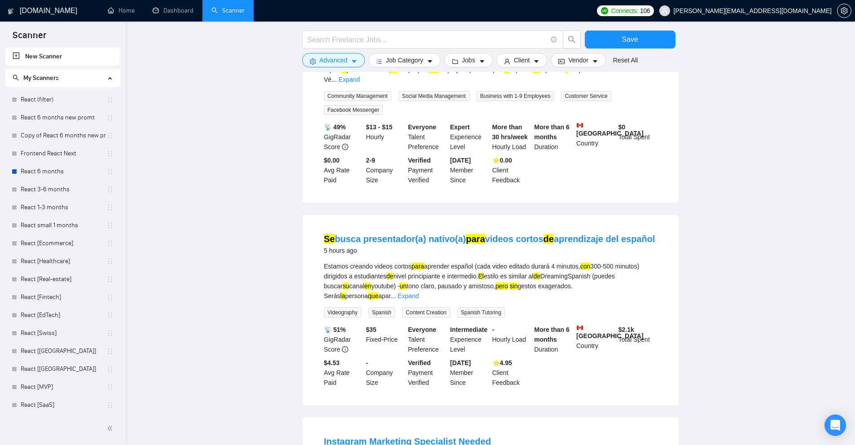
scroll to position [11661, 0]
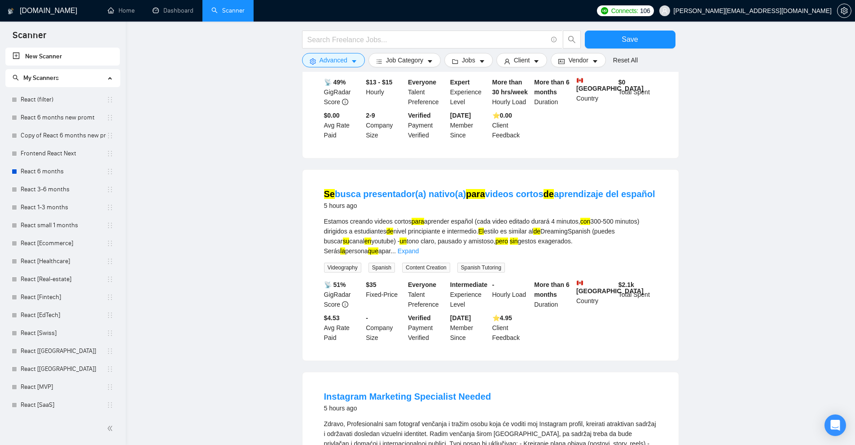
click at [624, 419] on div "Zdravo, Profesionalni sam fotograf venčanja i tražim osobu koja će voditi moj I…" at bounding box center [490, 439] width 333 height 40
click at [636, 419] on div "Zdravo, Profesionalni sam fotograf venčanja i tražim osobu koja će voditi moj I…" at bounding box center [490, 439] width 333 height 40
click at [391, 445] on link "Expand" at bounding box center [380, 453] width 21 height 7
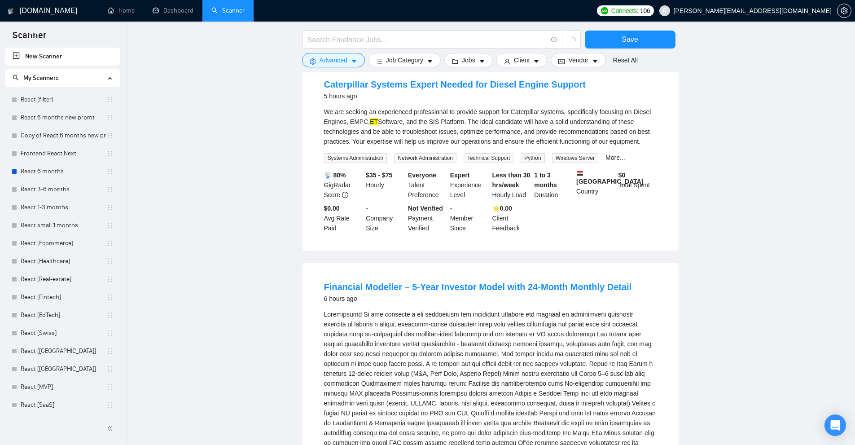
click at [470, 309] on div "M&A modelling" at bounding box center [490, 408] width 333 height 198
copy mark "M"
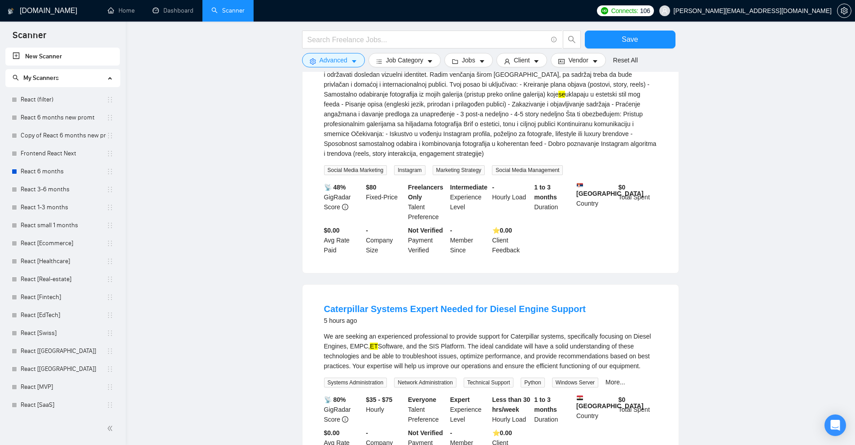
scroll to position [12065, 0]
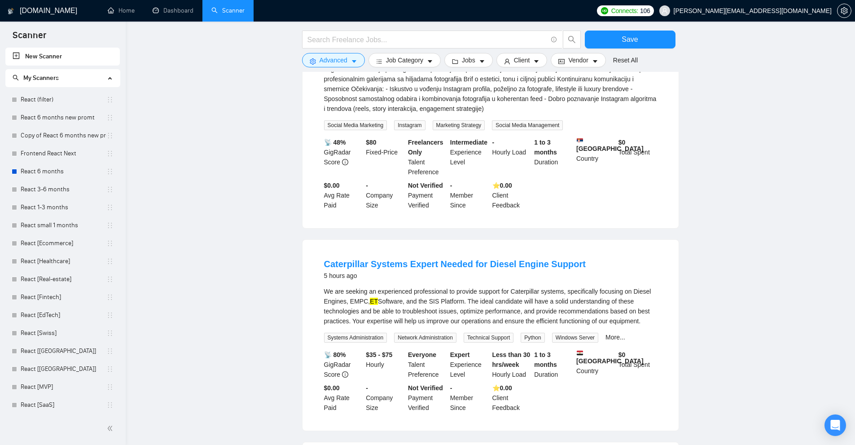
drag, startPoint x: 319, startPoint y: 224, endPoint x: 625, endPoint y: 220, distance: 305.8
copy link "Financial Modeller – 5-Year Investor Model with 24-Month Monthly Detail"
click at [321, 62] on span "Advanced" at bounding box center [334, 60] width 28 height 10
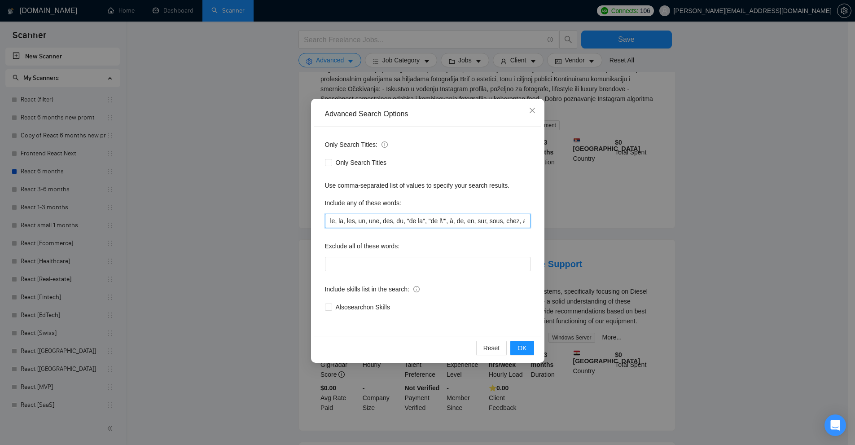
click at [437, 219] on input "le, la, les, un, une, des, du, "de la", "de l\’", à, de, en, sur, sous, chez, a…" at bounding box center [428, 221] width 206 height 14
click at [533, 105] on span "Close" at bounding box center [532, 111] width 24 height 24
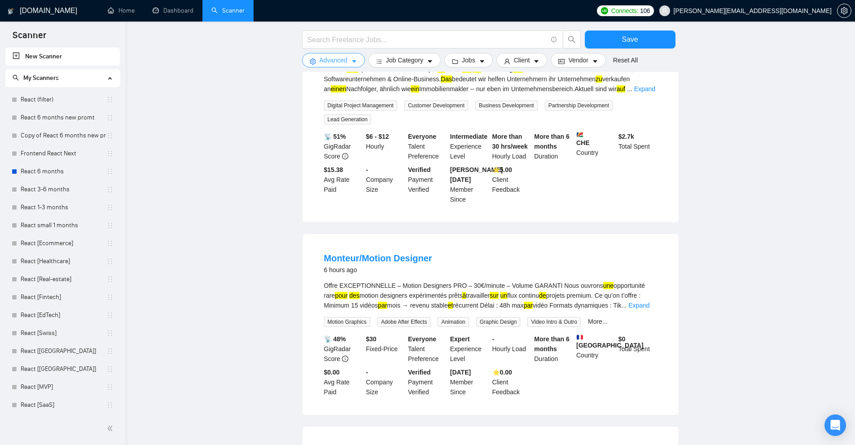
scroll to position [13232, 0]
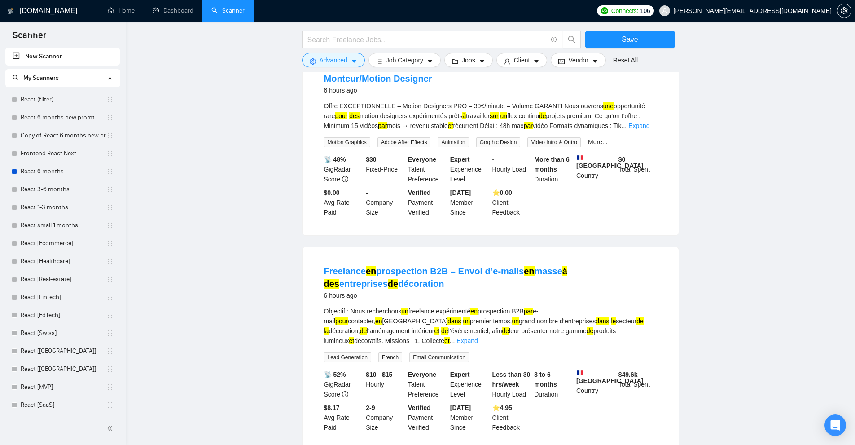
copy div "è"
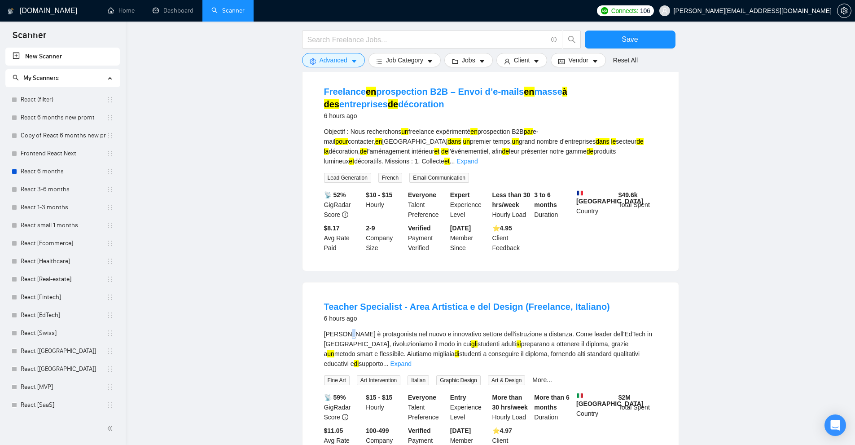
scroll to position [13457, 0]
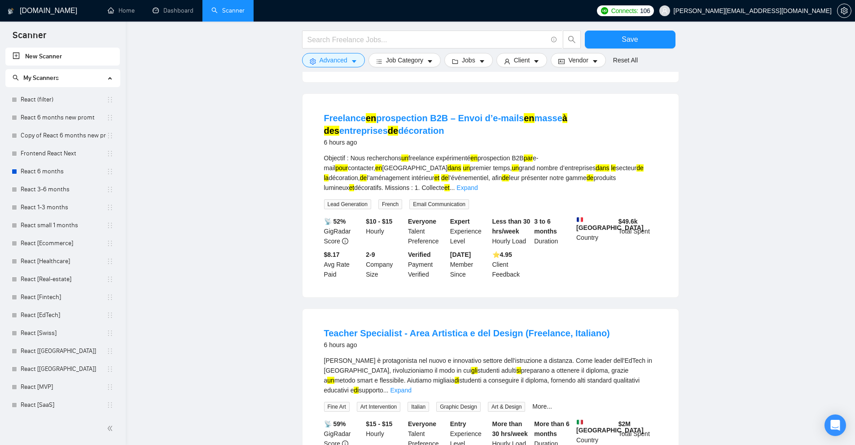
scroll to position [14220, 0]
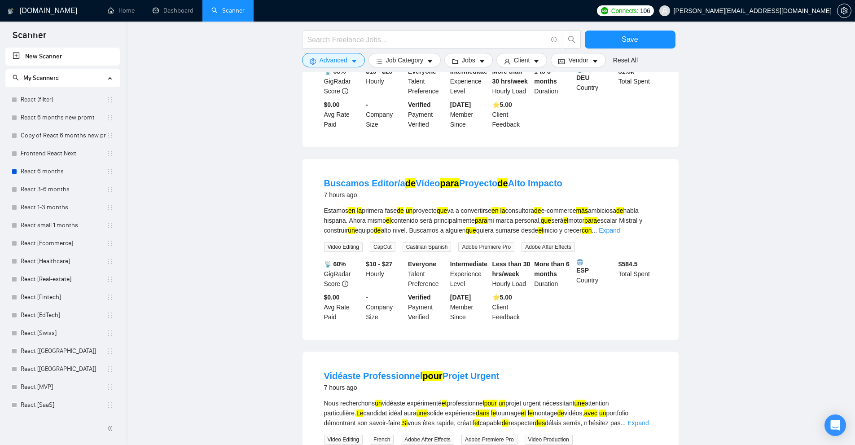
scroll to position [15187, 0]
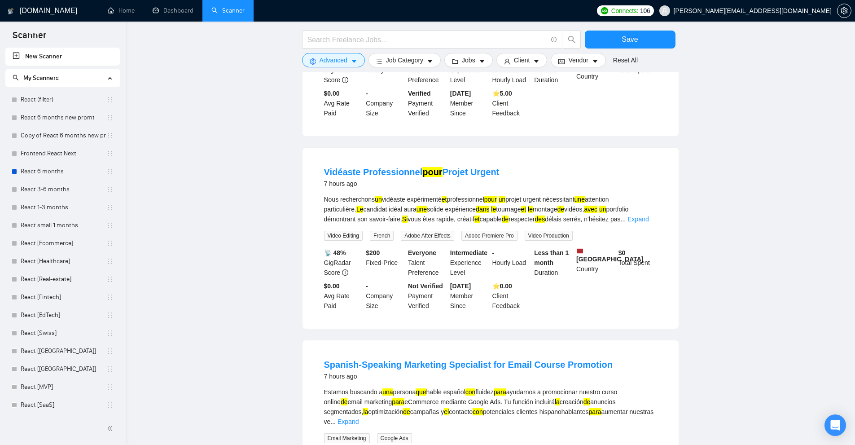
drag, startPoint x: 600, startPoint y: 273, endPoint x: 609, endPoint y: 272, distance: 9.4
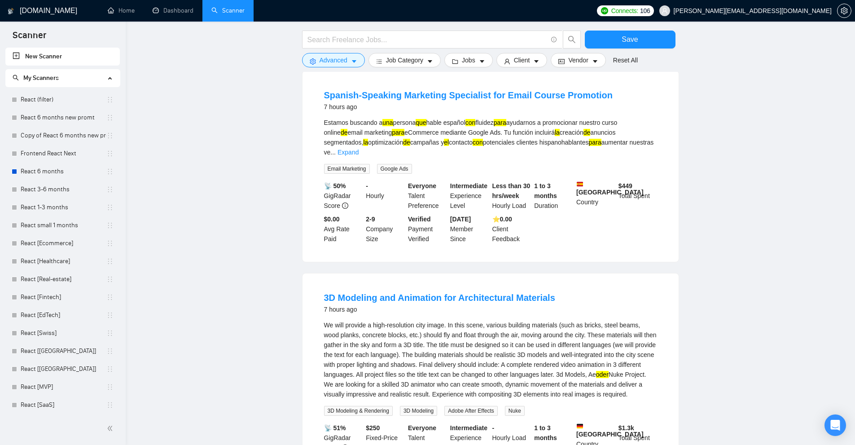
drag, startPoint x: 476, startPoint y: 192, endPoint x: 526, endPoint y: 197, distance: 50.1
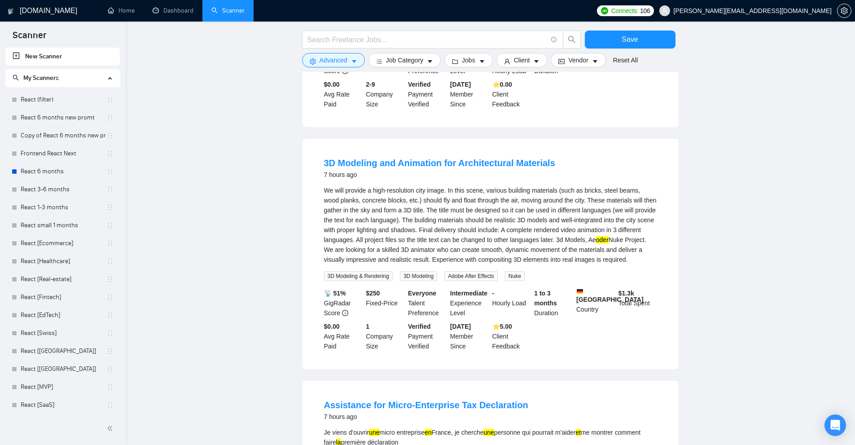
scroll to position [15636, 0]
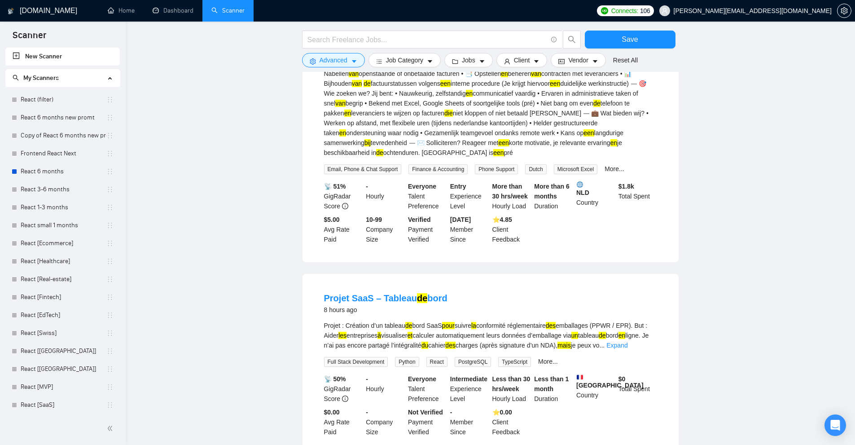
scroll to position [16279, 0]
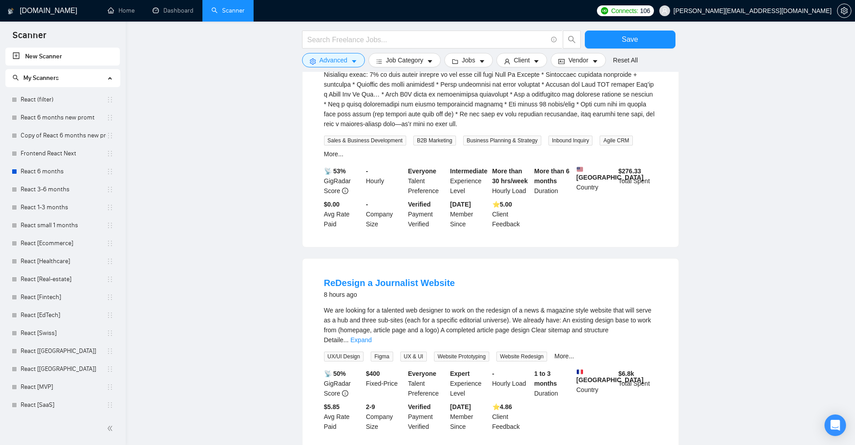
scroll to position [17177, 0]
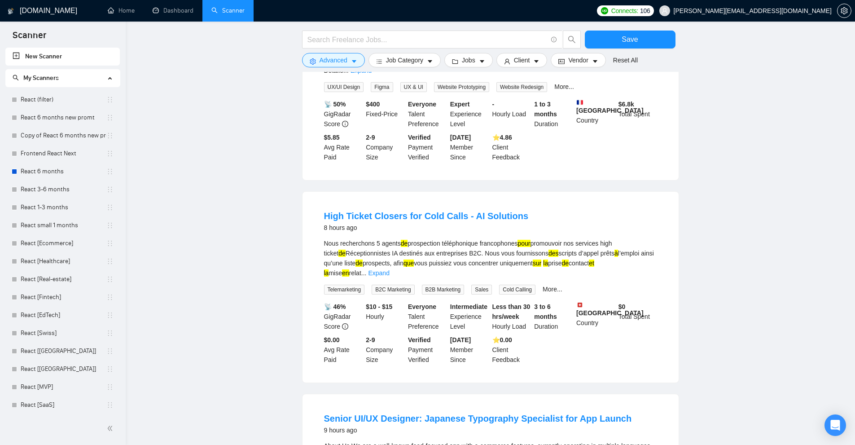
scroll to position [17602, 0]
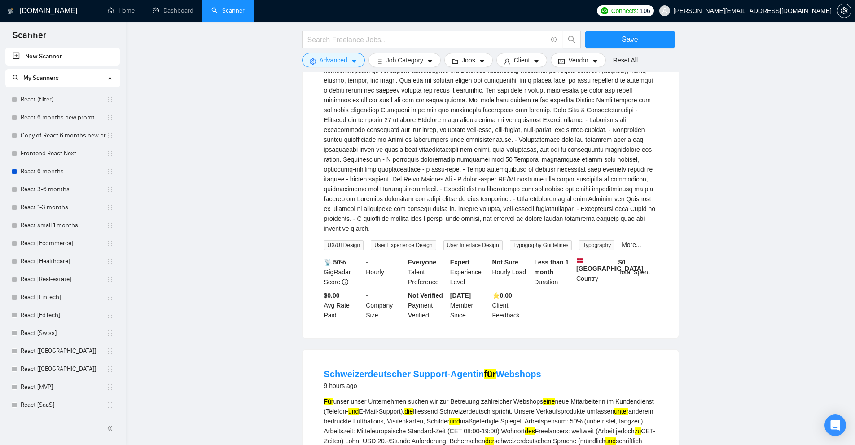
drag, startPoint x: 598, startPoint y: 191, endPoint x: 607, endPoint y: 194, distance: 9.7
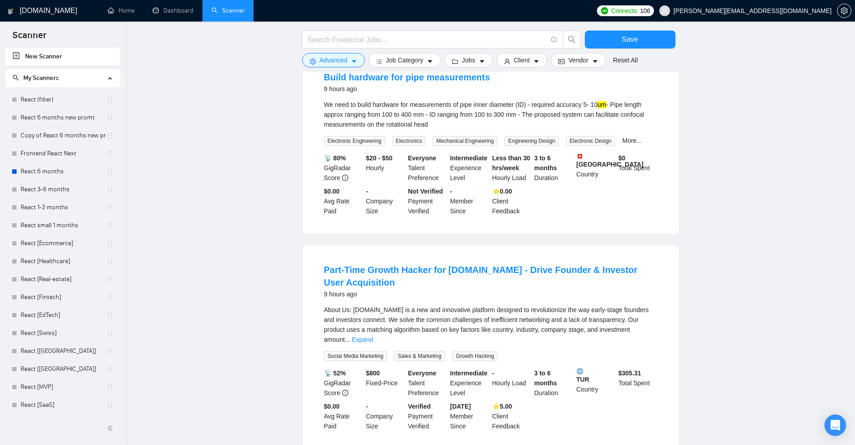
scroll to position [18494, 0]
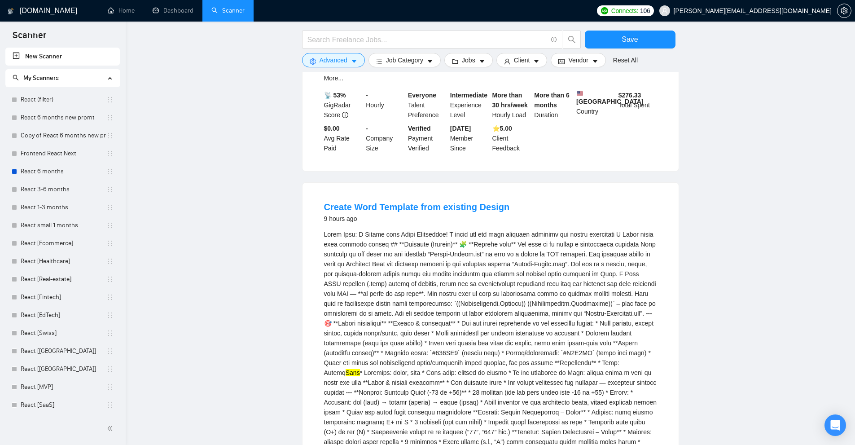
scroll to position [18947, 0]
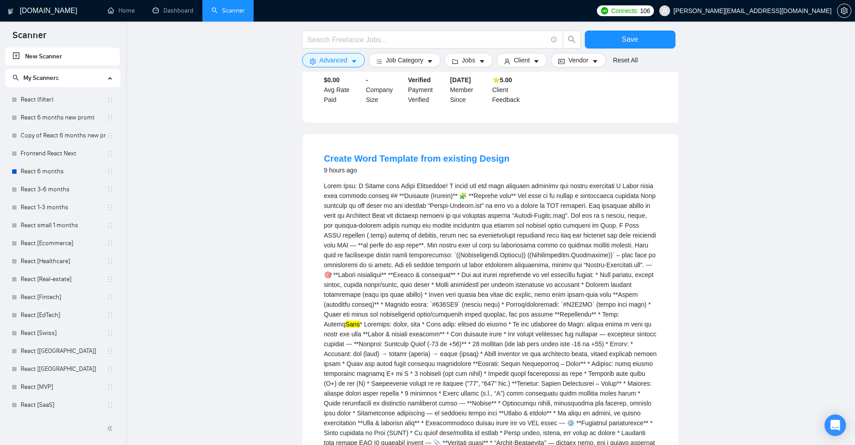
drag, startPoint x: 561, startPoint y: 235, endPoint x: 555, endPoint y: 235, distance: 5.4
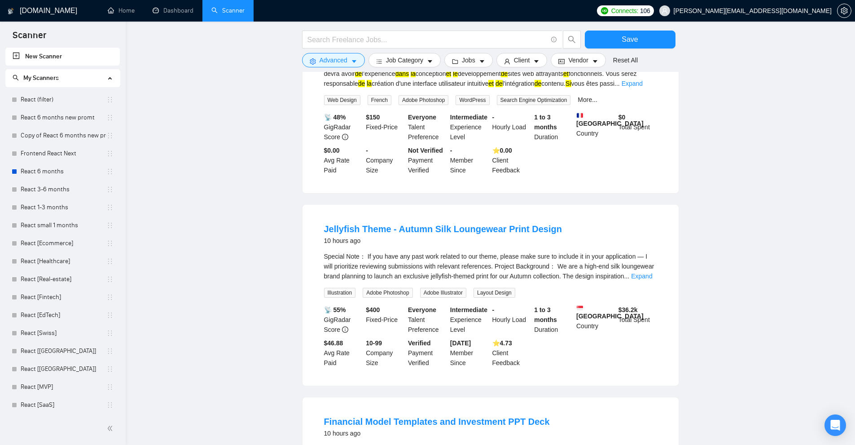
scroll to position [19920, 0]
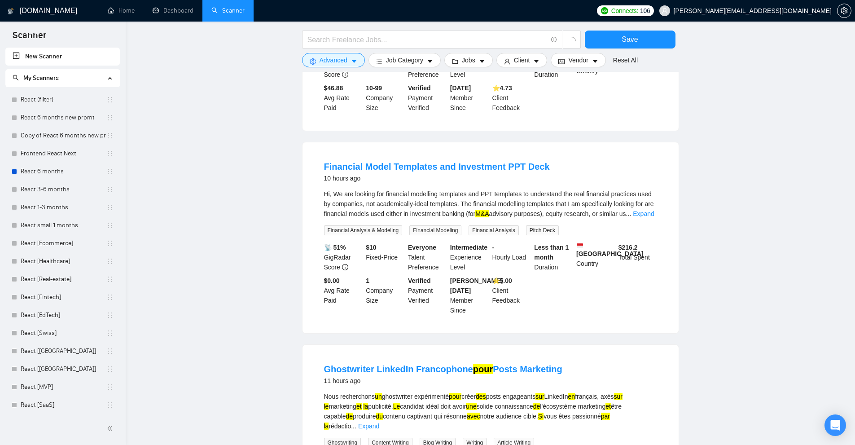
drag, startPoint x: 525, startPoint y: 189, endPoint x: 547, endPoint y: 187, distance: 21.7
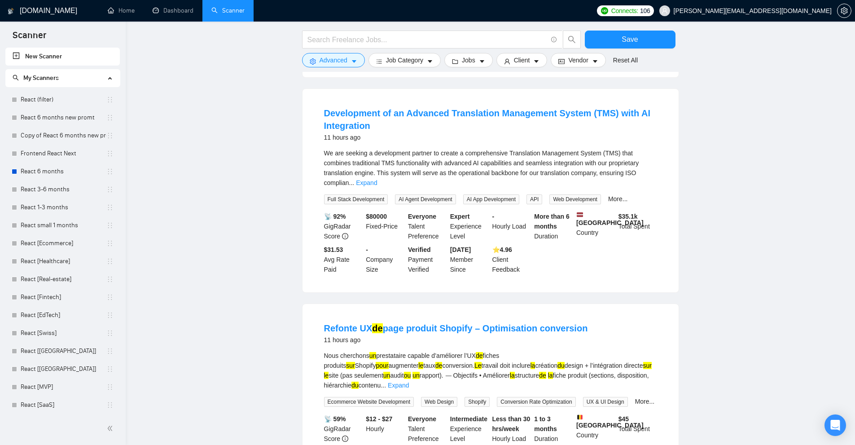
scroll to position [21029, 0]
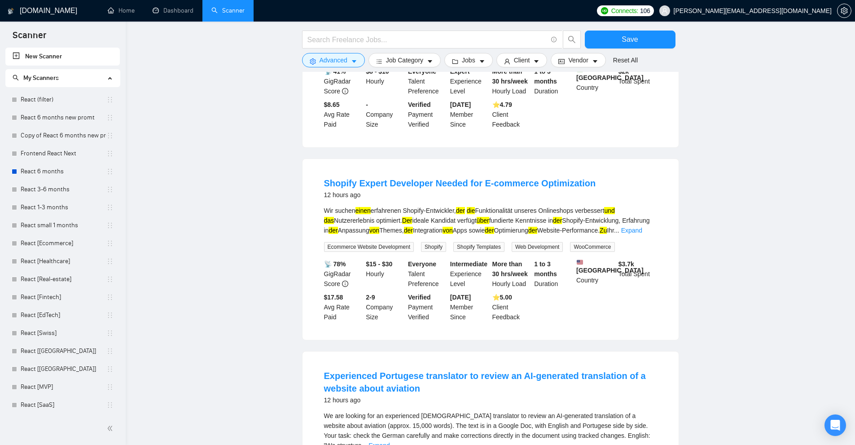
scroll to position [21792, 0]
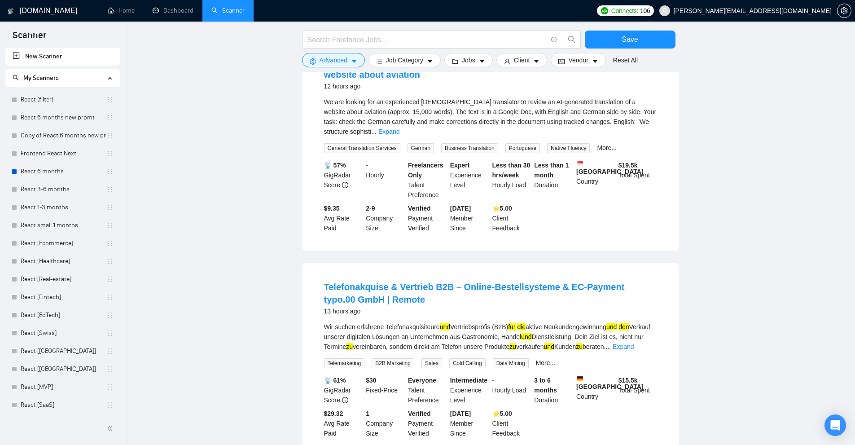
scroll to position [22155, 0]
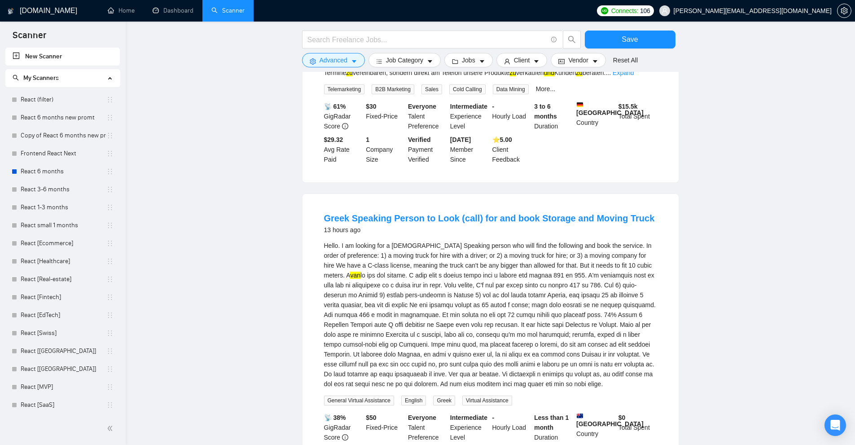
scroll to position [22649, 0]
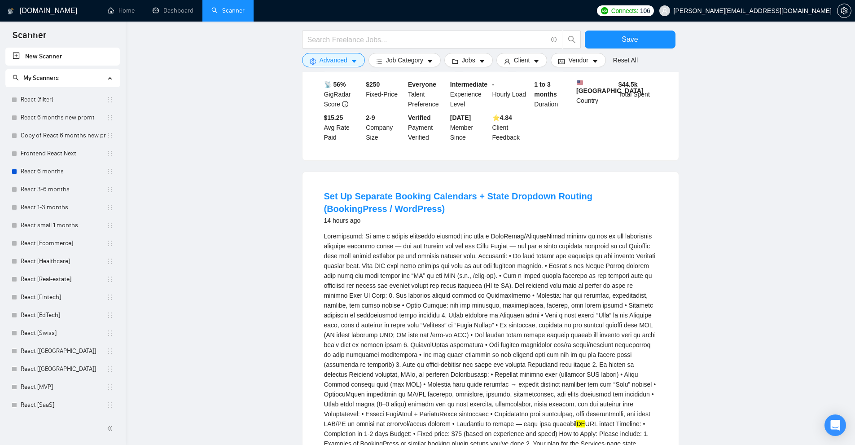
scroll to position [23329, 0]
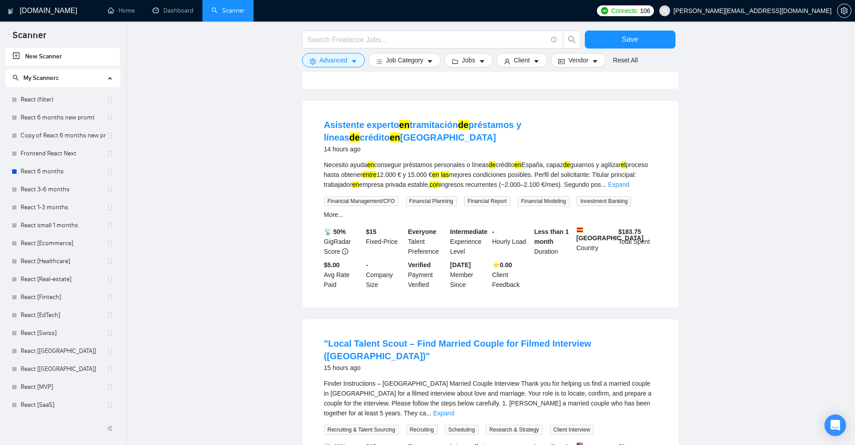
scroll to position [24227, 0]
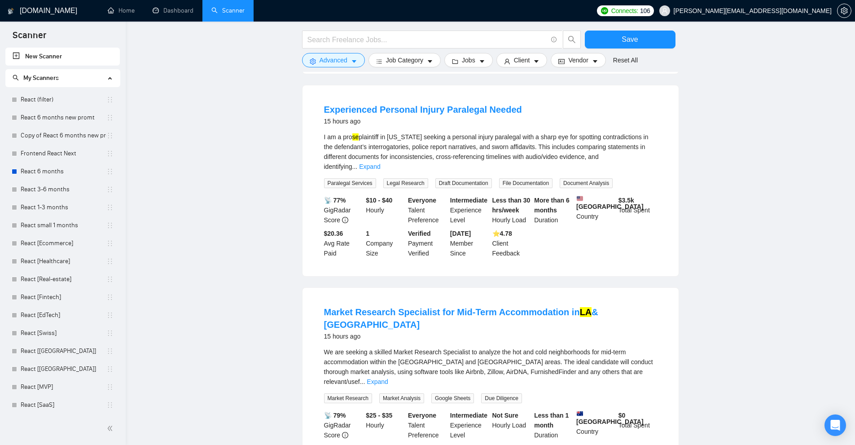
scroll to position [24566, 0]
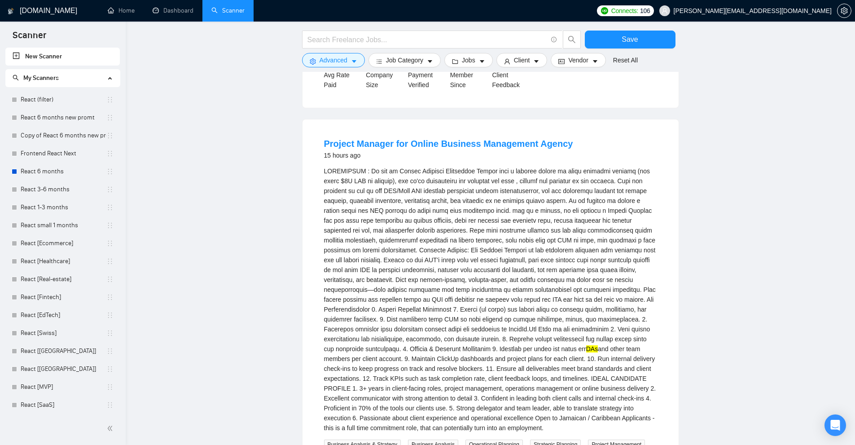
drag, startPoint x: 584, startPoint y: 209, endPoint x: 590, endPoint y: 209, distance: 5.4
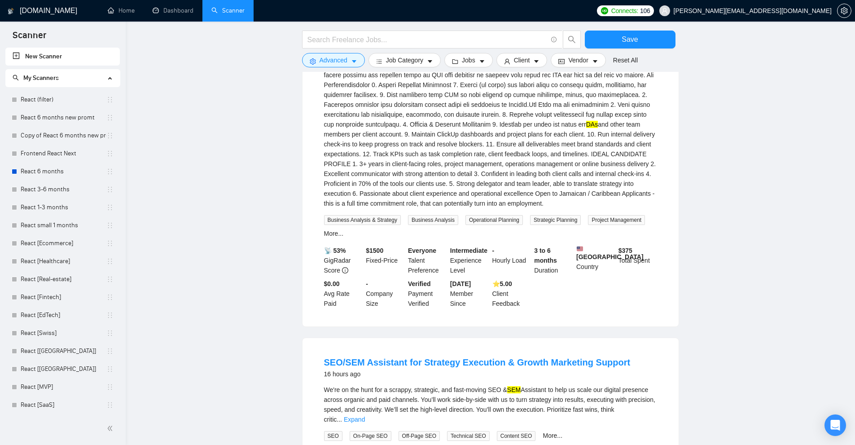
scroll to position [25104, 0]
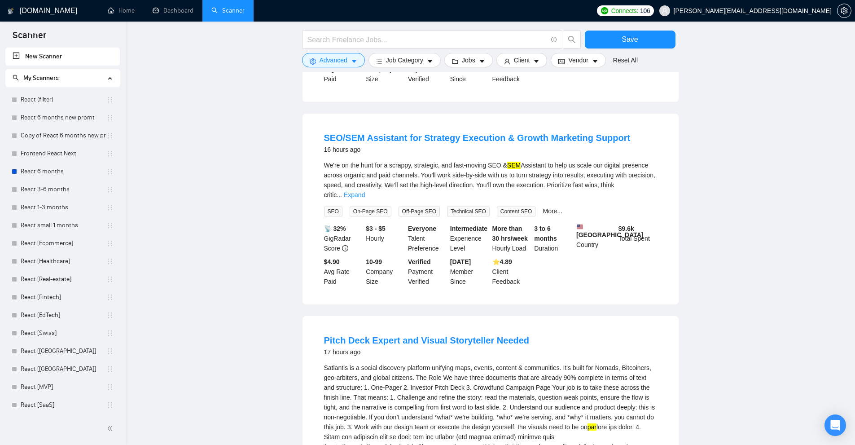
drag, startPoint x: 562, startPoint y: 97, endPoint x: 581, endPoint y: 94, distance: 19.6
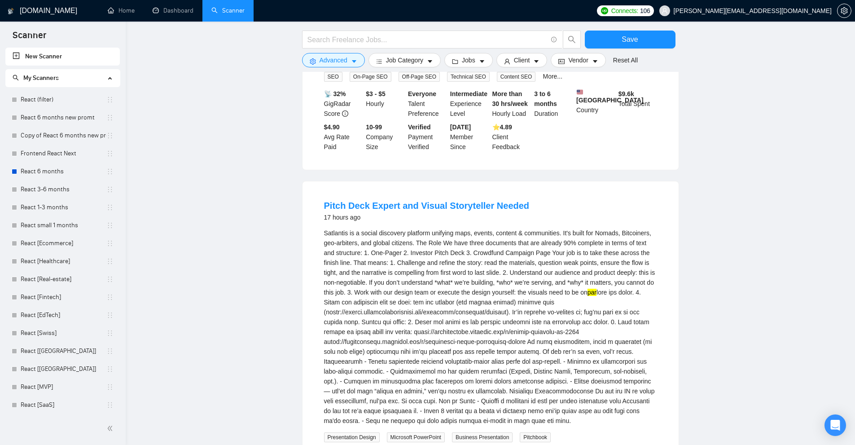
scroll to position [25464, 0]
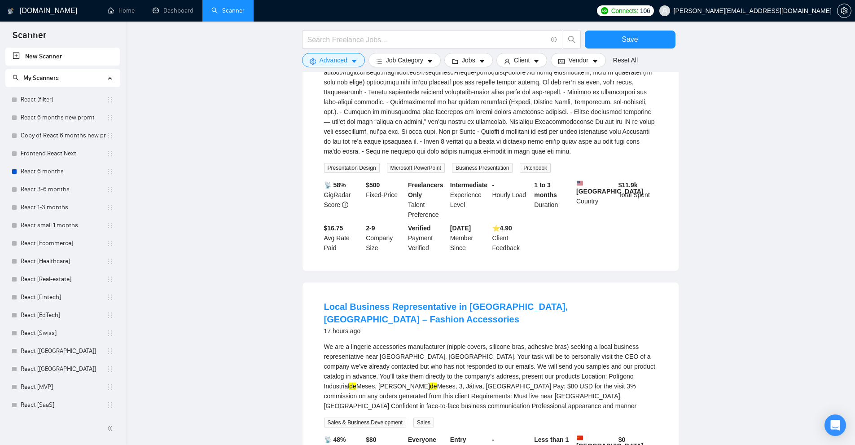
scroll to position [25871, 0]
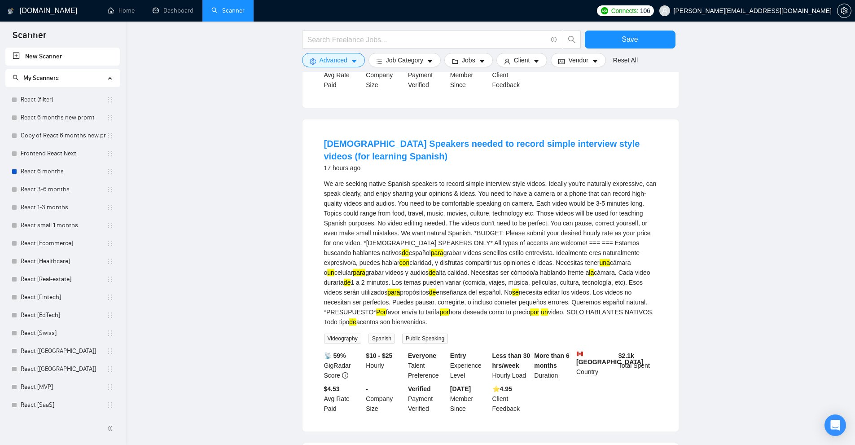
scroll to position [26141, 0]
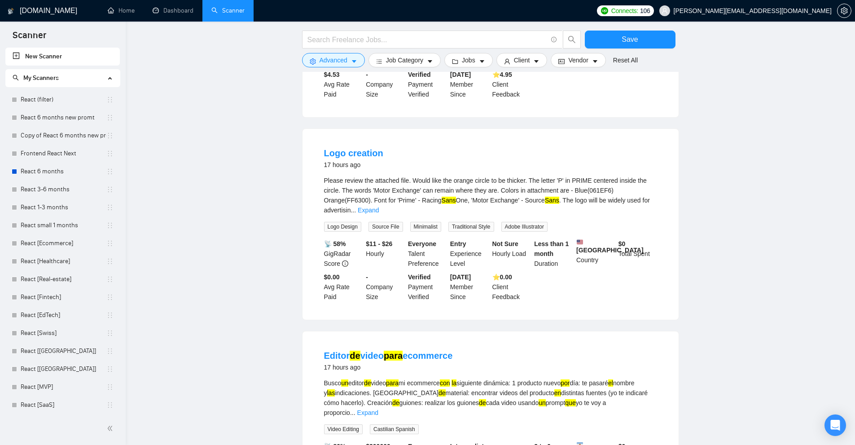
scroll to position [26635, 0]
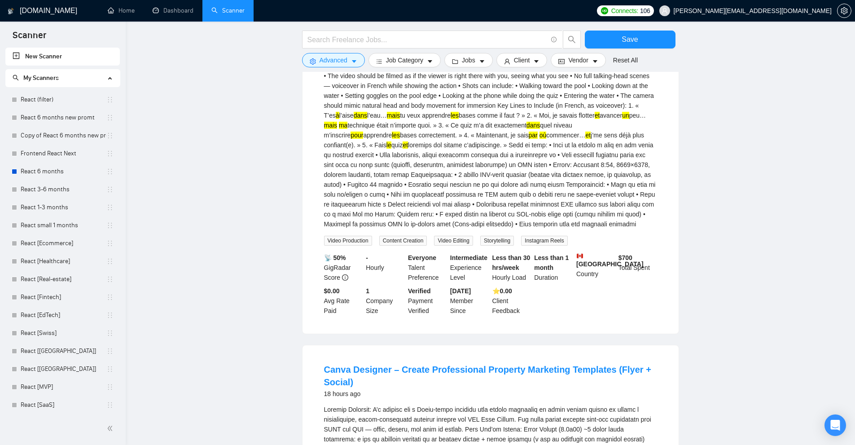
scroll to position [27476, 0]
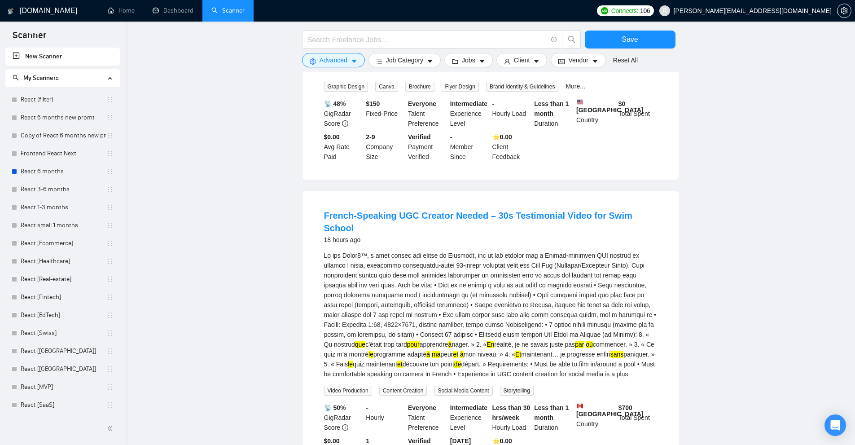
scroll to position [28105, 0]
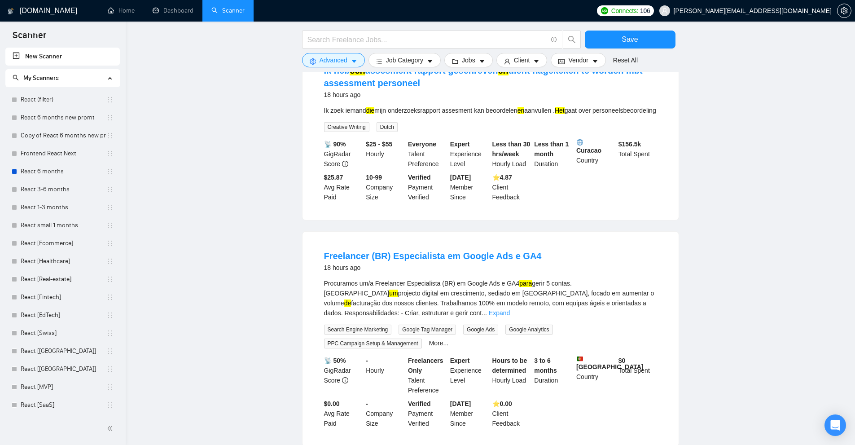
scroll to position [28599, 0]
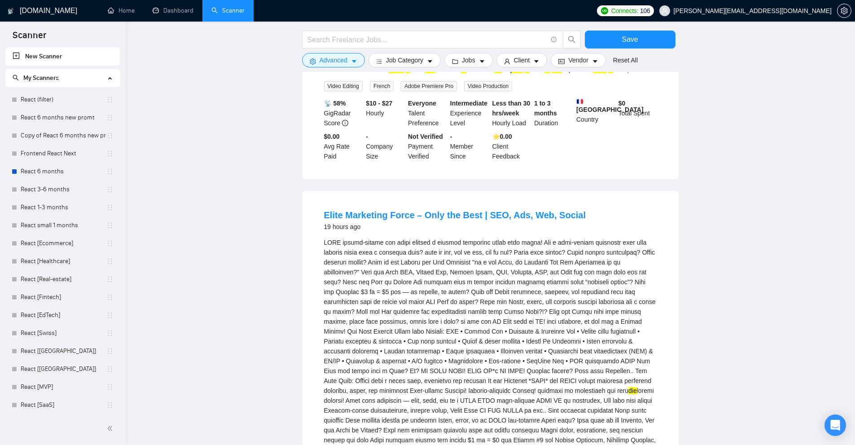
drag, startPoint x: 493, startPoint y: 366, endPoint x: 518, endPoint y: 241, distance: 127.8
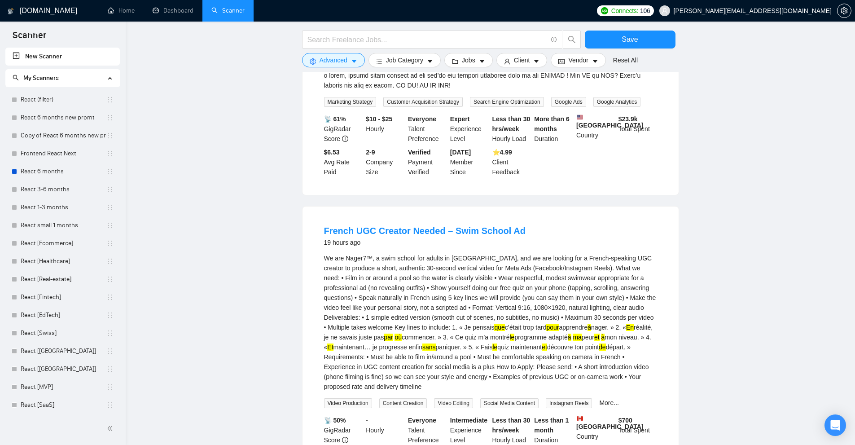
scroll to position [29283, 0]
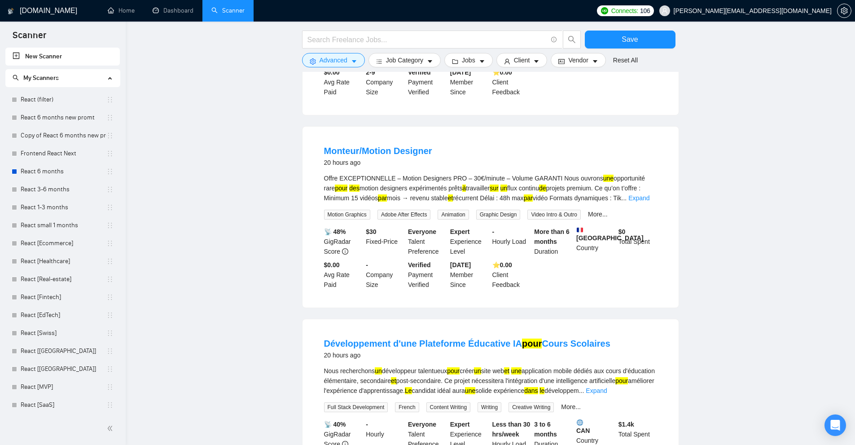
scroll to position [29858, 0]
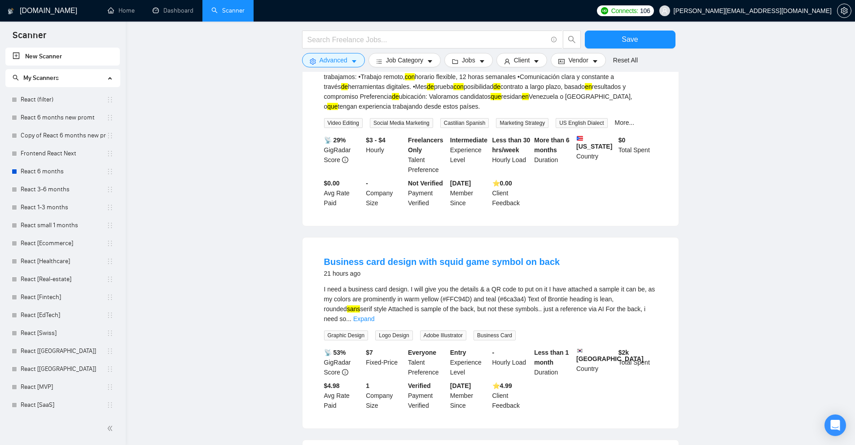
drag, startPoint x: 366, startPoint y: 208, endPoint x: 391, endPoint y: 205, distance: 24.9
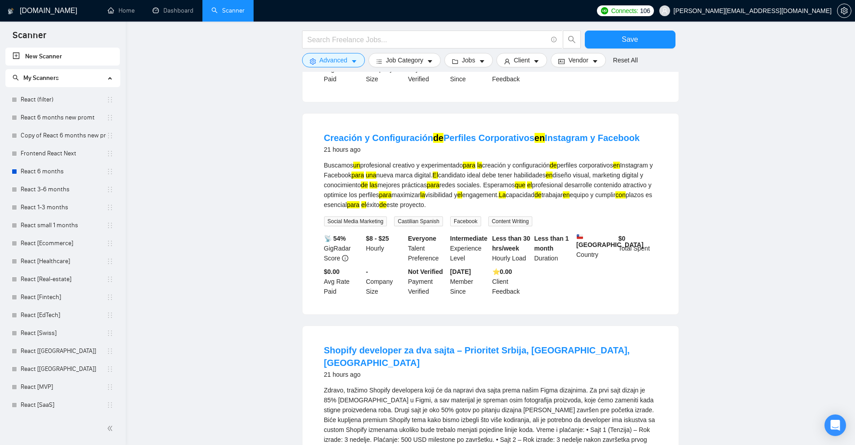
scroll to position [30940, 0]
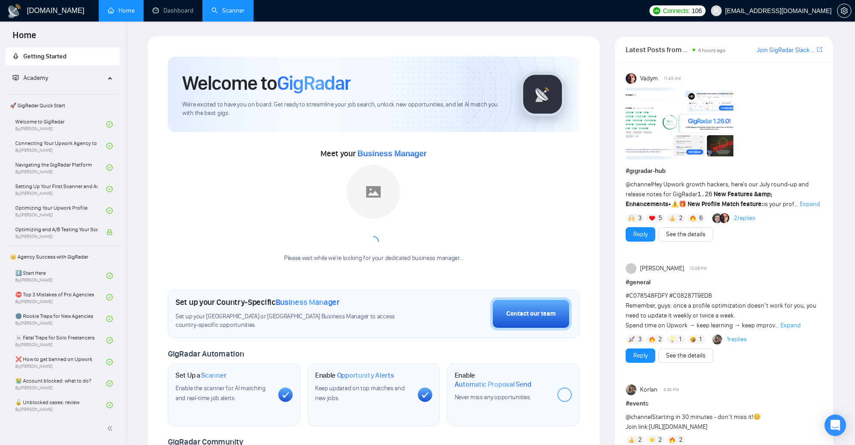
click at [231, 7] on link "Scanner" at bounding box center [227, 11] width 33 height 8
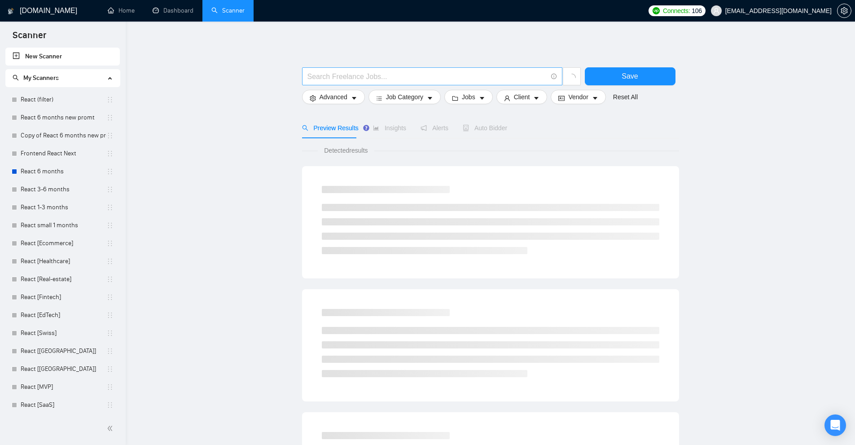
click at [353, 82] on input "text" at bounding box center [428, 76] width 240 height 11
paste input "ma"
type input "ma"
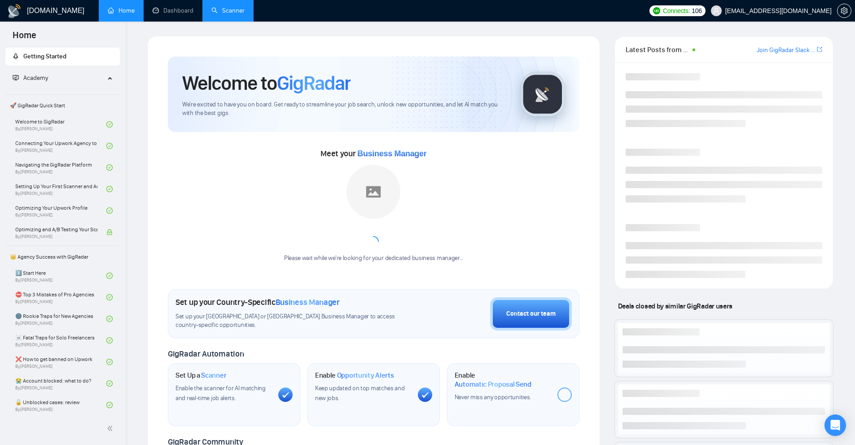
click at [228, 12] on link "Scanner" at bounding box center [227, 11] width 33 height 8
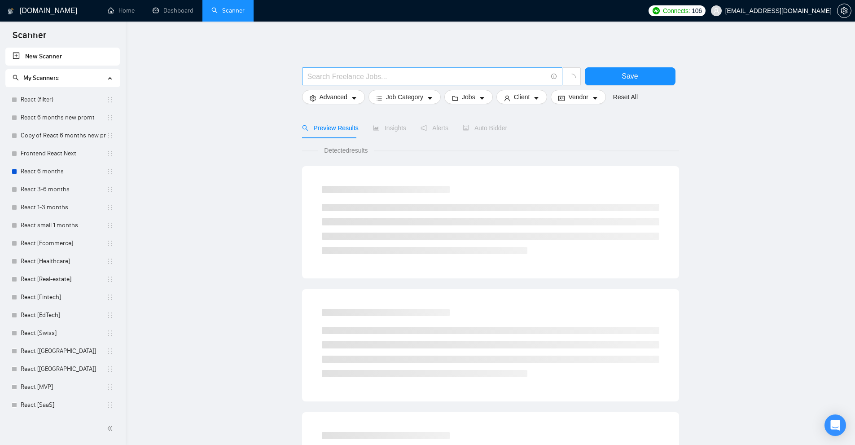
click at [395, 78] on input "text" at bounding box center [428, 76] width 240 height 11
paste input "ma"
click at [371, 82] on input "ma" at bounding box center [428, 76] width 240 height 11
paste input "Financial Modeller – 5-Year Investor Model with 24-Month Monthly Detail"
type input "Financial Modeller – 5-Year Investor Model with 24-Month Monthly Detail"
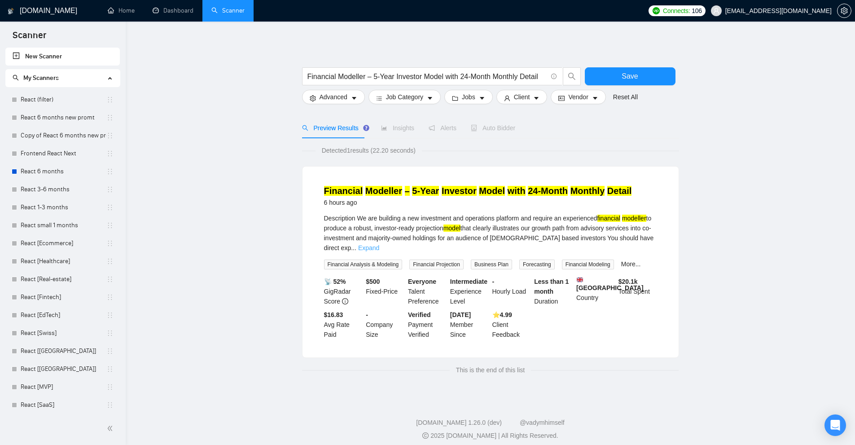
click at [379, 244] on link "Expand" at bounding box center [368, 247] width 21 height 7
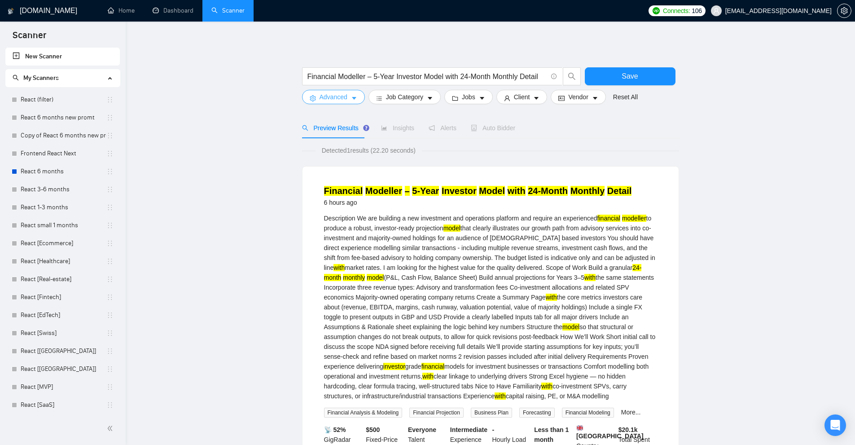
click at [343, 100] on span "Advanced" at bounding box center [334, 97] width 28 height 10
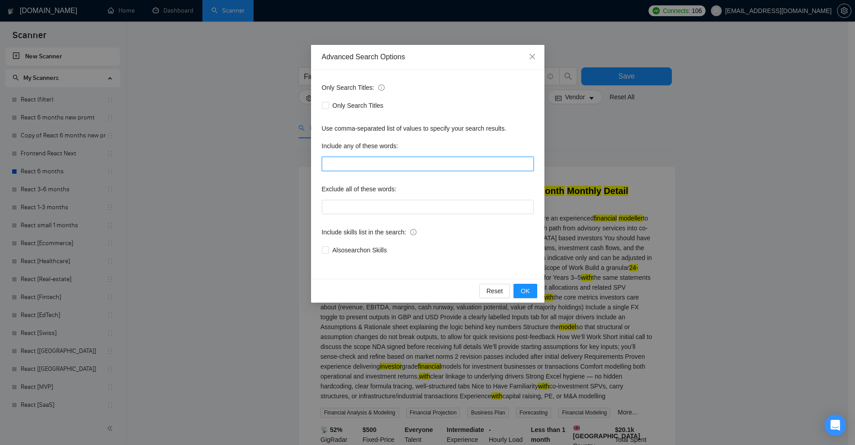
click at [377, 164] on input "text" at bounding box center [428, 164] width 212 height 14
click at [384, 161] on input "text" at bounding box center [428, 164] width 212 height 14
paste input "le, la, les, un, une, des, du, "de la", "de l\’", à, de, en, sur, sous, chez, a…"
click at [638, 200] on div "Advanced Search Options Only Search Titles: Only Search Titles Use comma-separa…" at bounding box center [427, 222] width 855 height 445
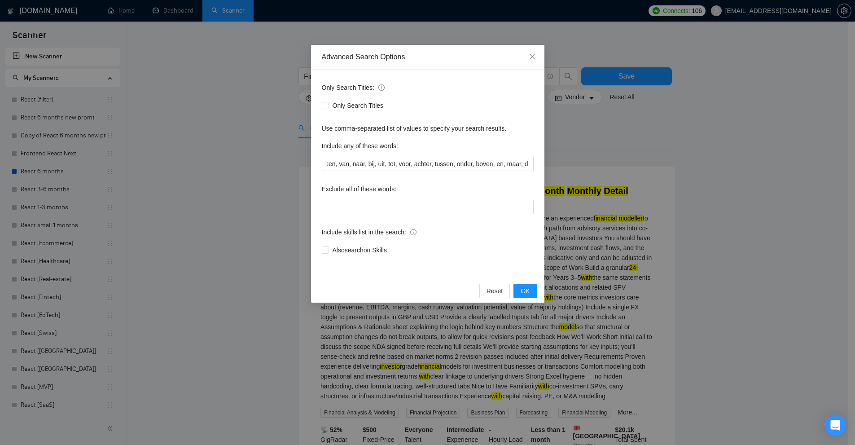
scroll to position [0, 0]
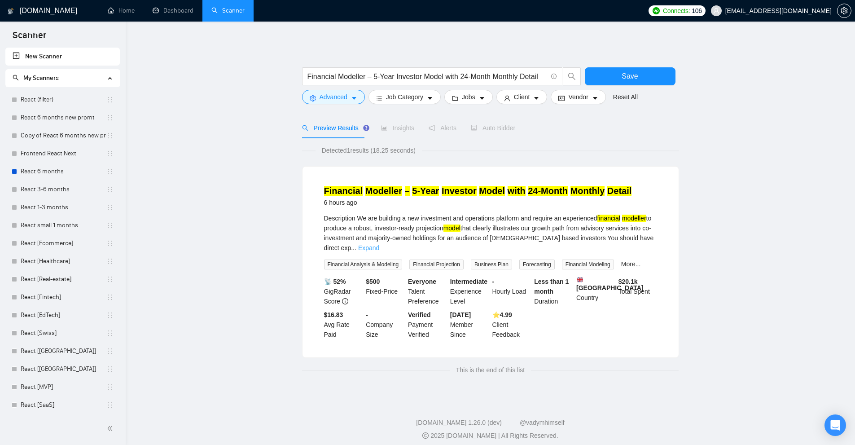
click at [379, 244] on link "Expand" at bounding box center [368, 247] width 21 height 7
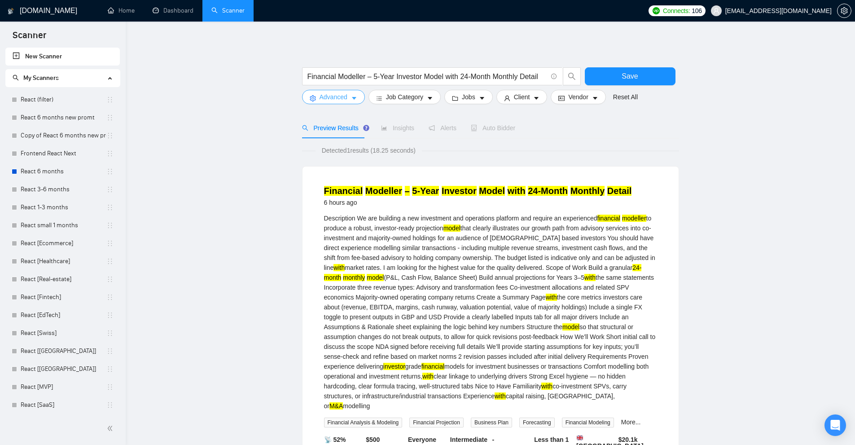
click at [358, 96] on button "Advanced" at bounding box center [333, 97] width 63 height 14
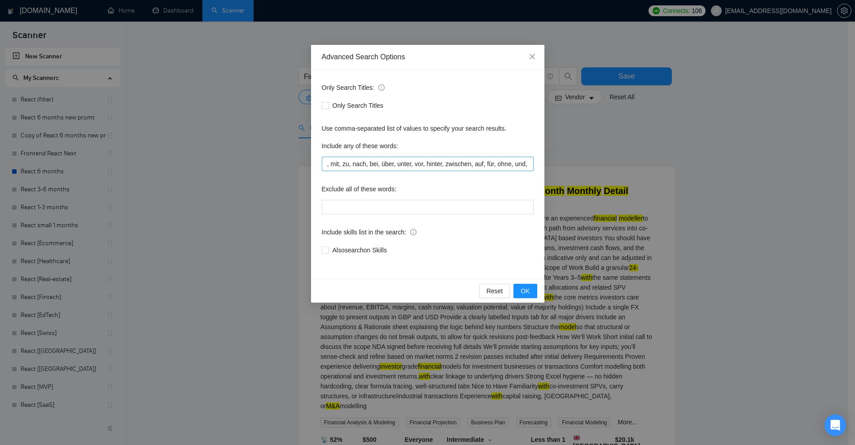
scroll to position [0, 1858]
click at [489, 166] on input "le, la, les, un, une, des, du, "de la", "de l\’", à, de, en, sur, sous, chez, a…" at bounding box center [428, 164] width 212 height 14
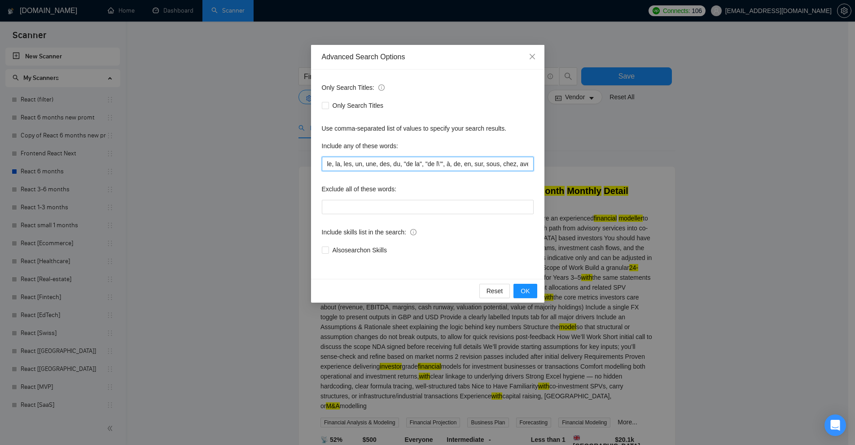
click at [442, 163] on input "le, la, les, un, une, des, du, "de la", "de l\’", à, de, en, sur, sous, chez, a…" at bounding box center [428, 164] width 212 height 14
paste input "text"
click at [679, 128] on div "Advanced Search Options Only Search Titles: Only Search Titles Use comma-separa…" at bounding box center [427, 222] width 855 height 445
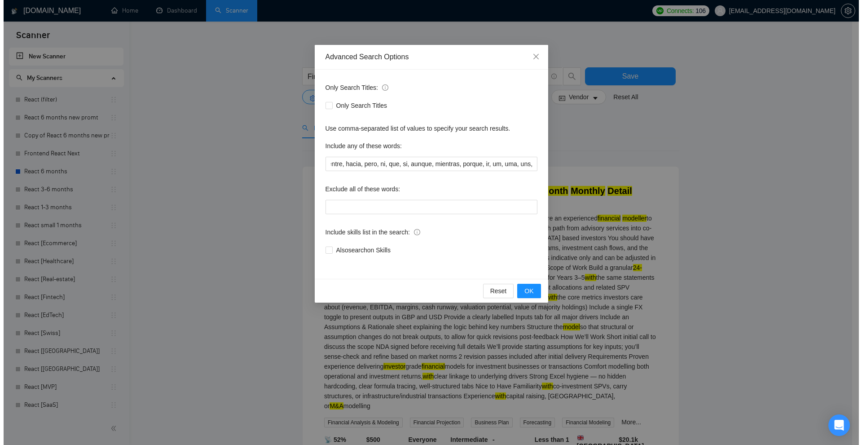
scroll to position [0, 0]
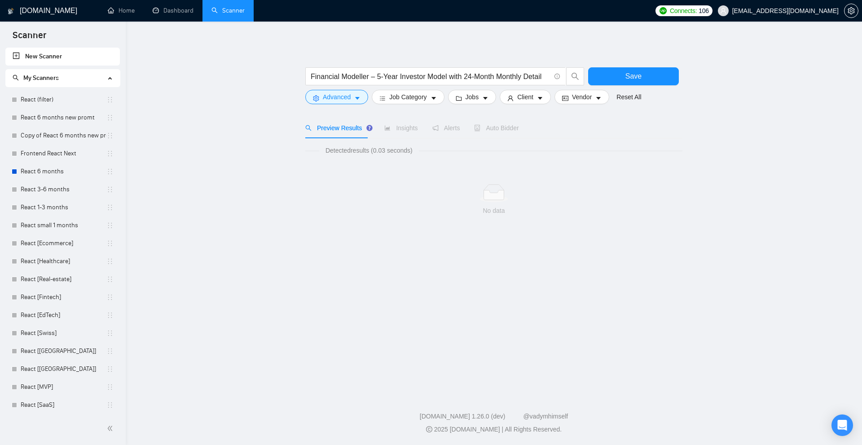
click at [367, 101] on div "Advanced" at bounding box center [337, 97] width 66 height 14
click at [359, 102] on button "Advanced" at bounding box center [336, 97] width 63 height 14
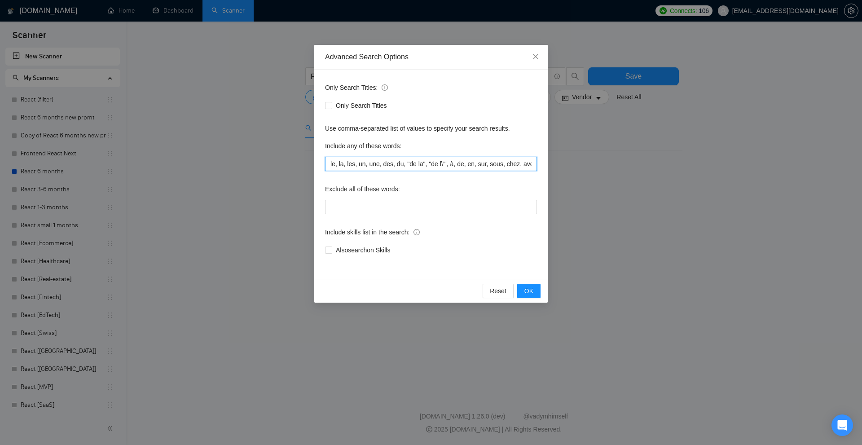
drag, startPoint x: 413, startPoint y: 169, endPoint x: 418, endPoint y: 167, distance: 5.3
click at [413, 169] on input "le, la, les, un, une, des, du, "de la", "de l\’", à, de, en, sur, sous, chez, a…" at bounding box center [431, 164] width 212 height 14
paste input "sem, por, para, sobre, entre, até, ou, mas, nem, que, se, porque, embora, lo, l…"
type input "sem, por, para, sobre, entre, até, ou, mas, nem, que, se, porque, embora, lo, l…"
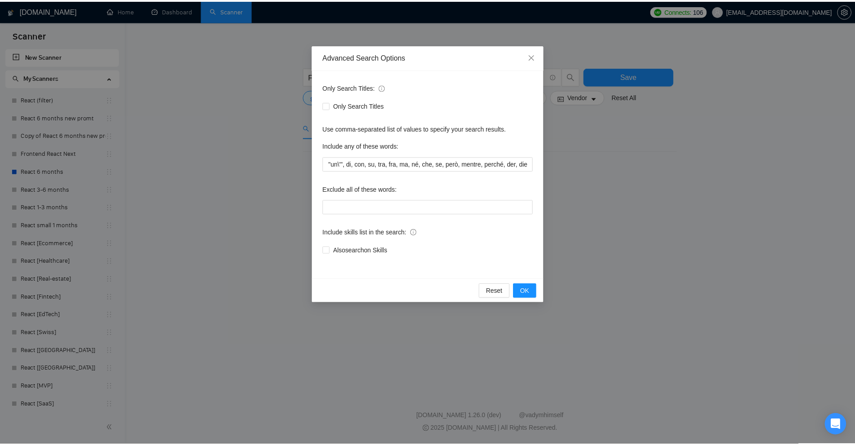
scroll to position [0, 0]
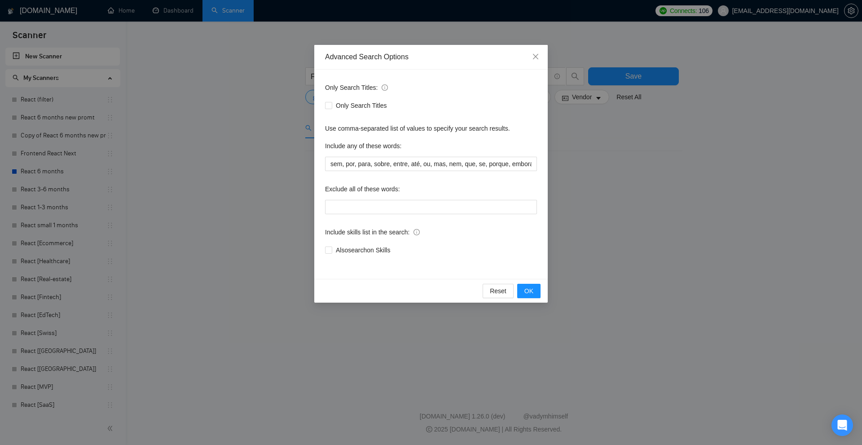
click at [623, 186] on div "Advanced Search Options Only Search Titles: Only Search Titles Use comma-separa…" at bounding box center [431, 222] width 862 height 445
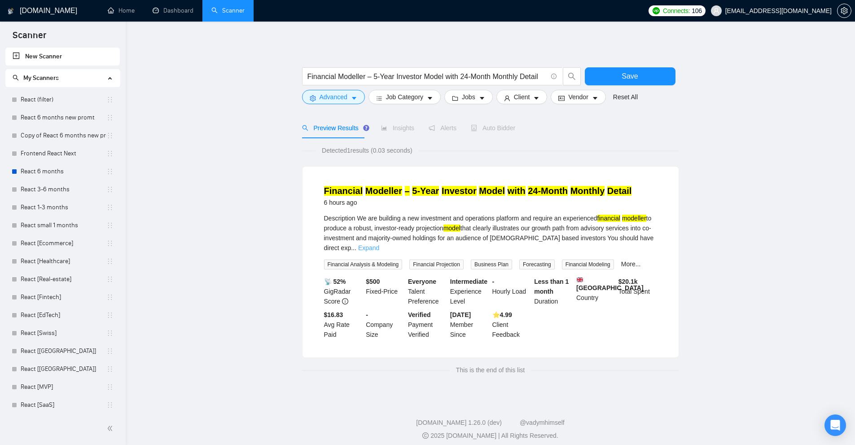
click at [379, 244] on link "Expand" at bounding box center [368, 247] width 21 height 7
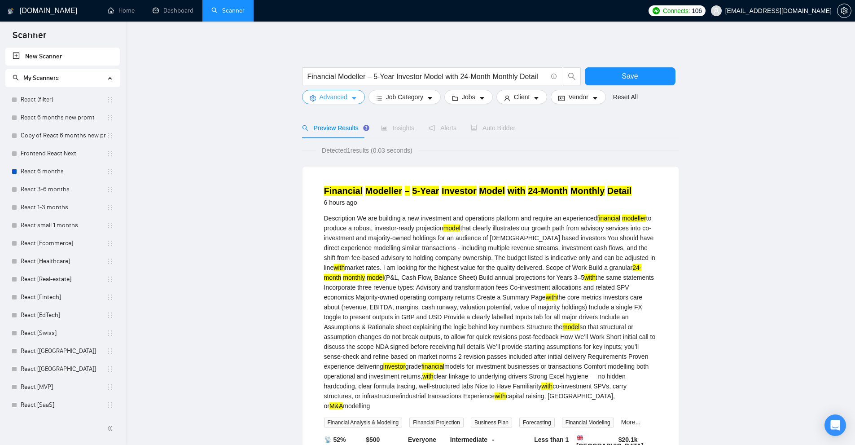
click at [326, 95] on span "Advanced" at bounding box center [334, 97] width 28 height 10
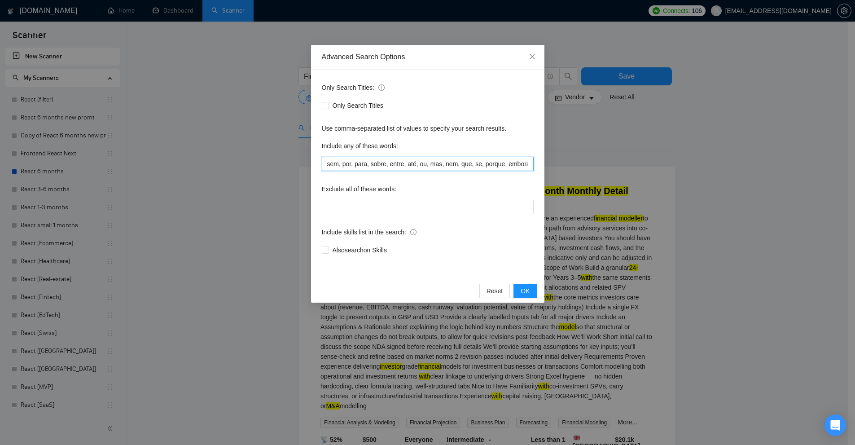
click at [412, 166] on input "sem, por, para, sobre, entre, até, ou, mas, nem, que, se, porque, embora, lo, l…" at bounding box center [428, 164] width 212 height 14
click at [425, 169] on input "sem, por, para, sobre, entre, até, ou, mas, nem, que, se, porque, embora, lo, l…" at bounding box center [428, 164] width 212 height 14
paste input "text"
click at [792, 139] on div "Advanced Search Options Only Search Titles: Only Search Titles Use comma-separa…" at bounding box center [427, 222] width 855 height 445
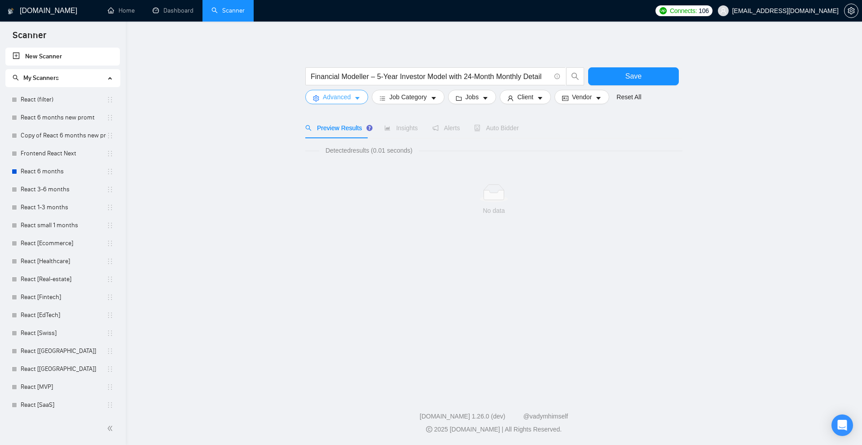
click at [350, 97] on span "Advanced" at bounding box center [337, 97] width 28 height 10
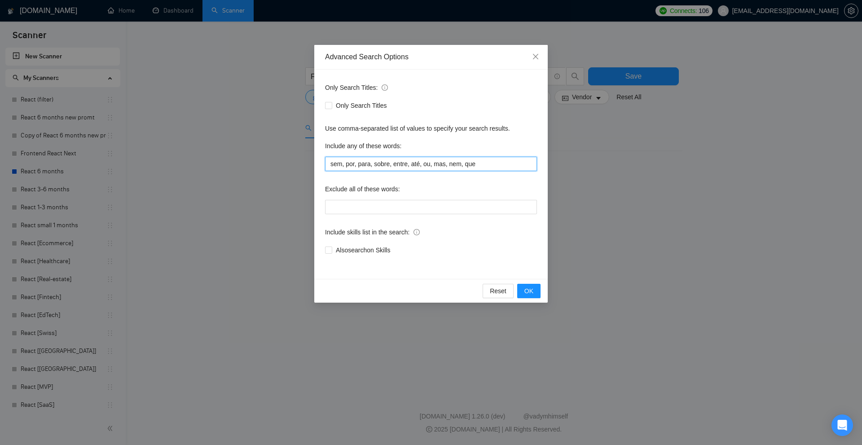
click at [453, 164] on input "sem, por, para, sobre, entre, até, ou, mas, nem, que" at bounding box center [431, 164] width 212 height 14
paste input ", porque, embora, lo, la, gli, le, un, uno, una, "un\'", di, con, su"
click at [517, 291] on div "Reset OK" at bounding box center [430, 291] width 233 height 24
click at [524, 290] on button "OK" at bounding box center [528, 291] width 23 height 14
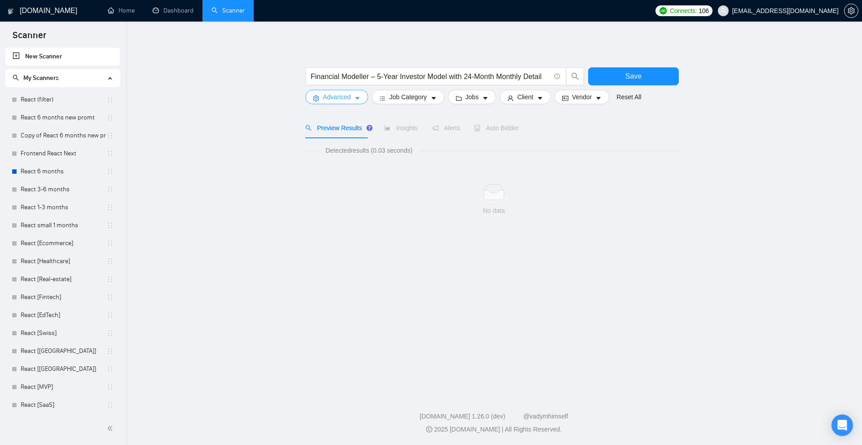
click at [334, 99] on span "Advanced" at bounding box center [337, 97] width 28 height 10
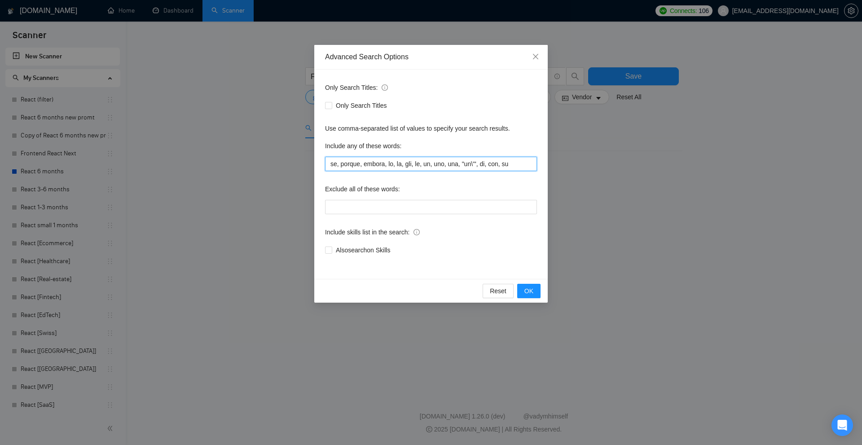
click at [467, 167] on input "se, porque, embora, lo, la, gli, le, un, uno, una, "un\'", di, con, su" at bounding box center [431, 164] width 212 height 14
paste input "tra, fra, ma, né, che, se, però, mentre, perché, der, die, das"
click at [534, 289] on button "OK" at bounding box center [528, 291] width 23 height 14
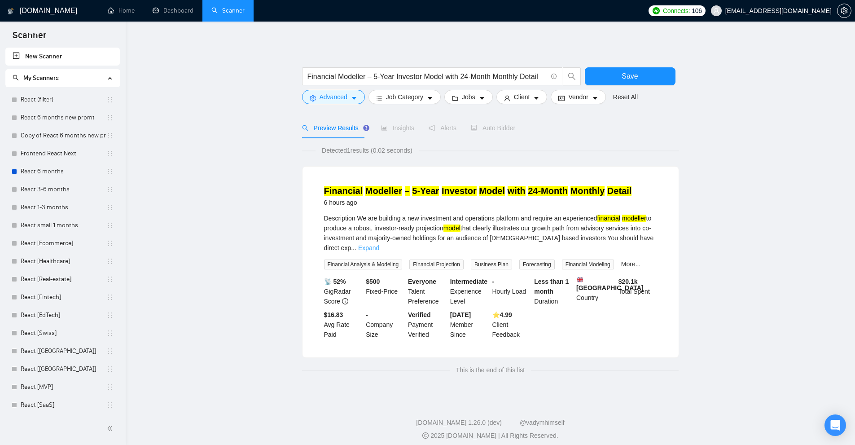
click at [379, 244] on link "Expand" at bounding box center [368, 247] width 21 height 7
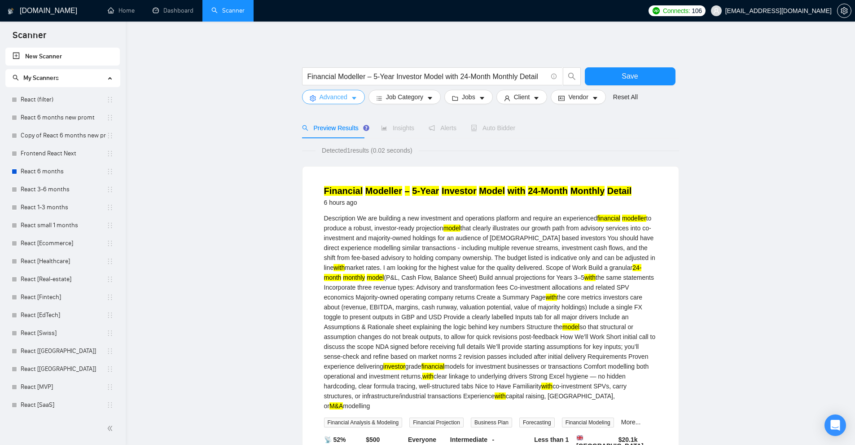
click at [351, 98] on icon "caret-down" at bounding box center [354, 98] width 6 height 6
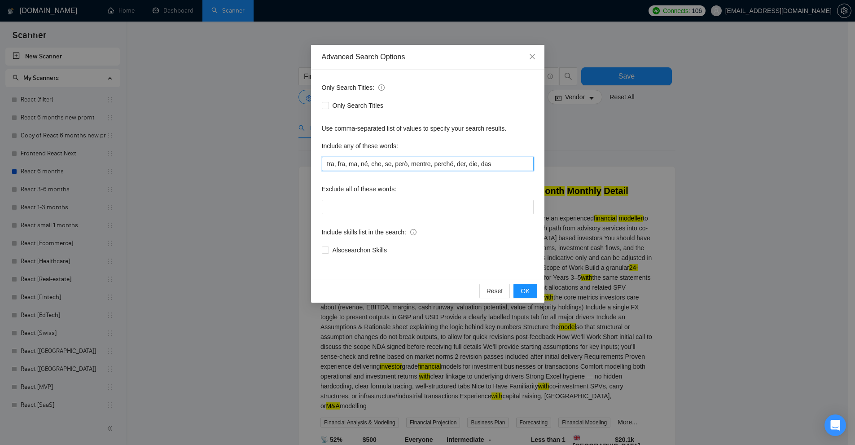
drag, startPoint x: 504, startPoint y: 165, endPoint x: 380, endPoint y: 186, distance: 125.6
click at [380, 186] on div "Only Search Titles: Only Search Titles Use comma-separated list of values to sp…" at bounding box center [427, 174] width 233 height 209
click at [689, 160] on div "Advanced Search Options Only Search Titles: Only Search Titles Use comma-separa…" at bounding box center [427, 222] width 855 height 445
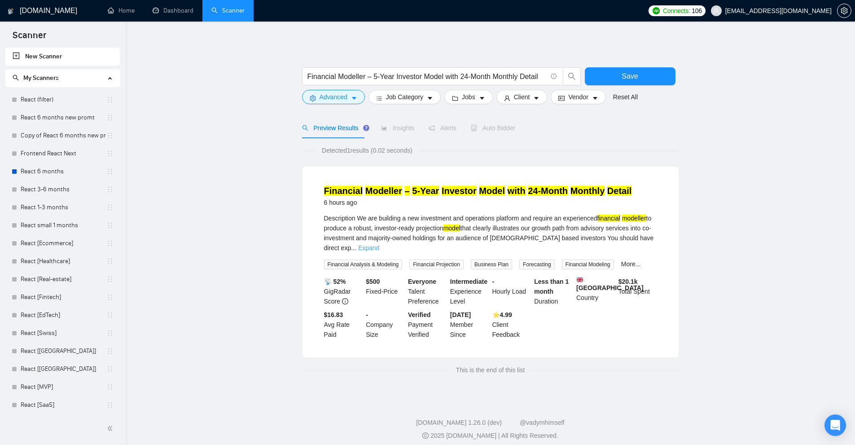
click at [379, 244] on link "Expand" at bounding box center [368, 247] width 21 height 7
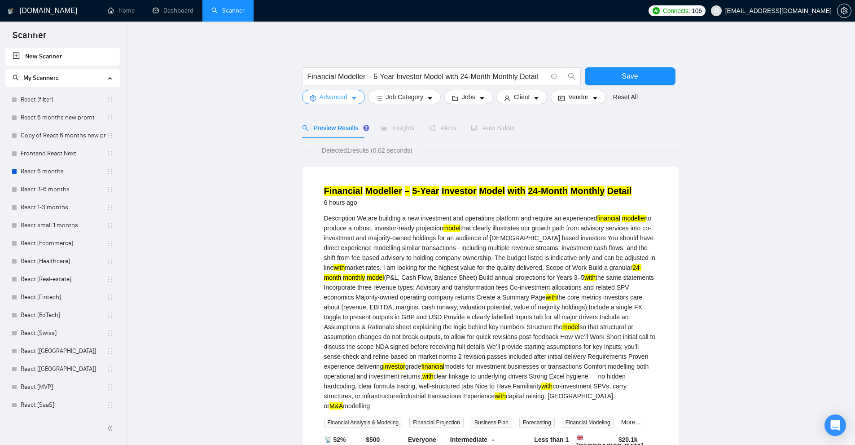
click at [343, 93] on span "Advanced" at bounding box center [334, 97] width 28 height 10
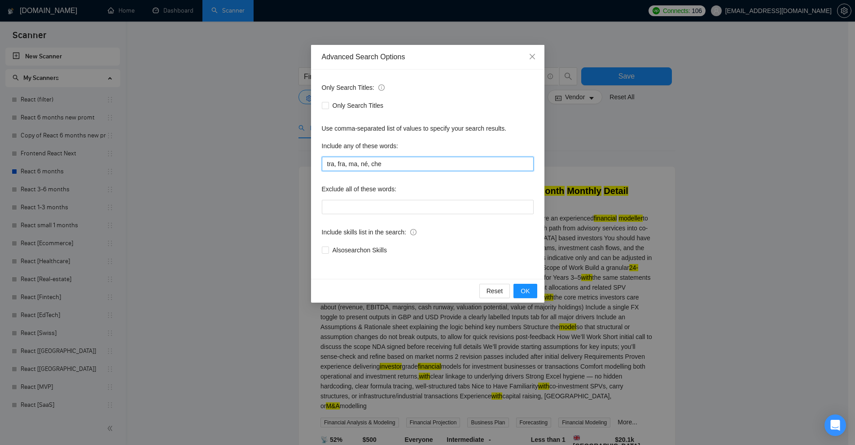
drag, startPoint x: 349, startPoint y: 165, endPoint x: 319, endPoint y: 167, distance: 30.2
click at [305, 166] on div "Advanced Search Options Only Search Titles: Only Search Titles Use comma-separa…" at bounding box center [427, 222] width 855 height 445
drag, startPoint x: 336, startPoint y: 163, endPoint x: 462, endPoint y: 162, distance: 126.2
click at [462, 162] on input "ma, né, che" at bounding box center [428, 164] width 212 height 14
type input "ma"
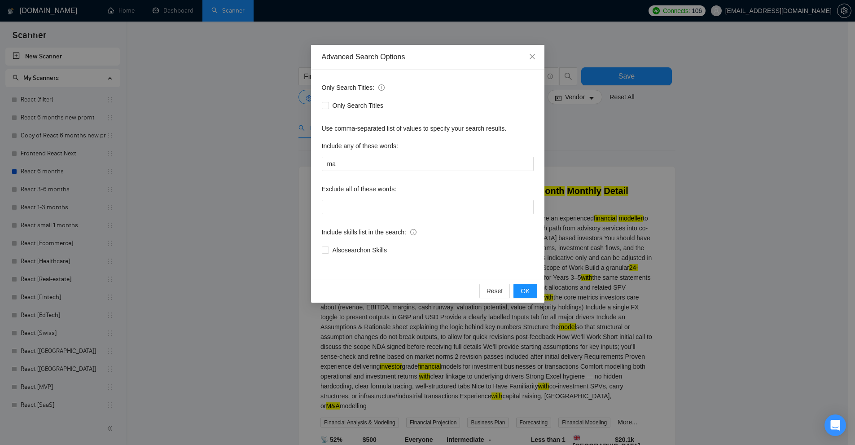
click at [634, 166] on div "Advanced Search Options Only Search Titles: Only Search Titles Use comma-separa…" at bounding box center [427, 222] width 855 height 445
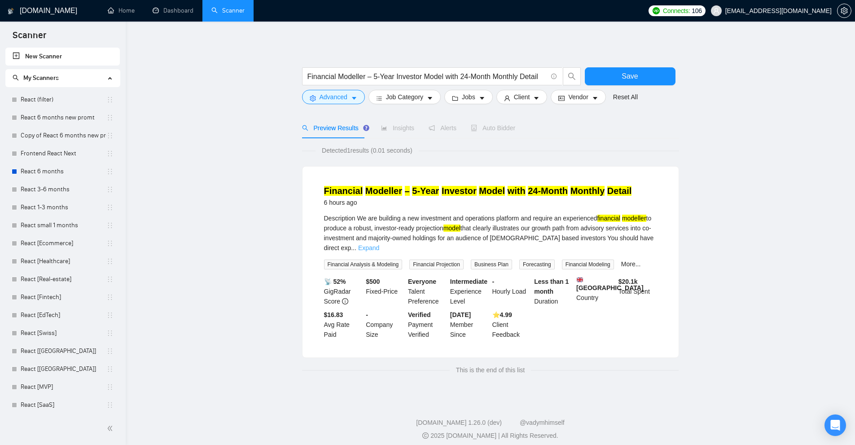
click at [379, 244] on link "Expand" at bounding box center [368, 247] width 21 height 7
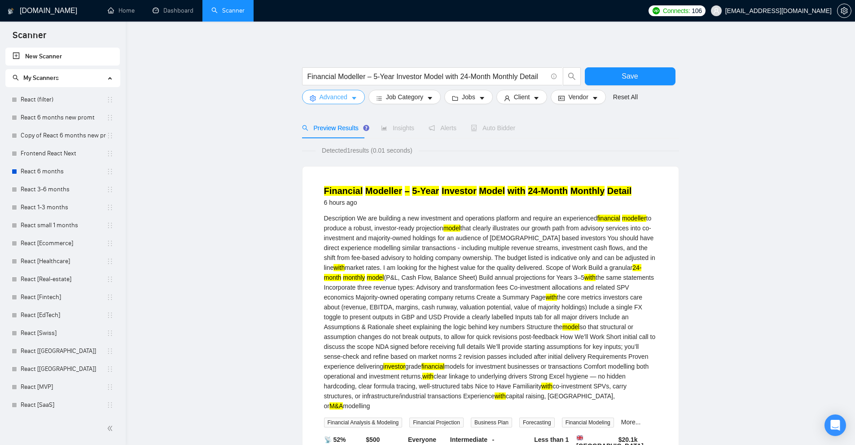
click at [330, 94] on span "Advanced" at bounding box center [334, 97] width 28 height 10
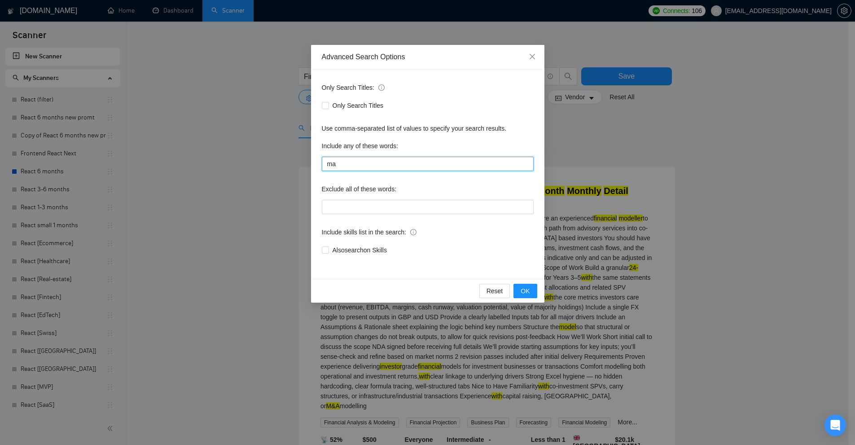
click at [403, 165] on input "ma" at bounding box center [428, 164] width 212 height 14
click at [666, 185] on div "Advanced Search Options Only Search Titles: Only Search Titles Use comma-separa…" at bounding box center [427, 222] width 855 height 445
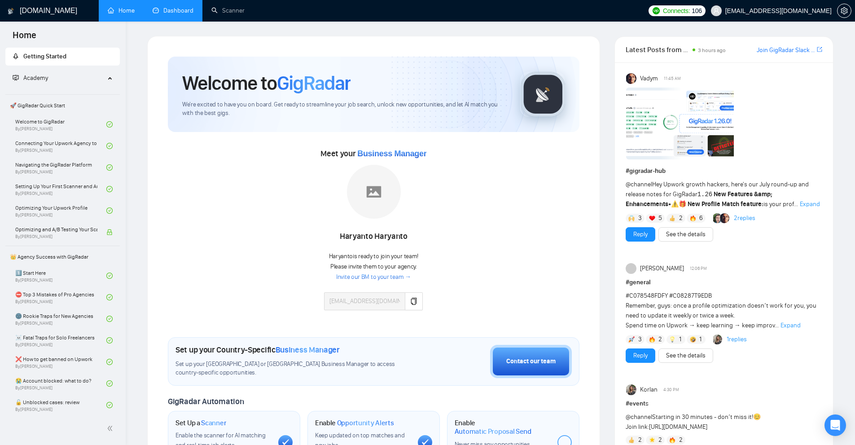
click at [169, 14] on link "Dashboard" at bounding box center [173, 11] width 41 height 8
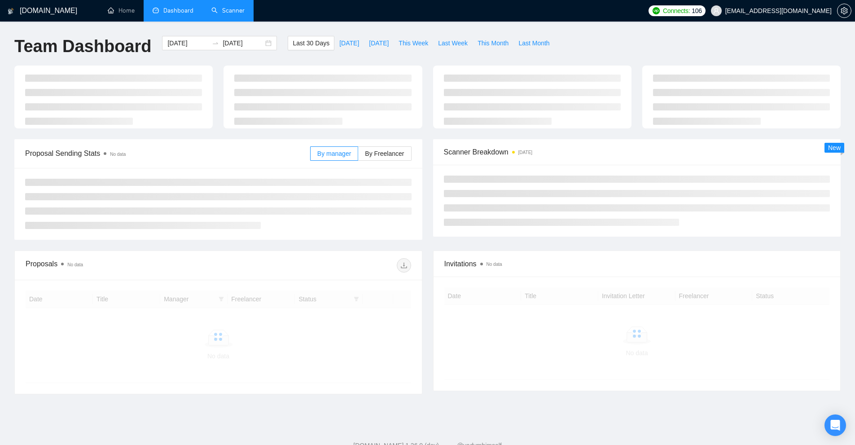
click at [240, 14] on link "Scanner" at bounding box center [227, 11] width 33 height 8
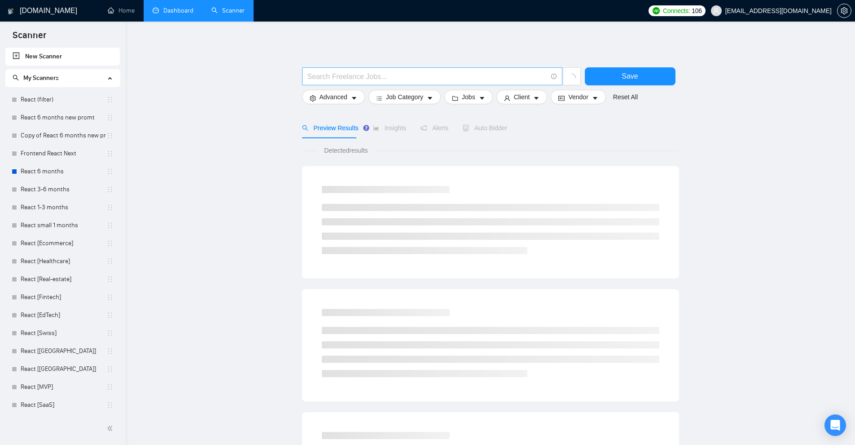
click at [345, 74] on input "text" at bounding box center [428, 76] width 240 height 11
paste input "el, la, un, una, unos, unas con, sin, por, para, sobre, entre, hacia pero, ni, …"
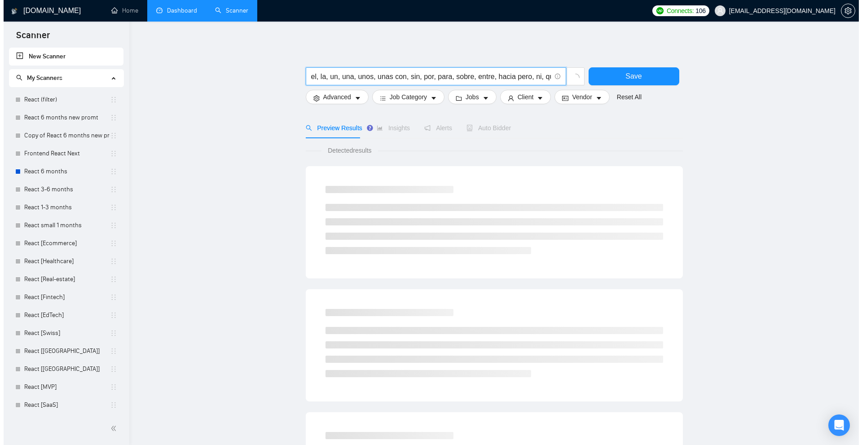
scroll to position [0, 92]
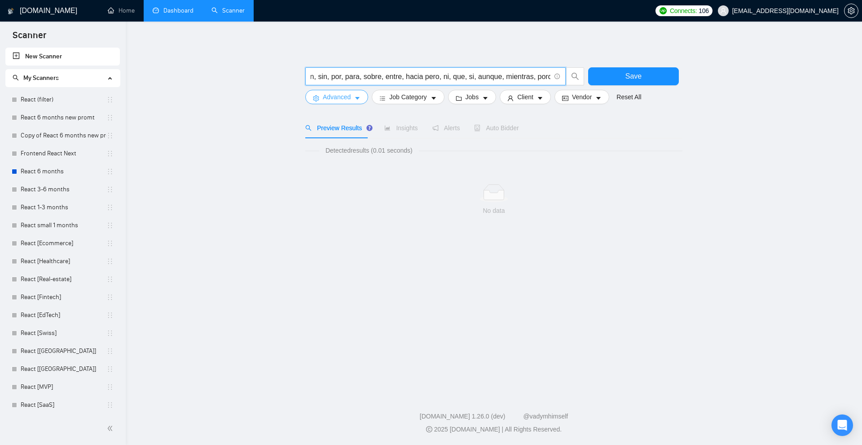
type input "el, la, un, una, unos, unas con, sin, por, para, sobre, entre, hacia pero, ni, …"
click at [343, 97] on span "Advanced" at bounding box center [337, 97] width 28 height 10
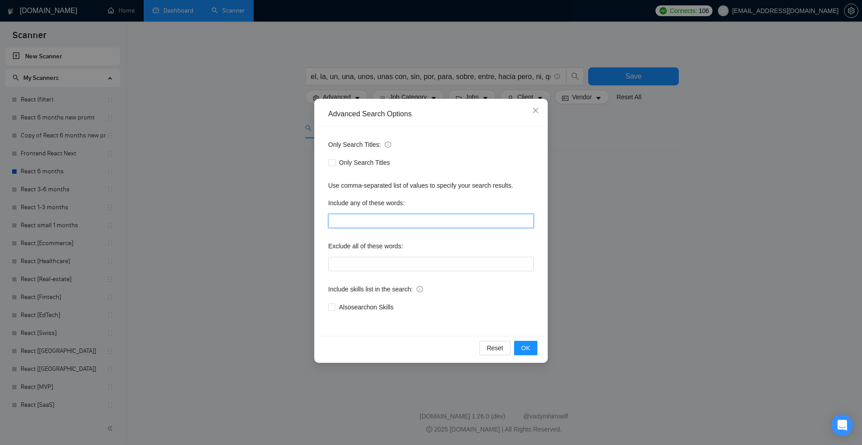
click at [428, 216] on input "text" at bounding box center [431, 221] width 206 height 14
paste input "el, la, un, una, unos, unas con, sin, por, para, sobre, entre, hacia pero, ni, …"
type input "el, la, un, una, unos, unas con, sin, por, para, sobre, entre, hacia pero, ni, …"
click at [682, 175] on div "Advanced Search Options Only Search Titles: Only Search Titles Use comma-separa…" at bounding box center [431, 222] width 862 height 445
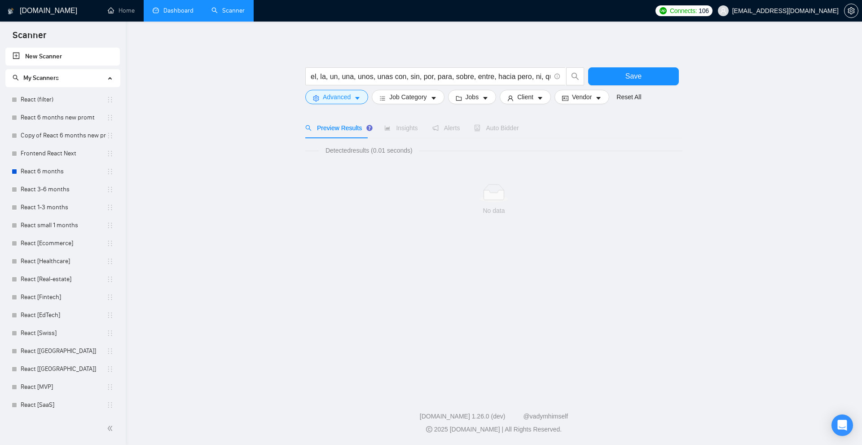
click at [485, 86] on div "el, la, un, una, unos, unas con, sin, por, para, sobre, entre, hacia pero, ni, …" at bounding box center [445, 78] width 283 height 22
click at [487, 76] on input "el, la, un, una, unos, unas con, sin, por, para, sobre, entre, hacia pero, ni, …" at bounding box center [431, 76] width 240 height 11
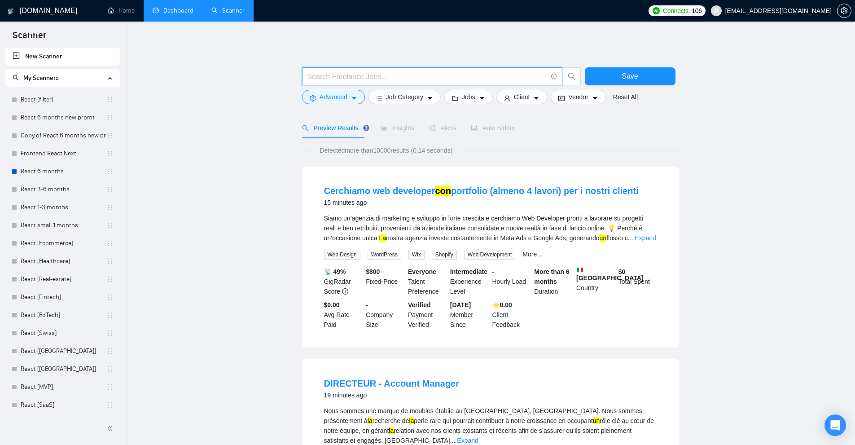
click at [398, 238] on div "Siamo un’agenzia di marketing e sviluppo in forte crescita e cerchiamo Web Deve…" at bounding box center [490, 228] width 333 height 30
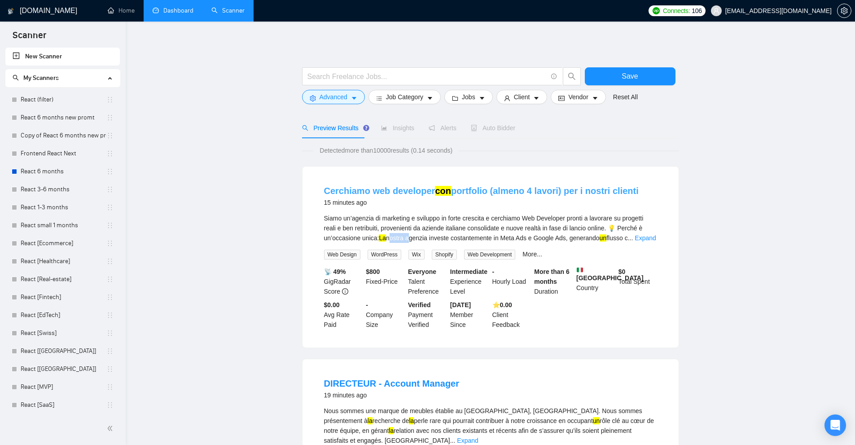
copy div "nostra"
click at [412, 238] on div "Siamo un’agenzia di marketing e sviluppo in forte crescita e cerchiamo Web Deve…" at bounding box center [490, 228] width 333 height 30
click at [409, 238] on div "Siamo un’agenzia di marketing e sviluppo in forte crescita e cerchiamo Web Deve…" at bounding box center [490, 228] width 333 height 30
drag, startPoint x: 387, startPoint y: 236, endPoint x: 427, endPoint y: 234, distance: 39.1
click at [427, 234] on div "Siamo un’agenzia di marketing e sviluppo in forte crescita e cerchiamo Web Deve…" at bounding box center [490, 228] width 333 height 30
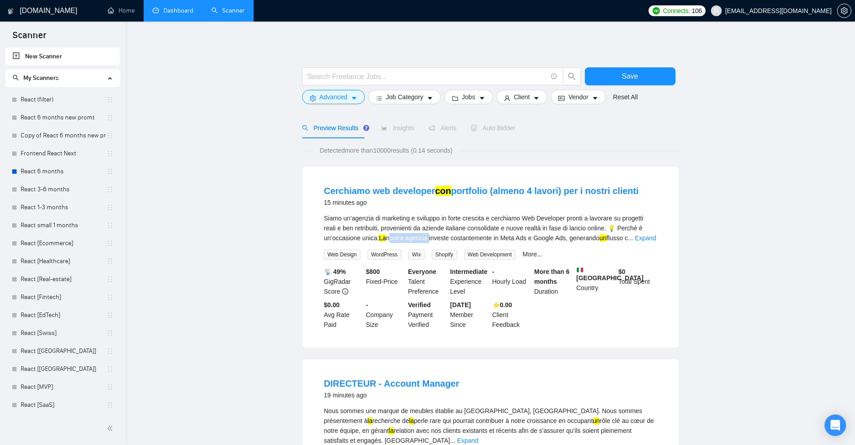
copy div "nostra agenzia"
click at [332, 220] on div "Siamo un’agenzia di marketing e sviluppo in forte crescita e cerchiamo Web Deve…" at bounding box center [490, 228] width 333 height 30
click at [362, 219] on div "Siamo un’agenzia di marketing e sviluppo in forte crescita e cerchiamo Web Deve…" at bounding box center [490, 228] width 333 height 30
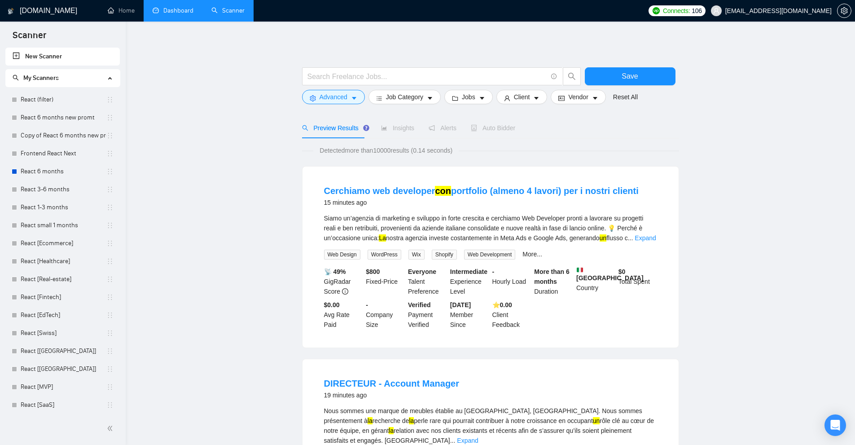
click at [406, 219] on div "Siamo un’agenzia di marketing e sviluppo in forte crescita e cerchiamo Web Deve…" at bounding box center [490, 228] width 333 height 30
